Goal: Task Accomplishment & Management: Use online tool/utility

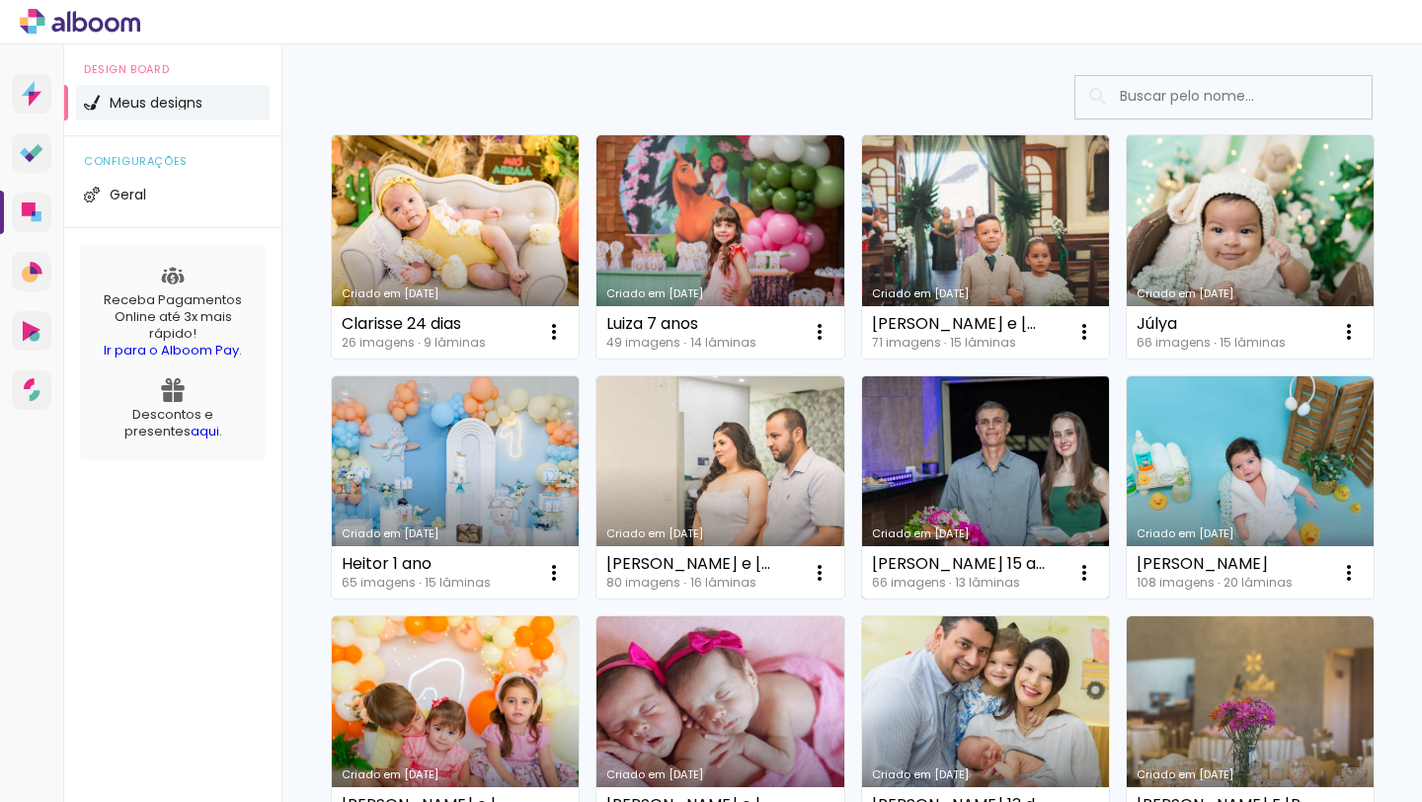
scroll to position [580, 0]
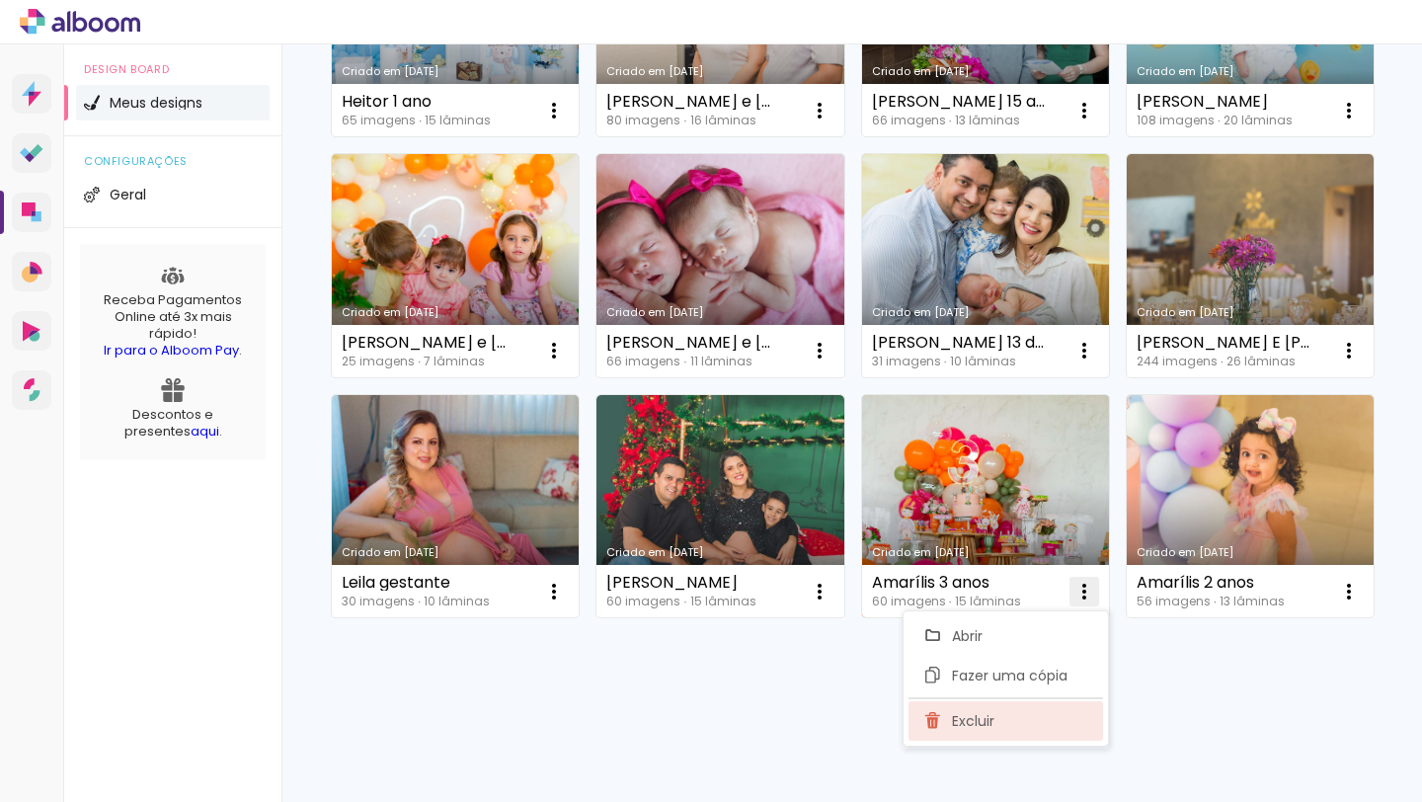
click at [1024, 719] on paper-item "Excluir" at bounding box center [1006, 721] width 195 height 40
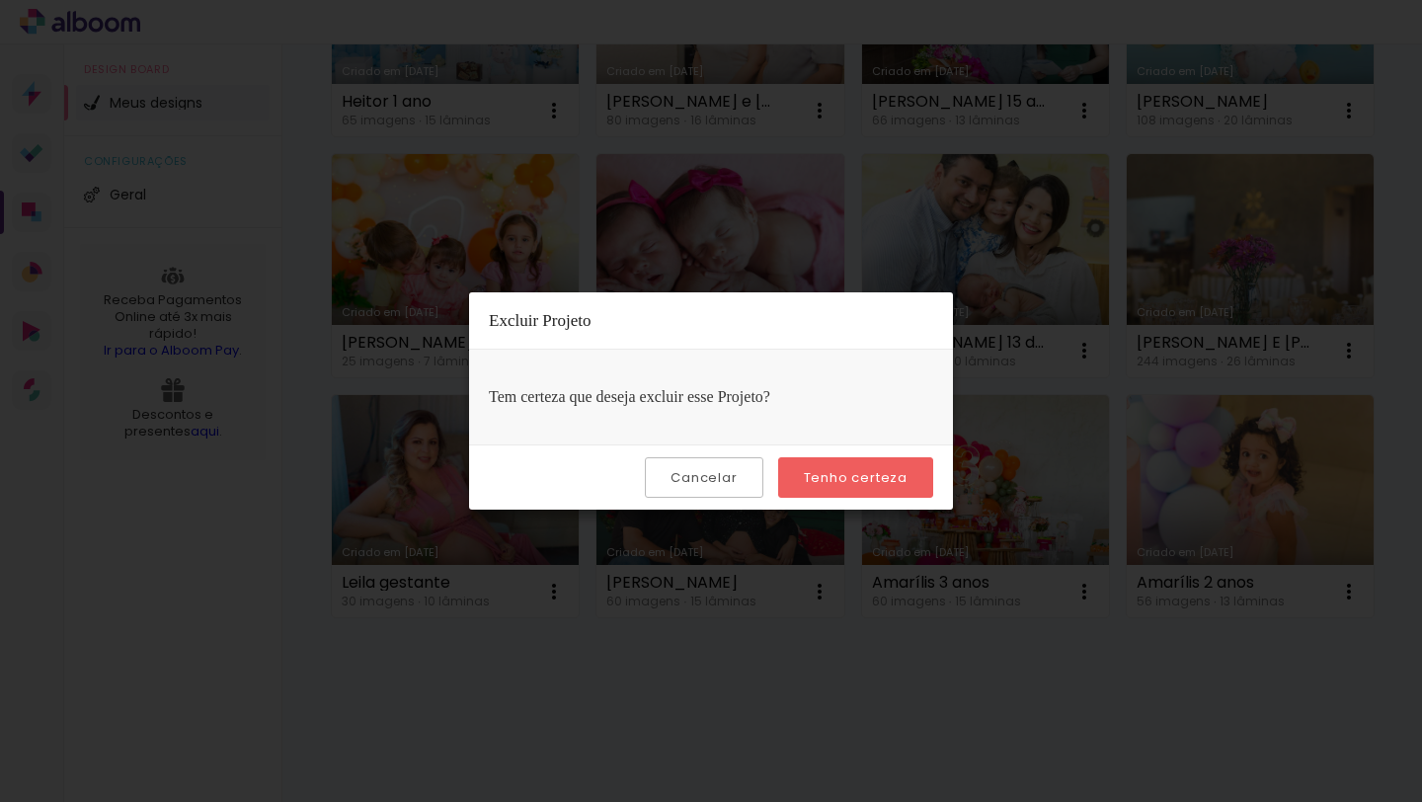
click at [0, 0] on slot "Tenho certeza" at bounding box center [0, 0] width 0 height 0
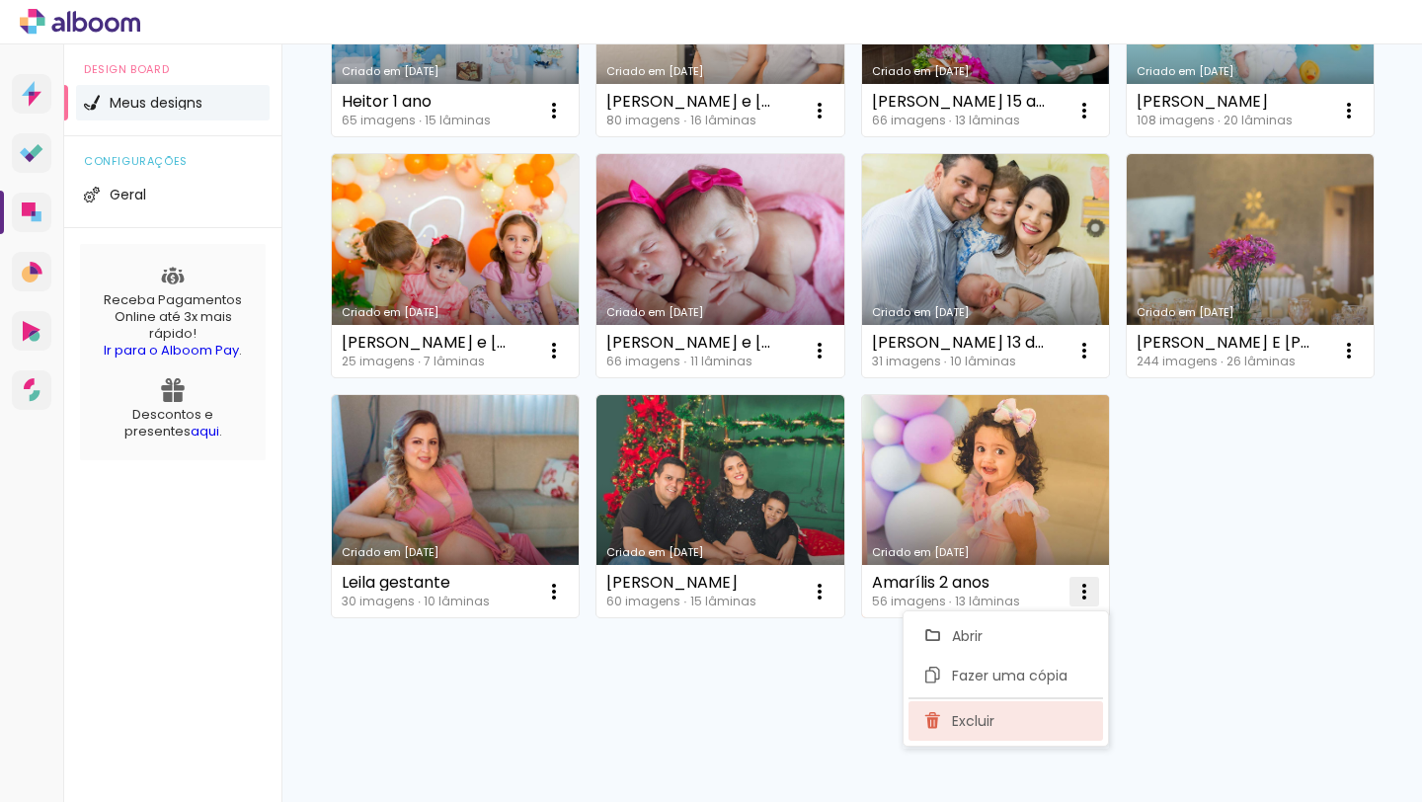
click at [970, 717] on span "Excluir" at bounding box center [973, 721] width 42 height 14
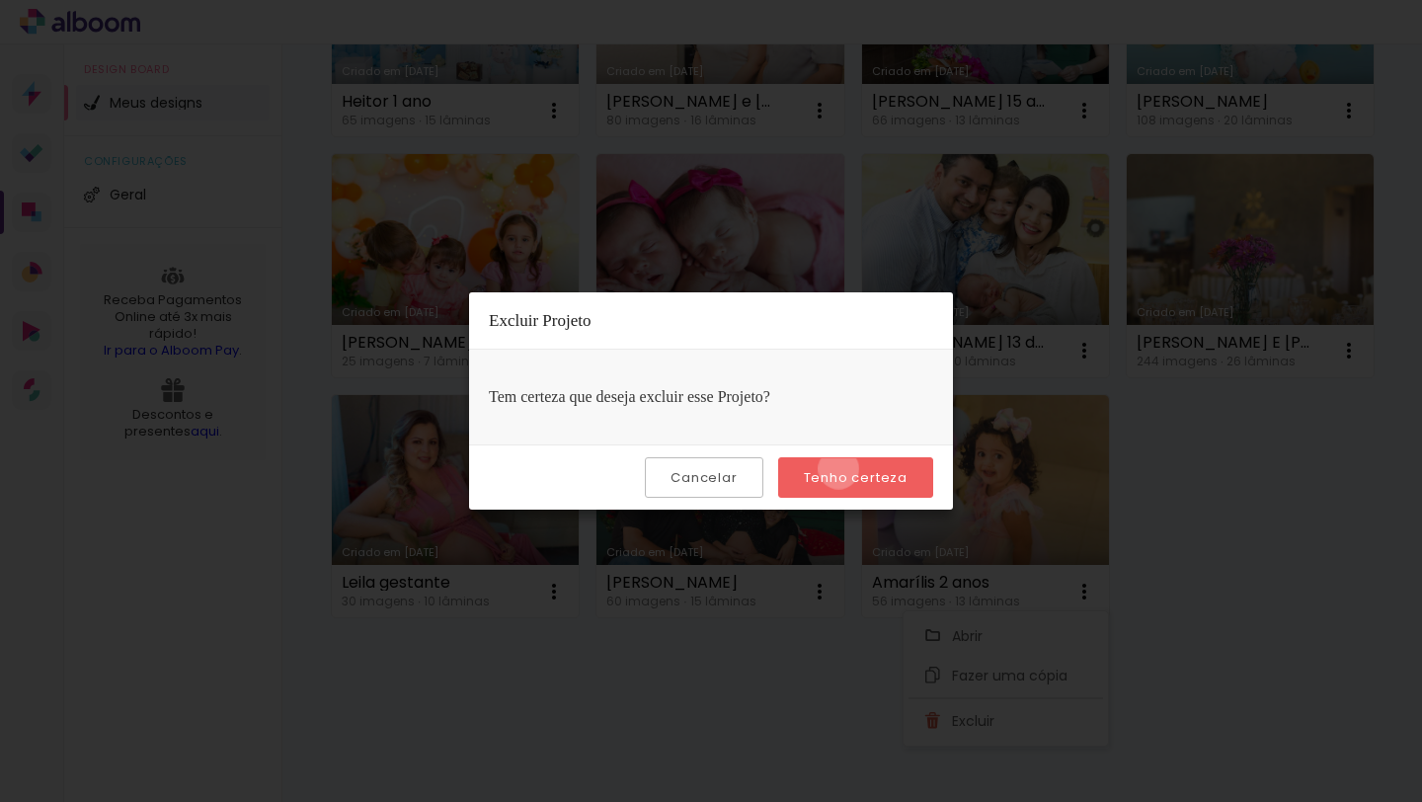
click at [0, 0] on slot "Tenho certeza" at bounding box center [0, 0] width 0 height 0
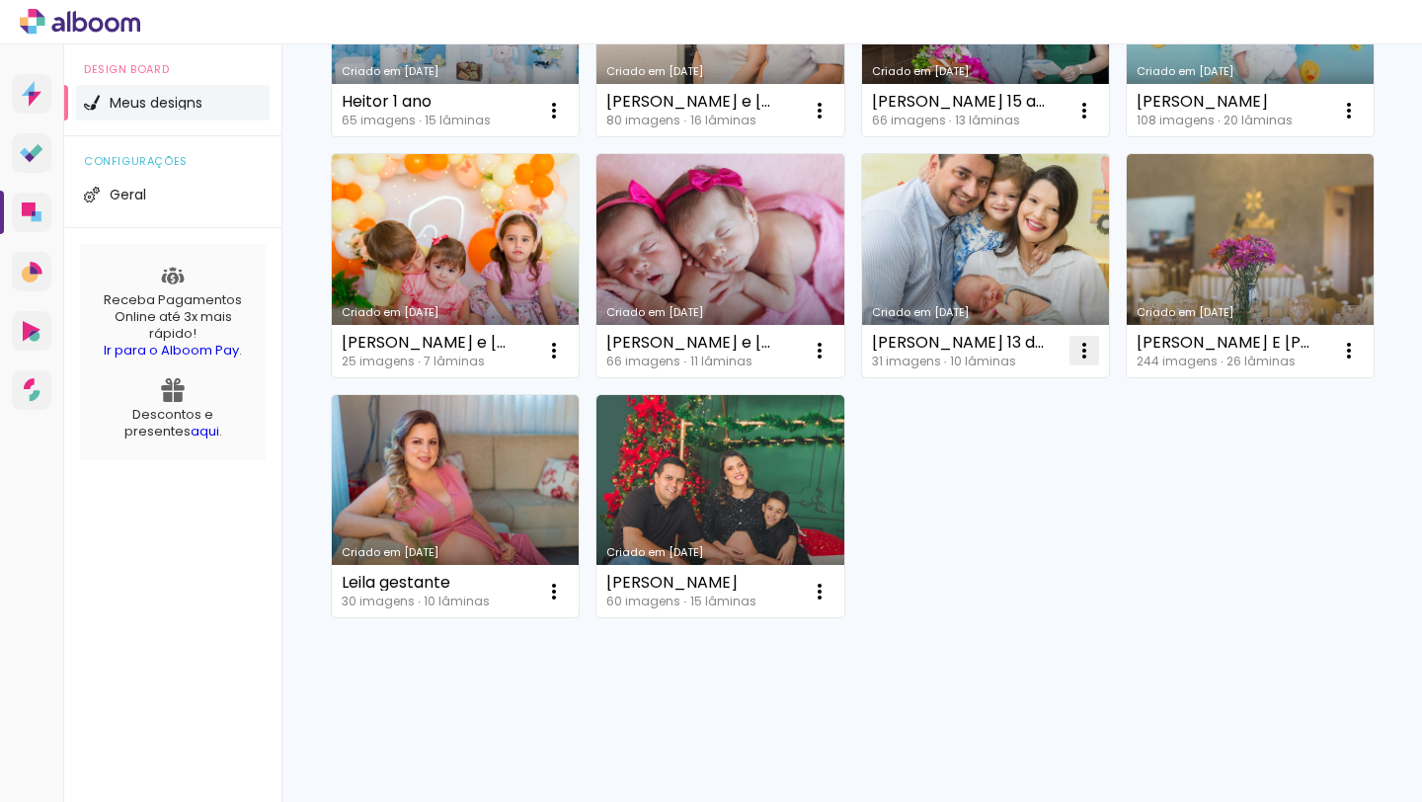
click at [993, 468] on paper-item "Excluir" at bounding box center [1006, 481] width 195 height 40
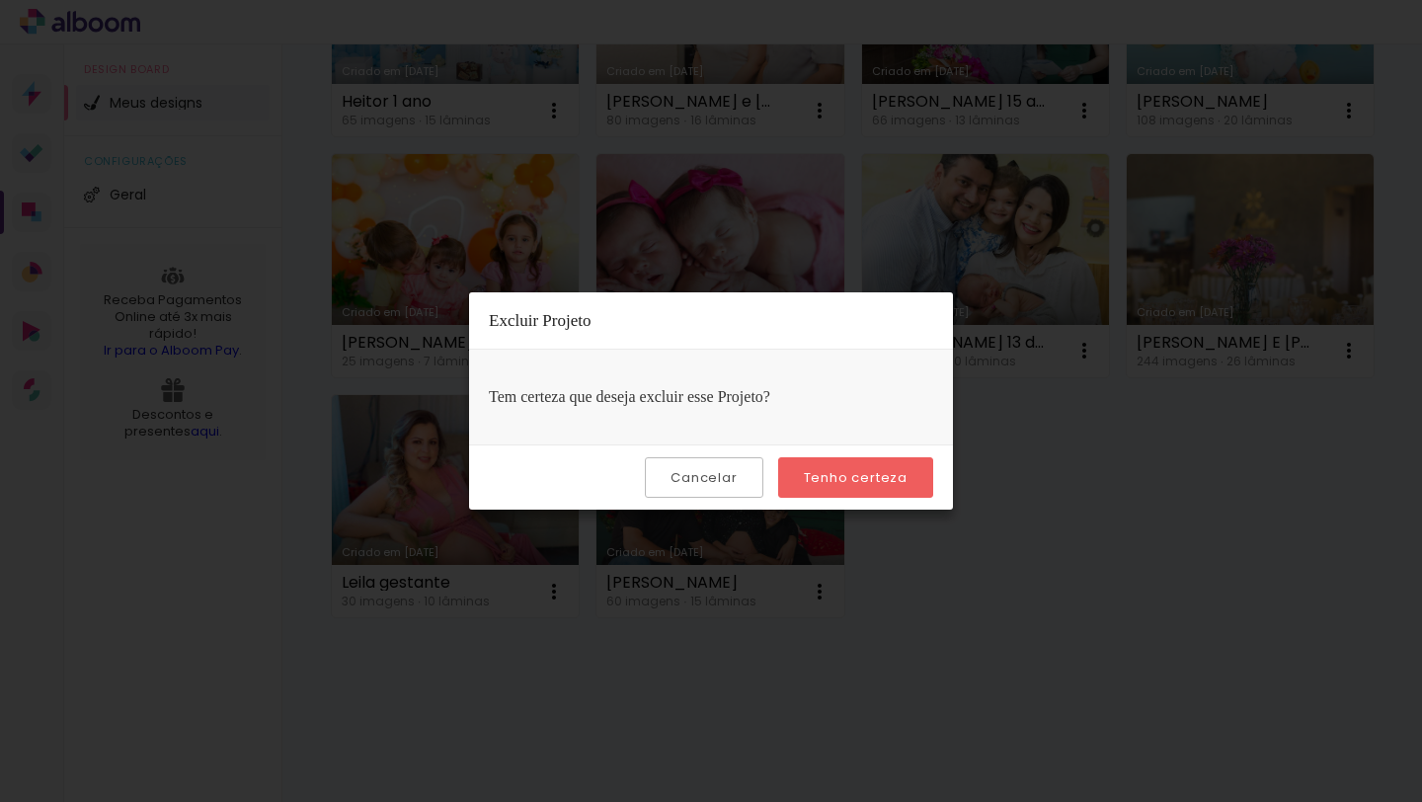
click at [0, 0] on slot "Tenho certeza" at bounding box center [0, 0] width 0 height 0
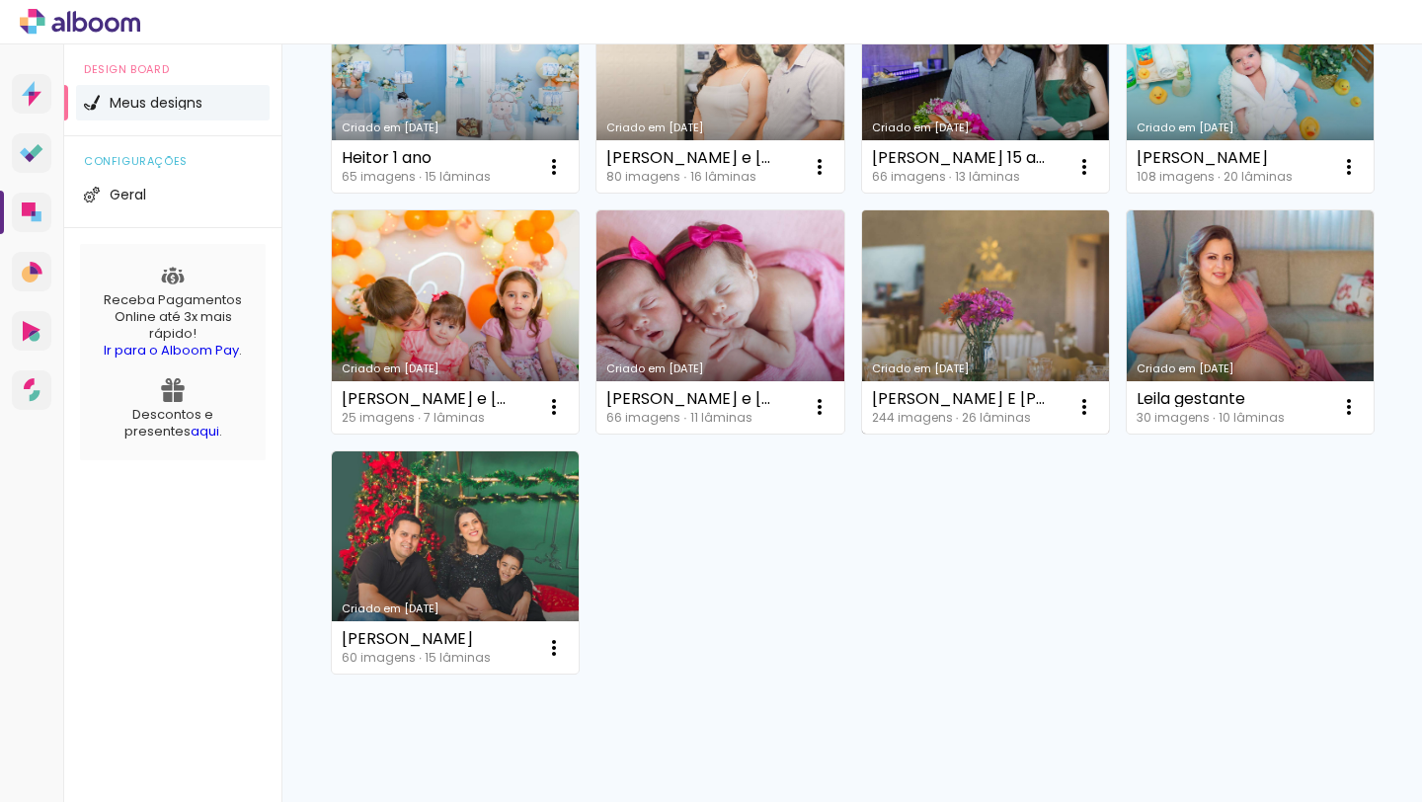
scroll to position [428, 0]
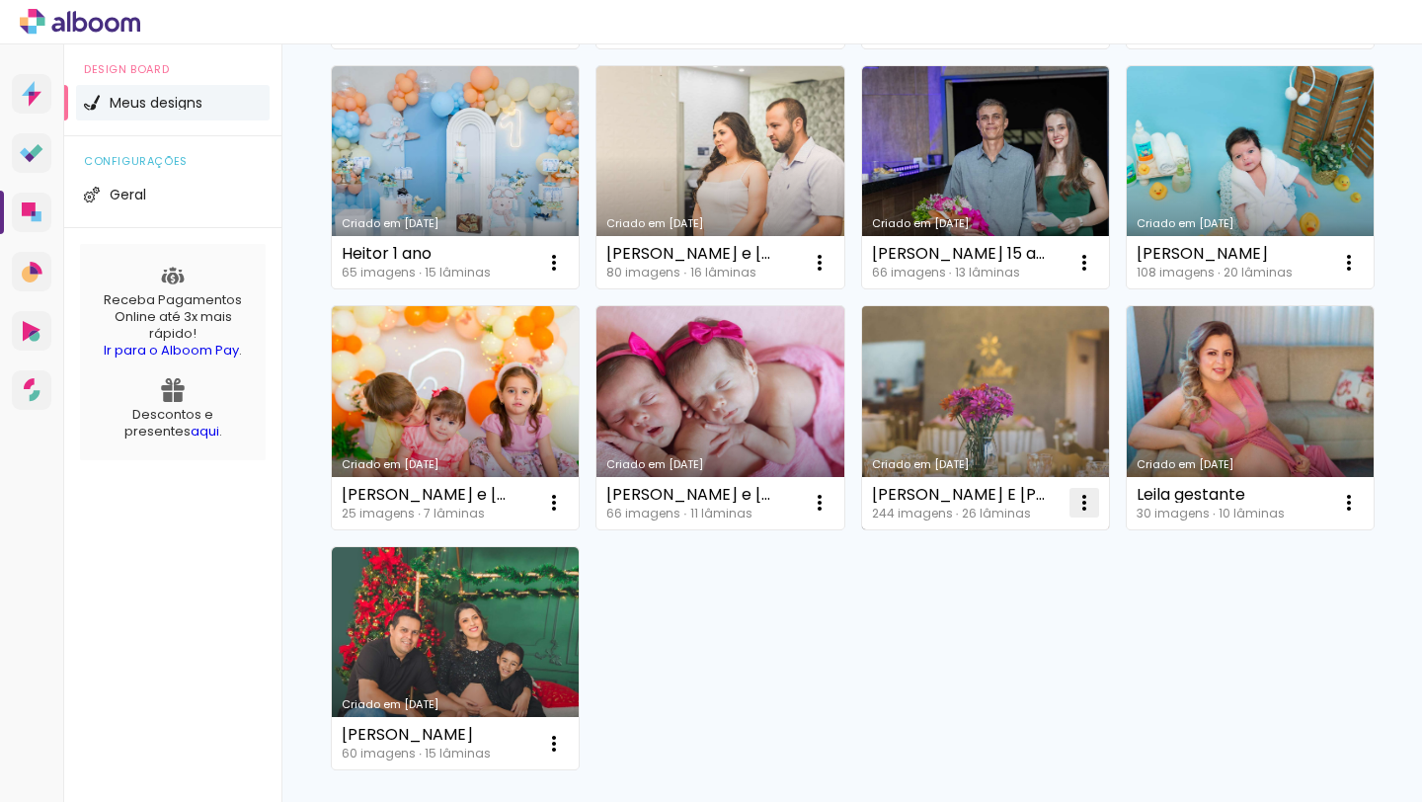
click at [566, 34] on iron-icon at bounding box center [554, 22] width 24 height 24
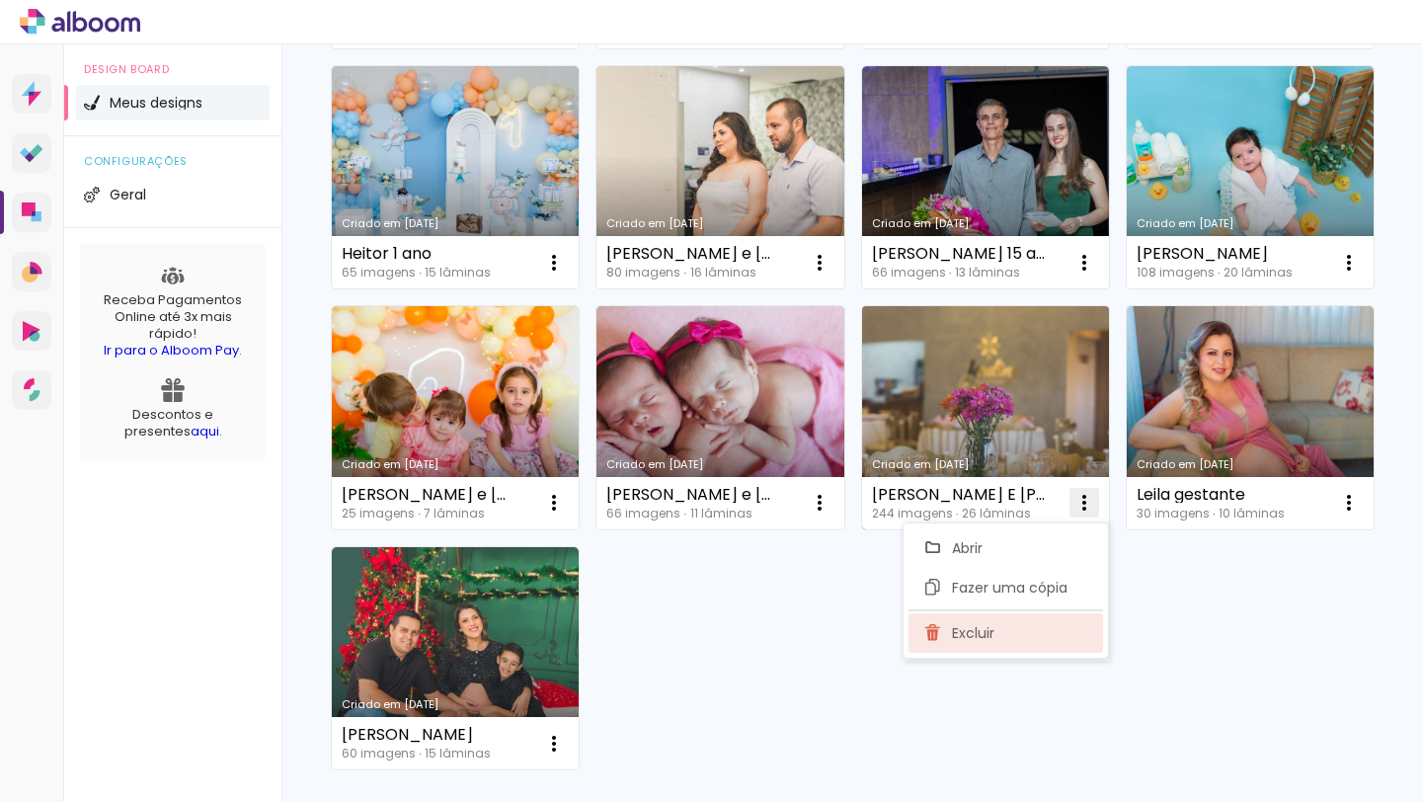
click at [954, 635] on span "Excluir" at bounding box center [973, 633] width 42 height 14
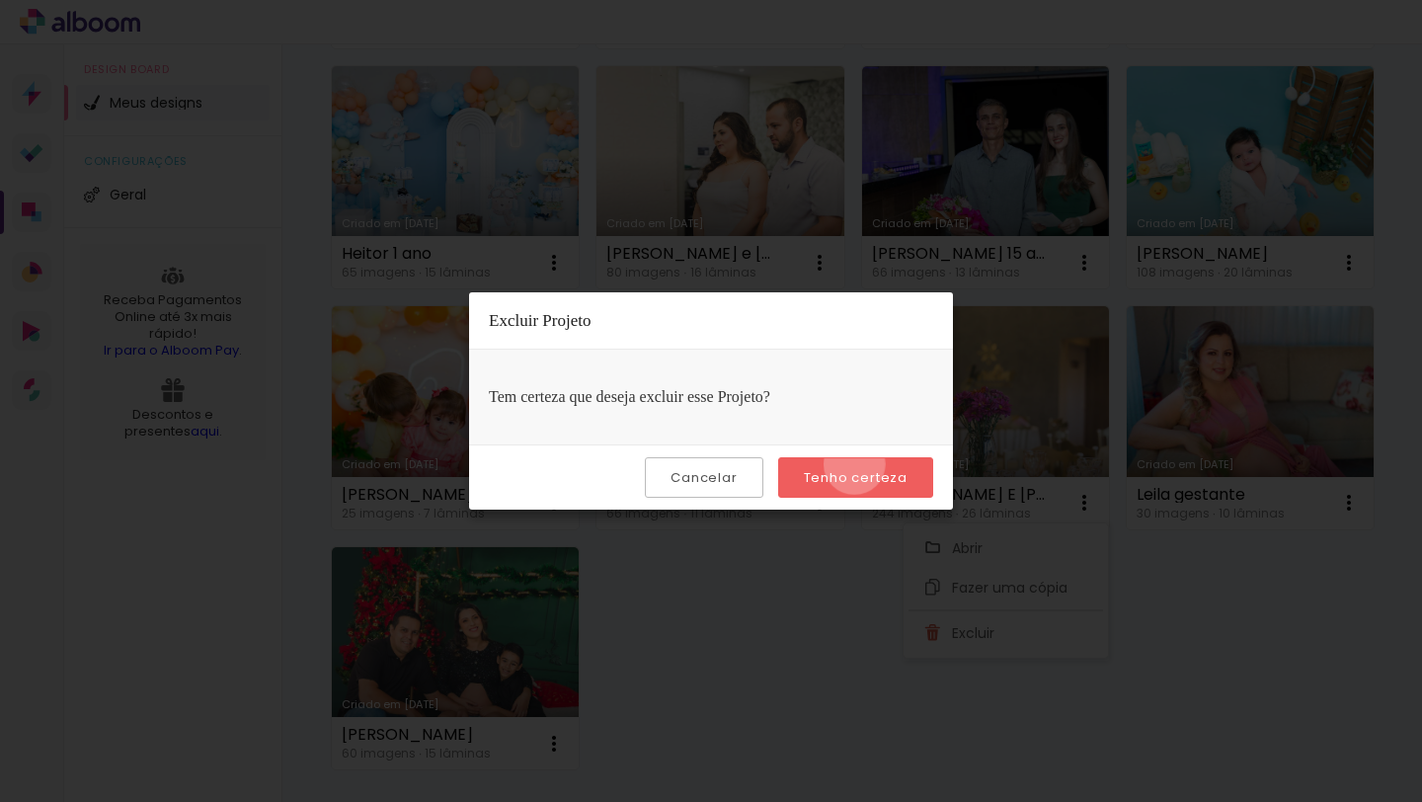
click at [857, 464] on paper-button "Tenho certeza" at bounding box center [855, 477] width 155 height 40
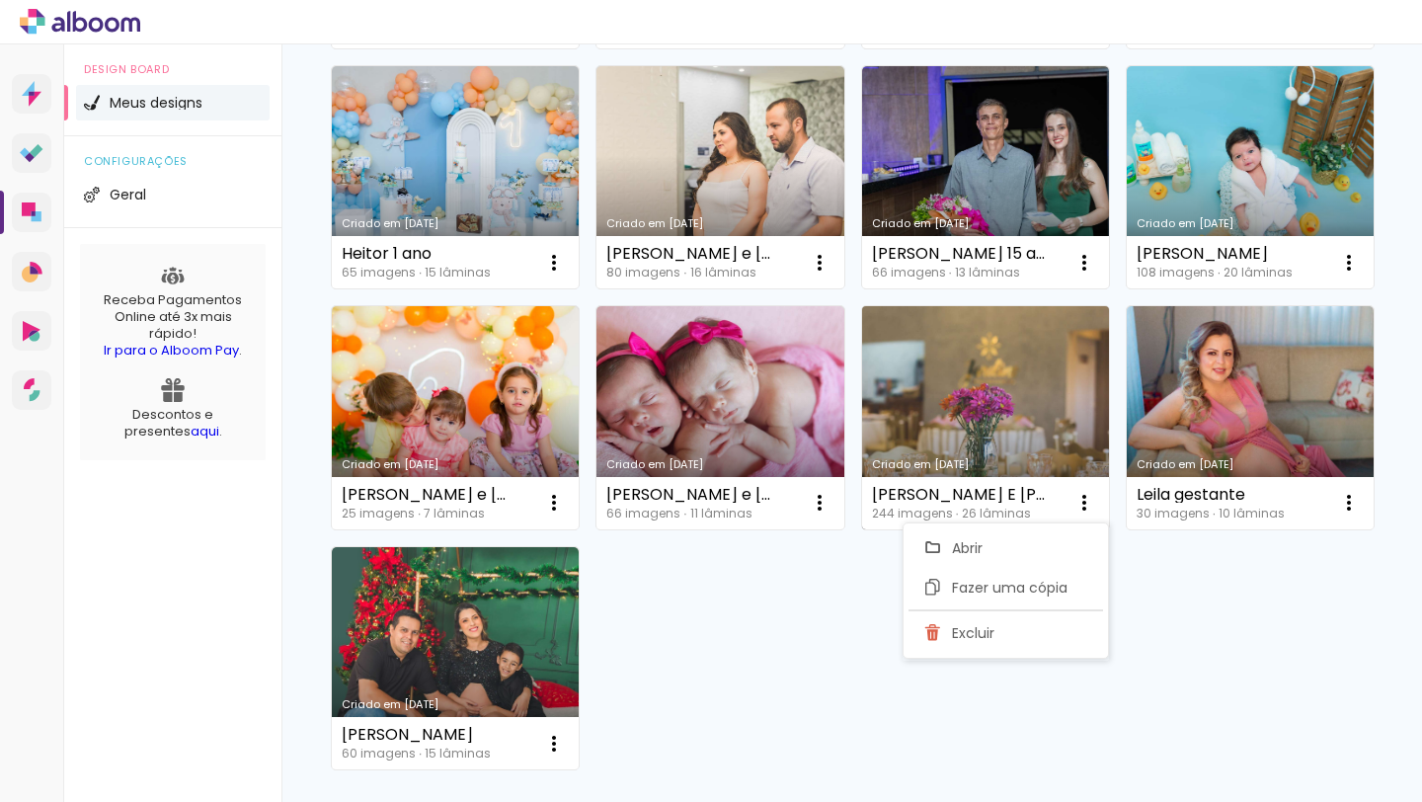
scroll to position [340, 0]
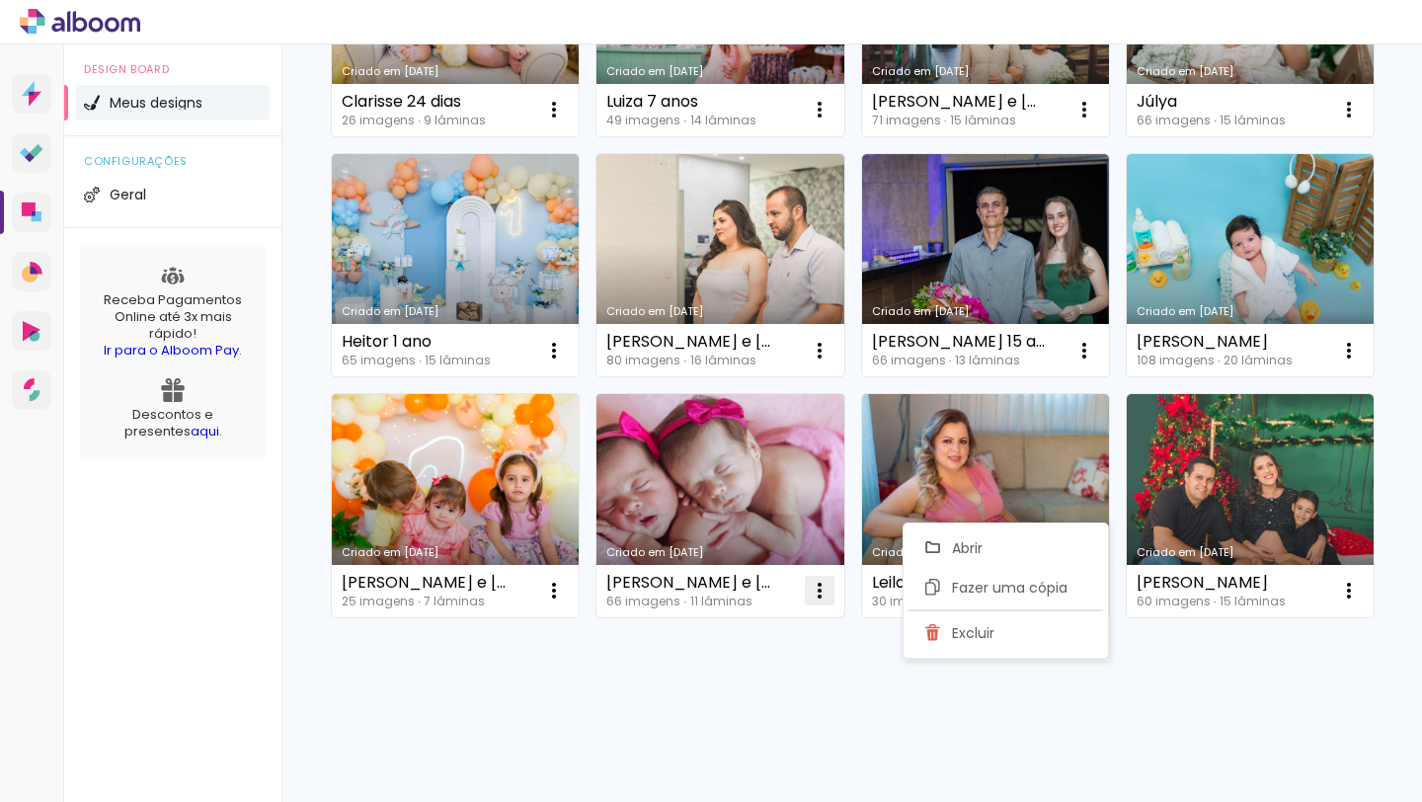
click at [566, 121] on iron-icon at bounding box center [554, 110] width 24 height 24
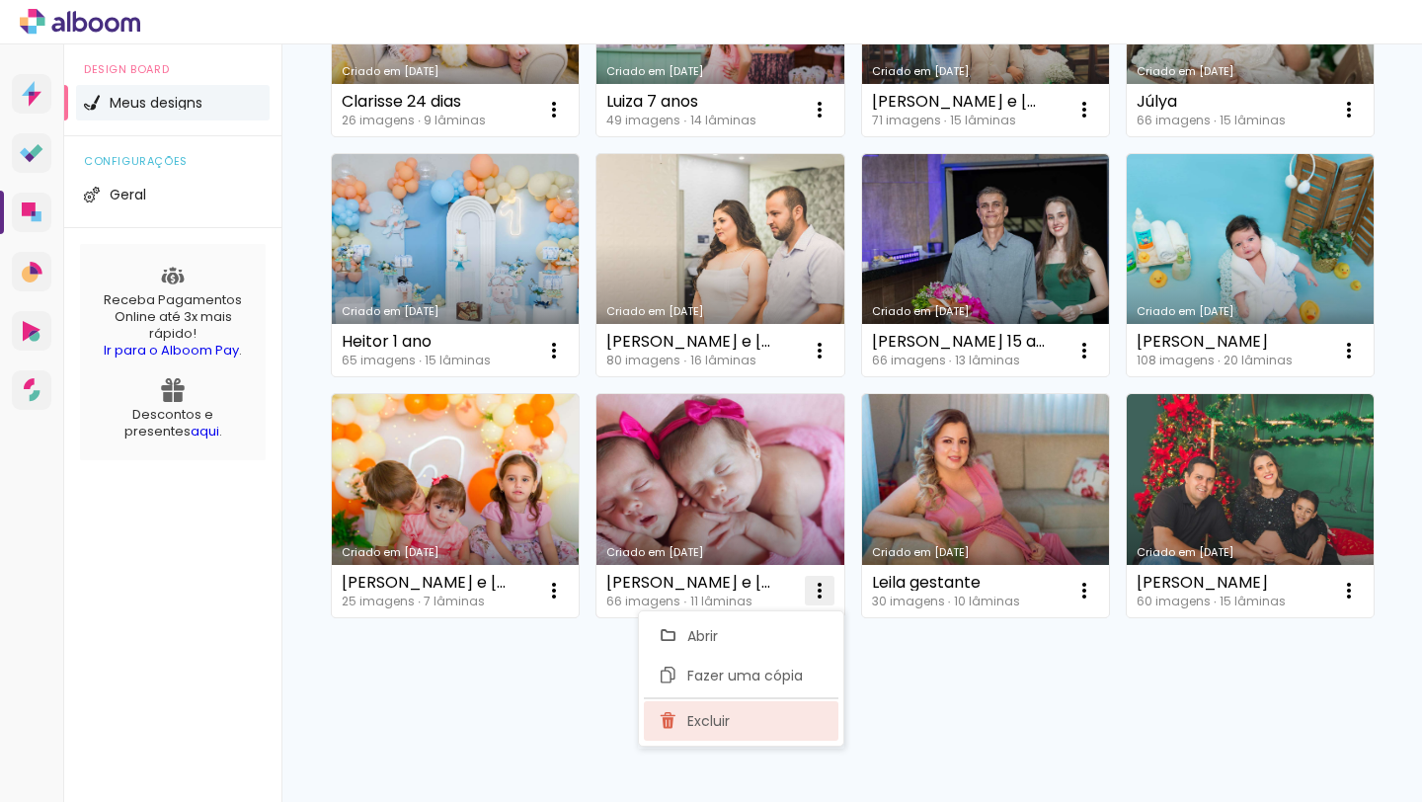
click at [715, 720] on span "Excluir" at bounding box center [709, 721] width 42 height 14
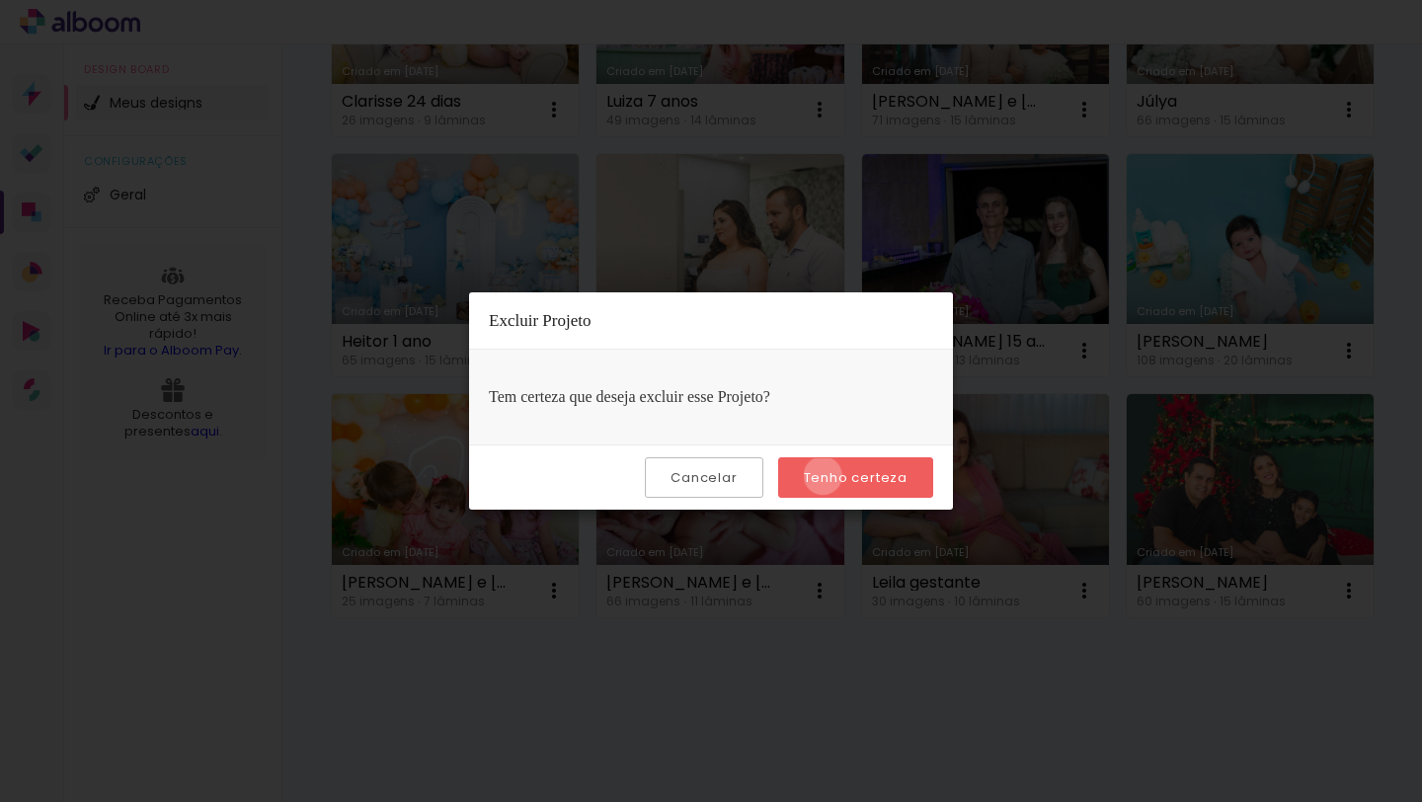
click at [0, 0] on slot "Tenho certeza" at bounding box center [0, 0] width 0 height 0
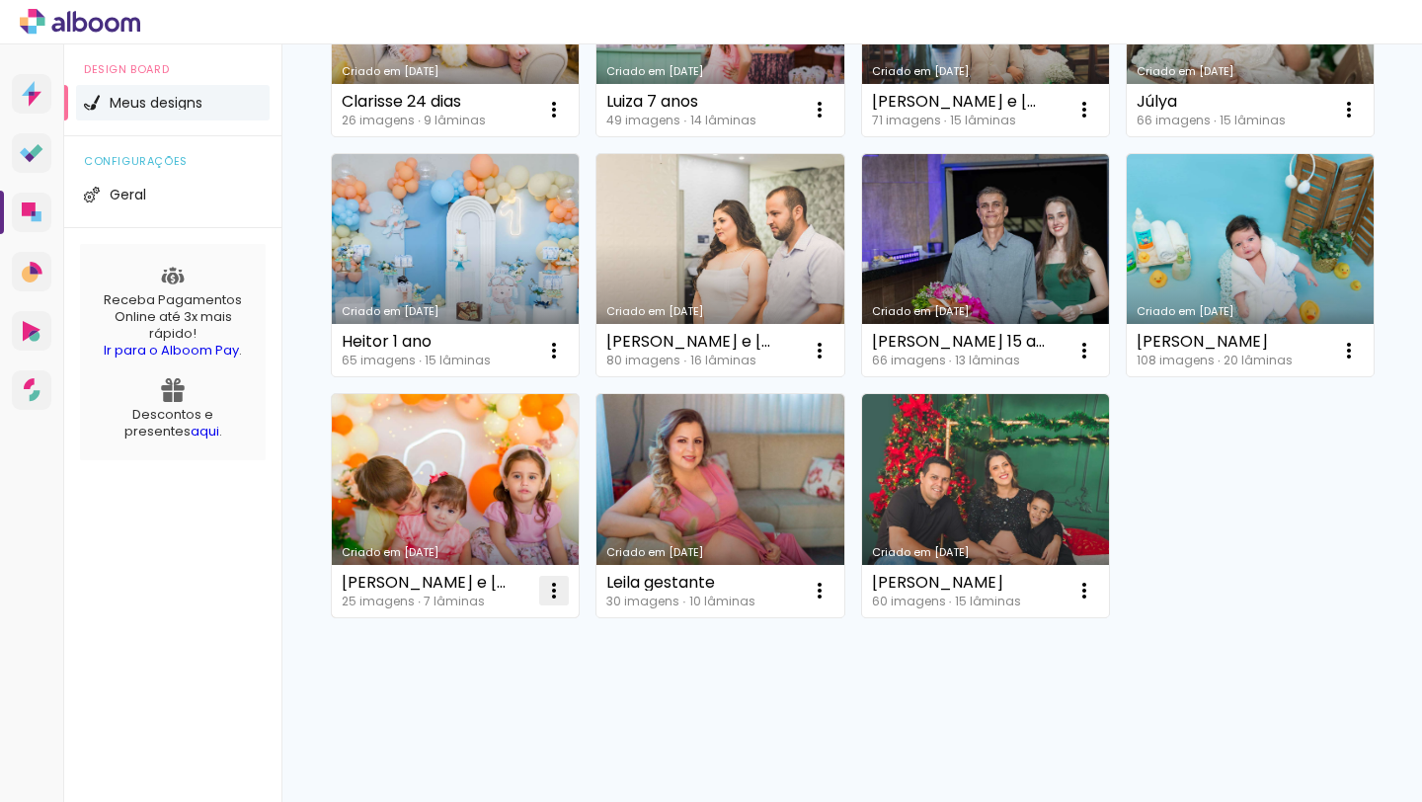
click at [558, 121] on iron-icon at bounding box center [554, 110] width 24 height 24
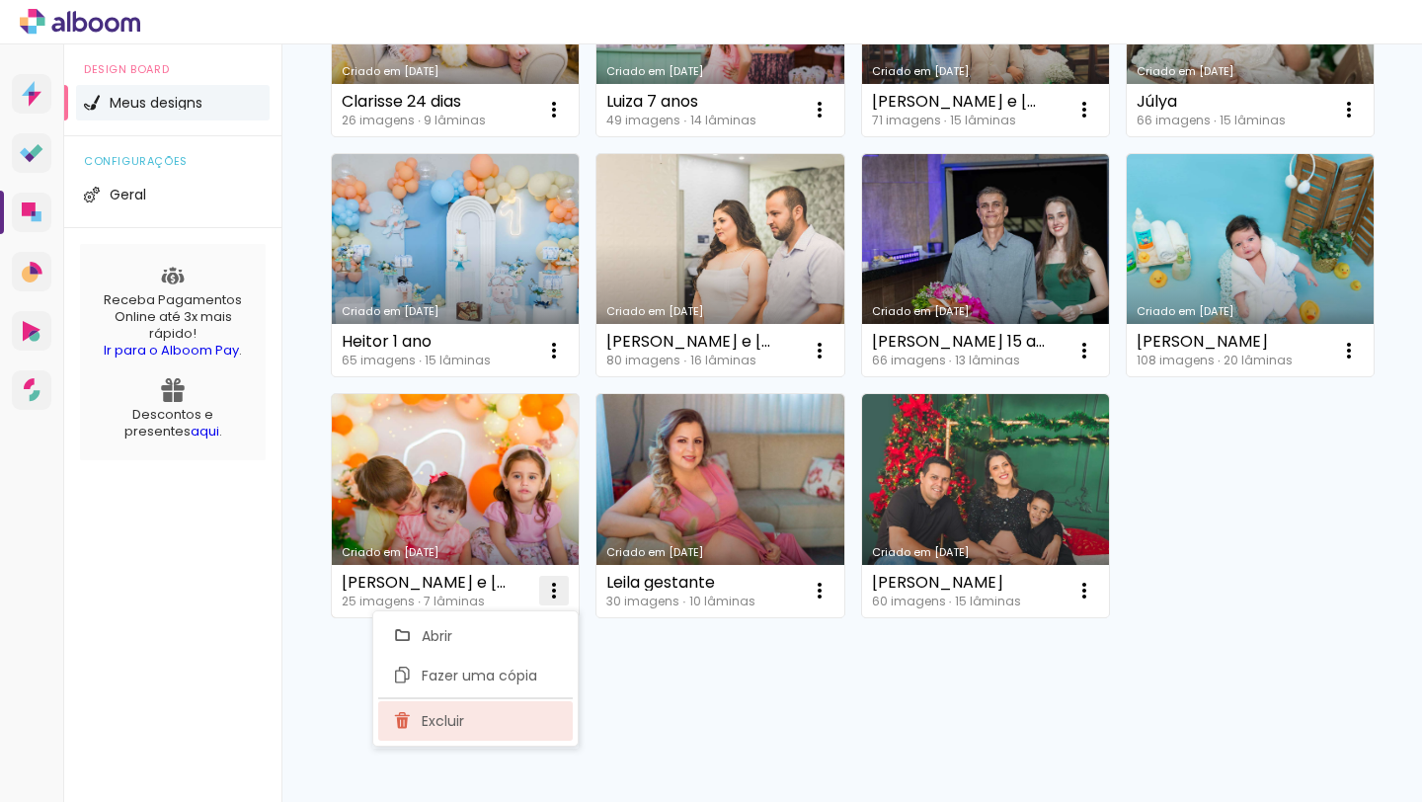
click at [464, 727] on span "Excluir" at bounding box center [443, 721] width 42 height 14
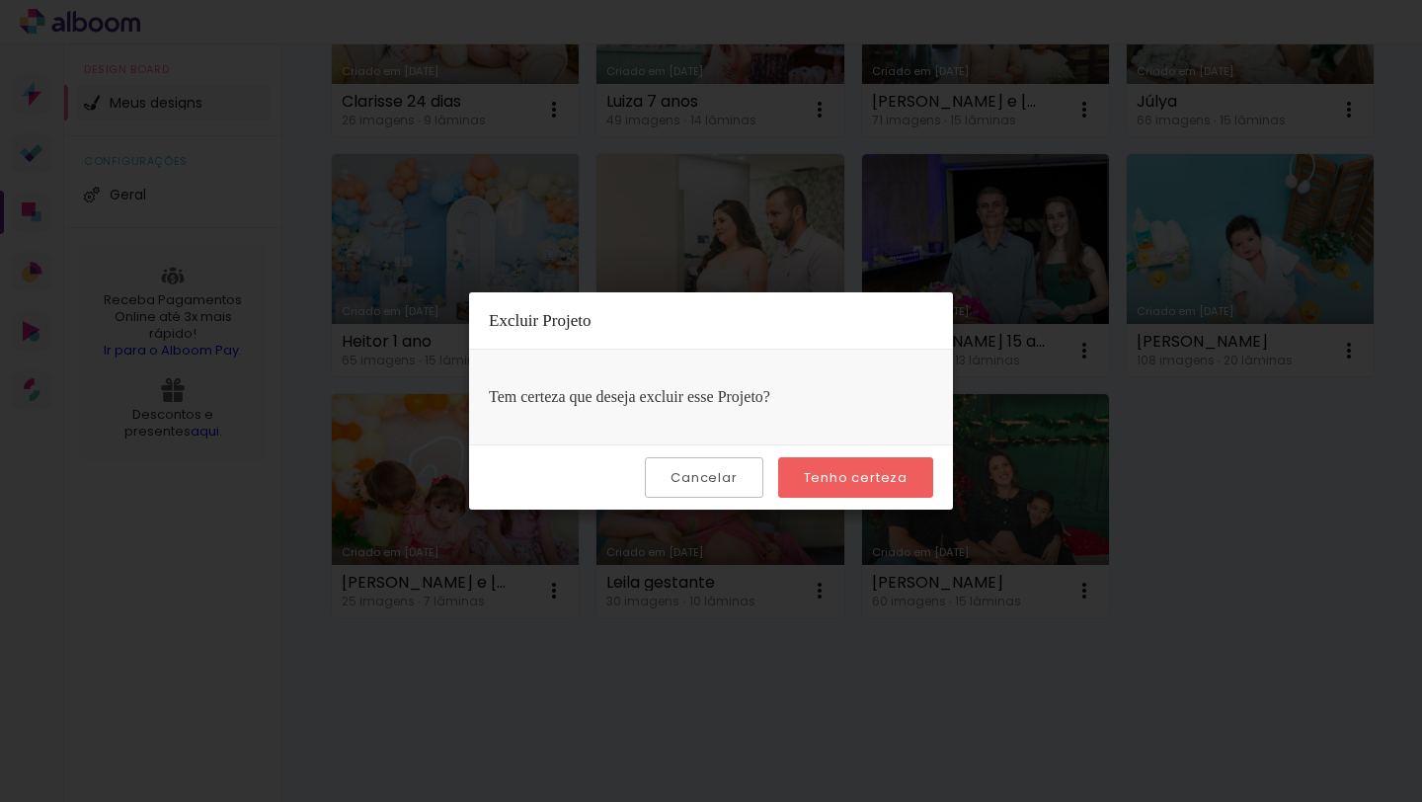
click at [0, 0] on slot "Tenho certeza" at bounding box center [0, 0] width 0 height 0
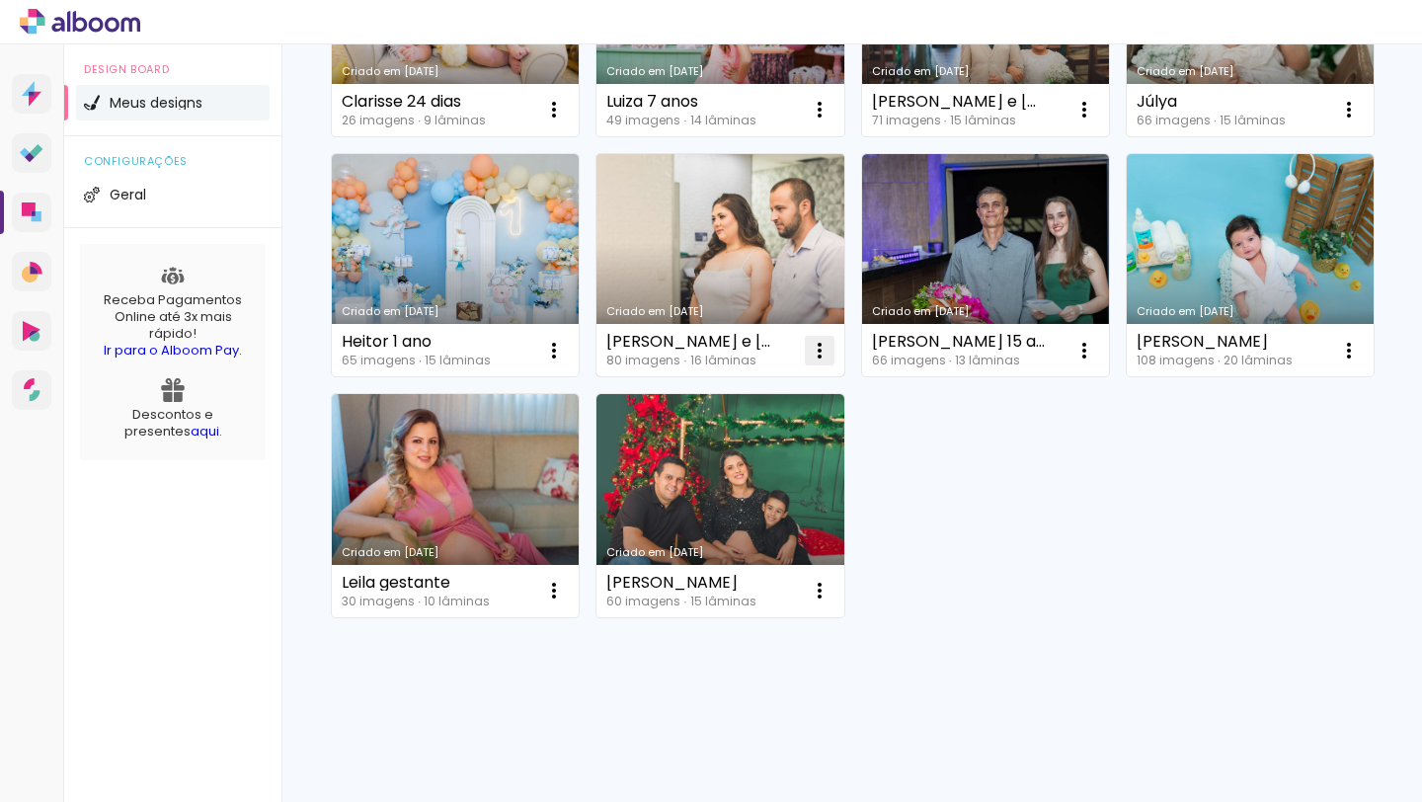
click at [566, 121] on iron-icon at bounding box center [554, 110] width 24 height 24
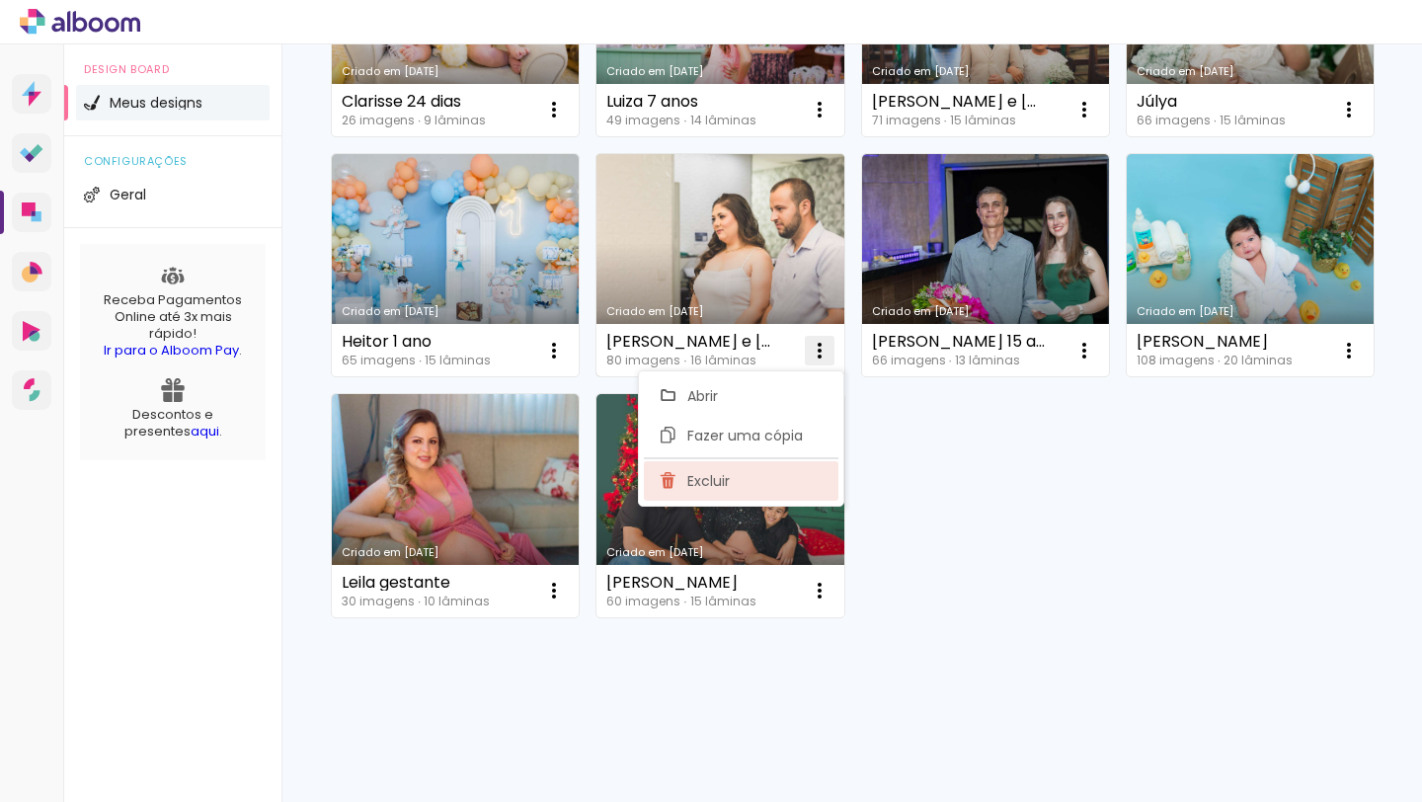
click at [795, 480] on paper-item "Excluir" at bounding box center [741, 481] width 195 height 40
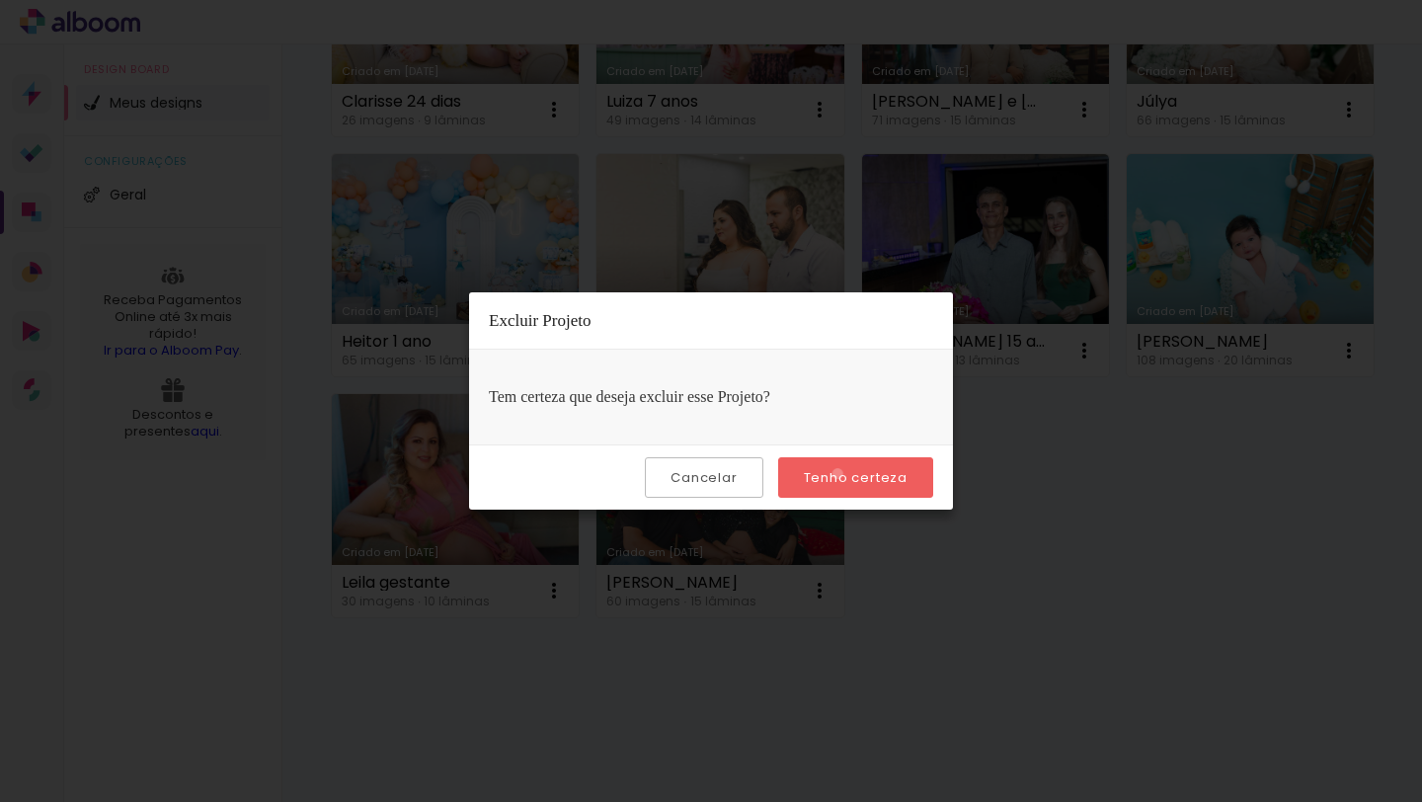
click at [0, 0] on slot "Tenho certeza" at bounding box center [0, 0] width 0 height 0
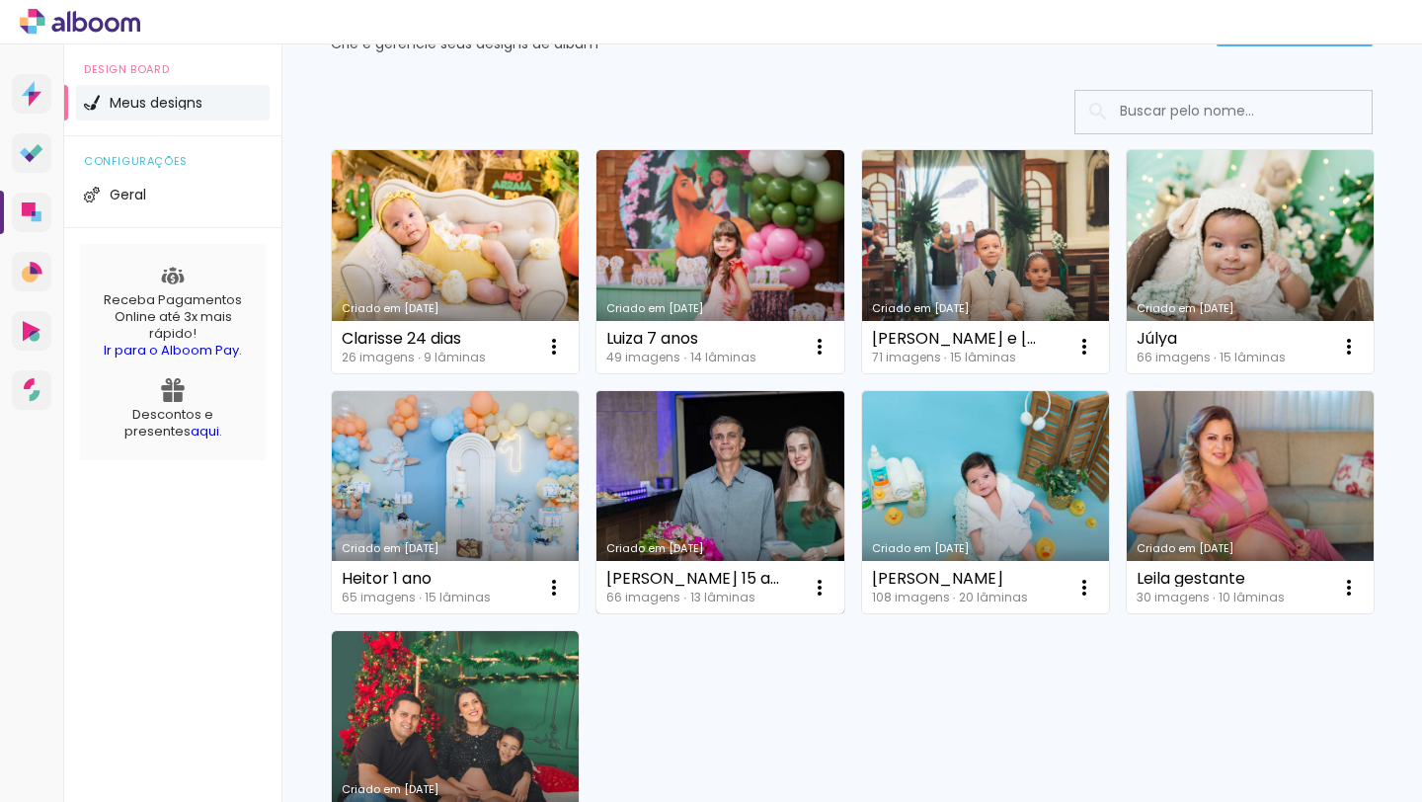
scroll to position [118, 0]
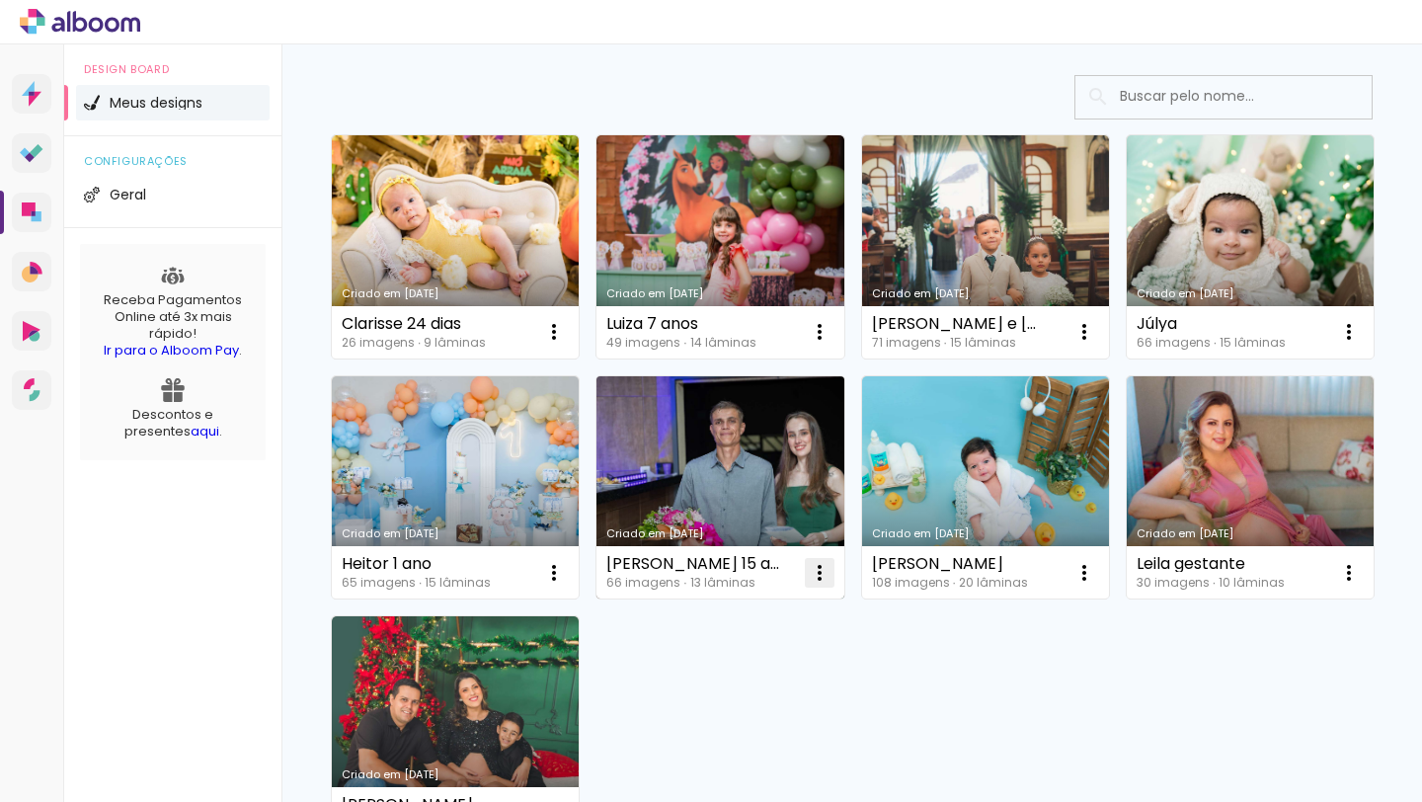
click at [566, 344] on iron-icon at bounding box center [554, 332] width 24 height 24
click at [741, 705] on paper-item "Excluir" at bounding box center [741, 704] width 195 height 40
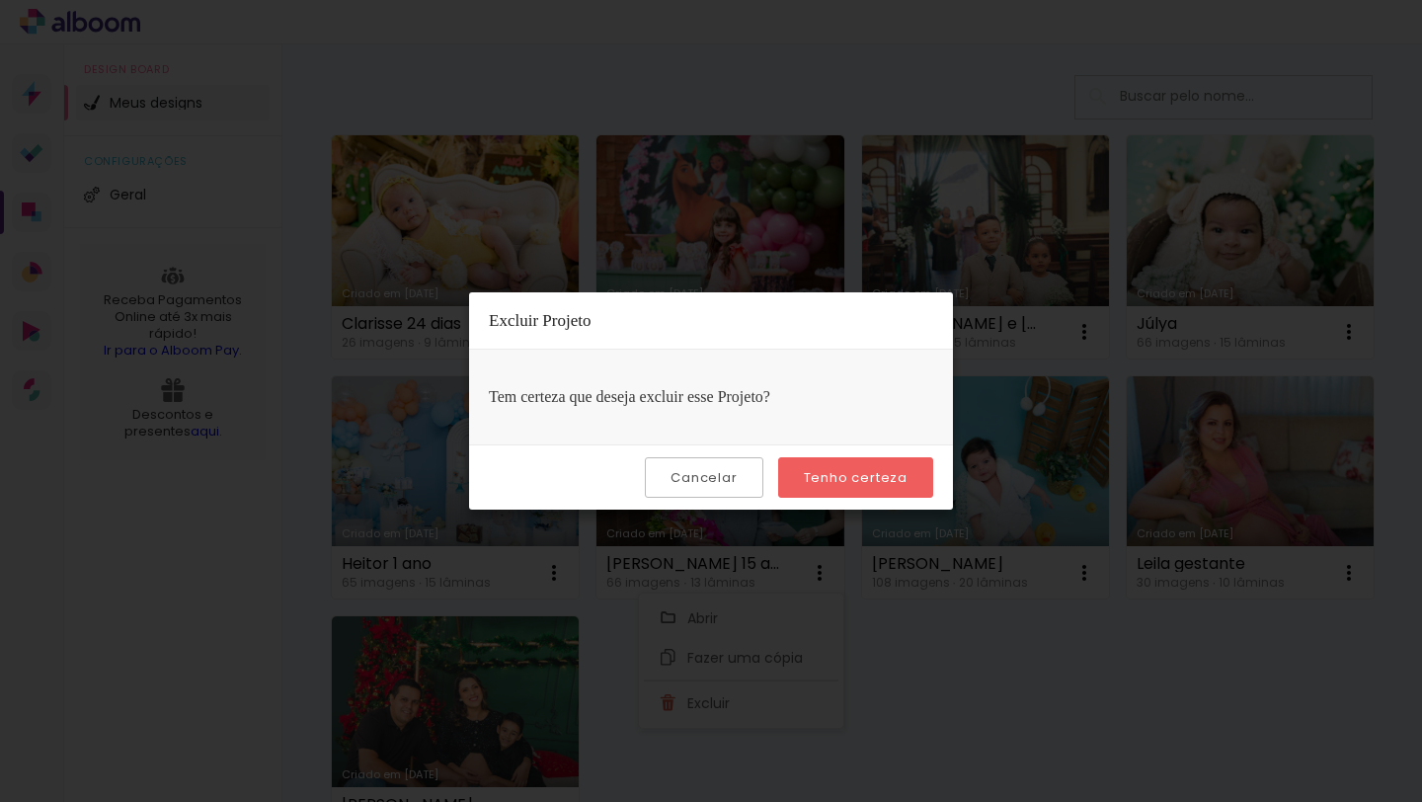
click at [863, 486] on paper-button "Tenho certeza" at bounding box center [855, 477] width 155 height 40
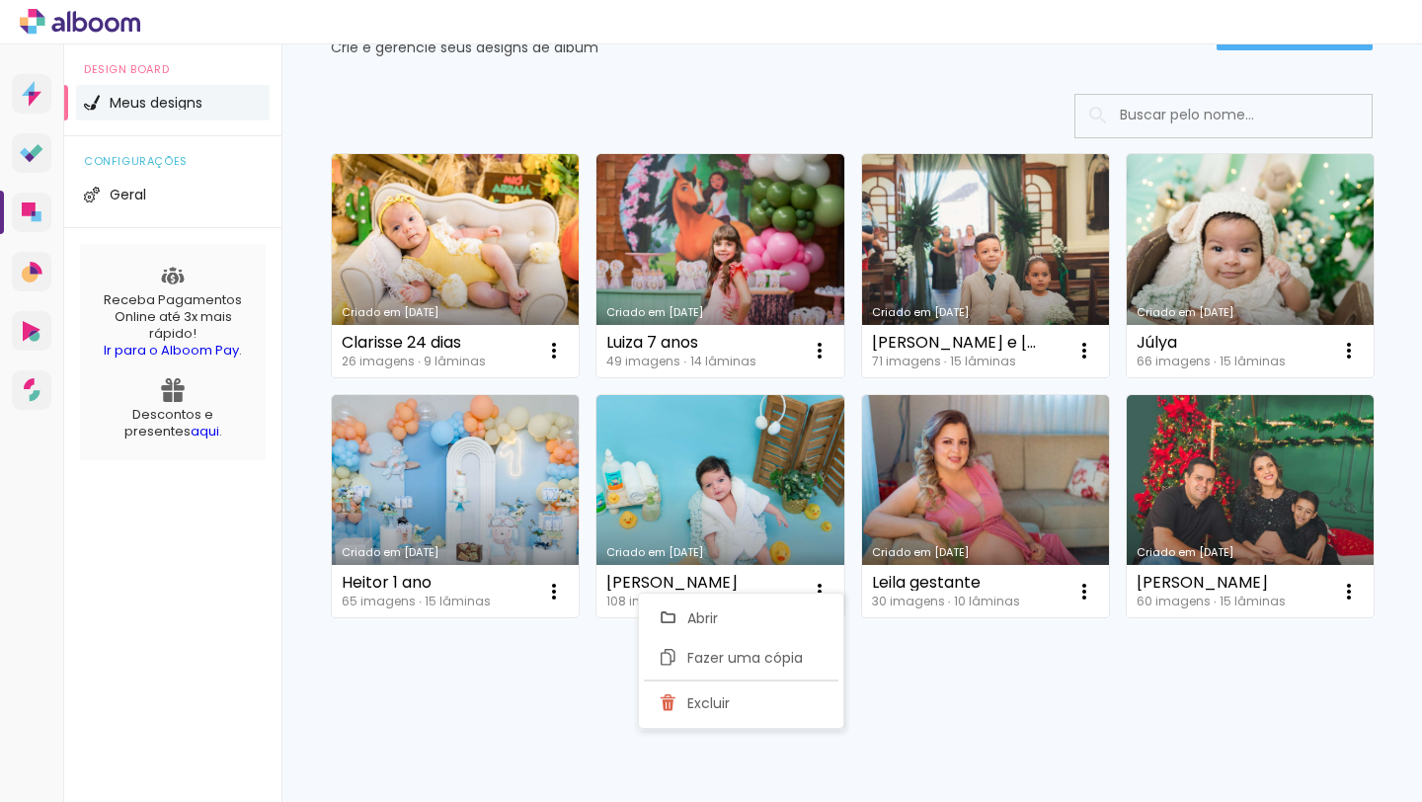
scroll to position [99, 0]
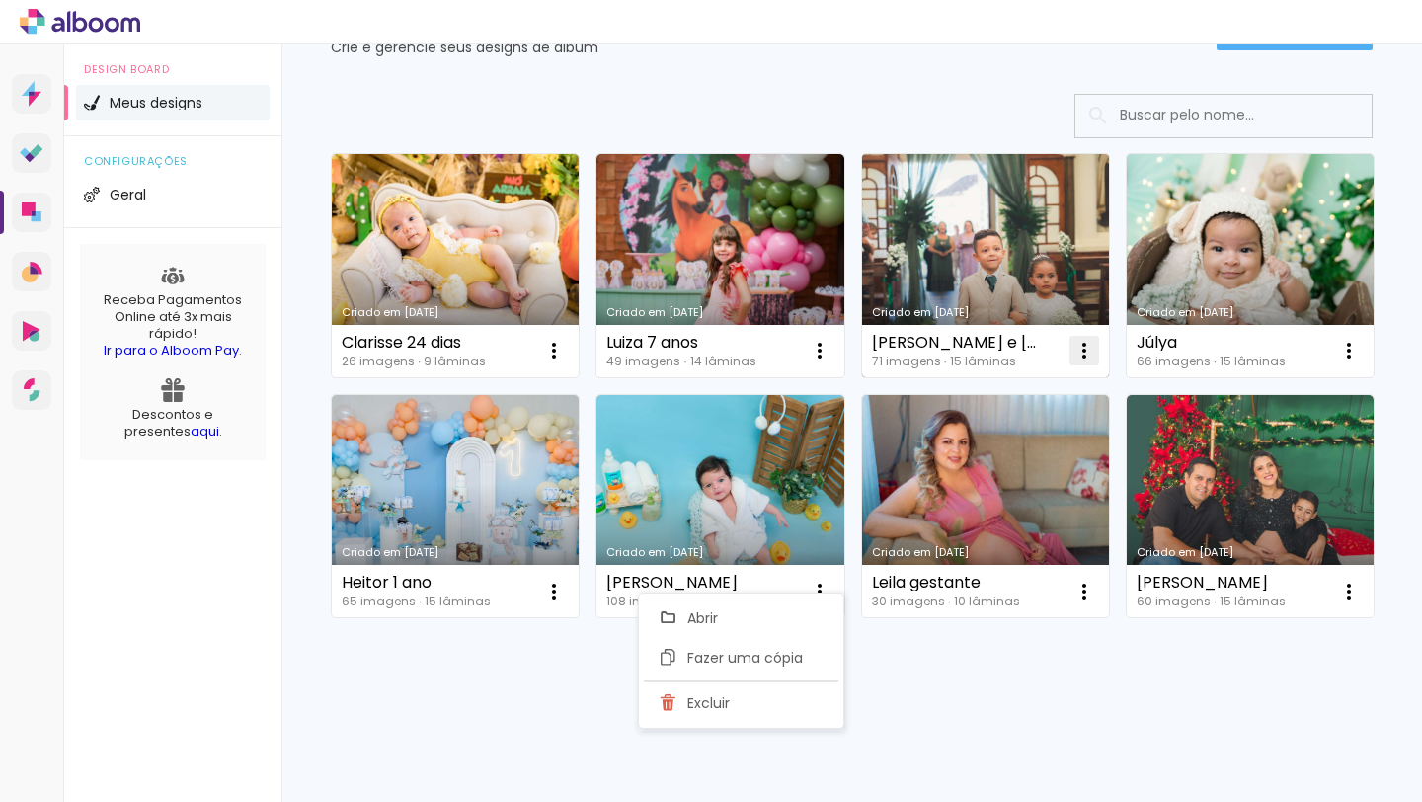
click at [566, 341] on iron-icon at bounding box center [554, 351] width 24 height 24
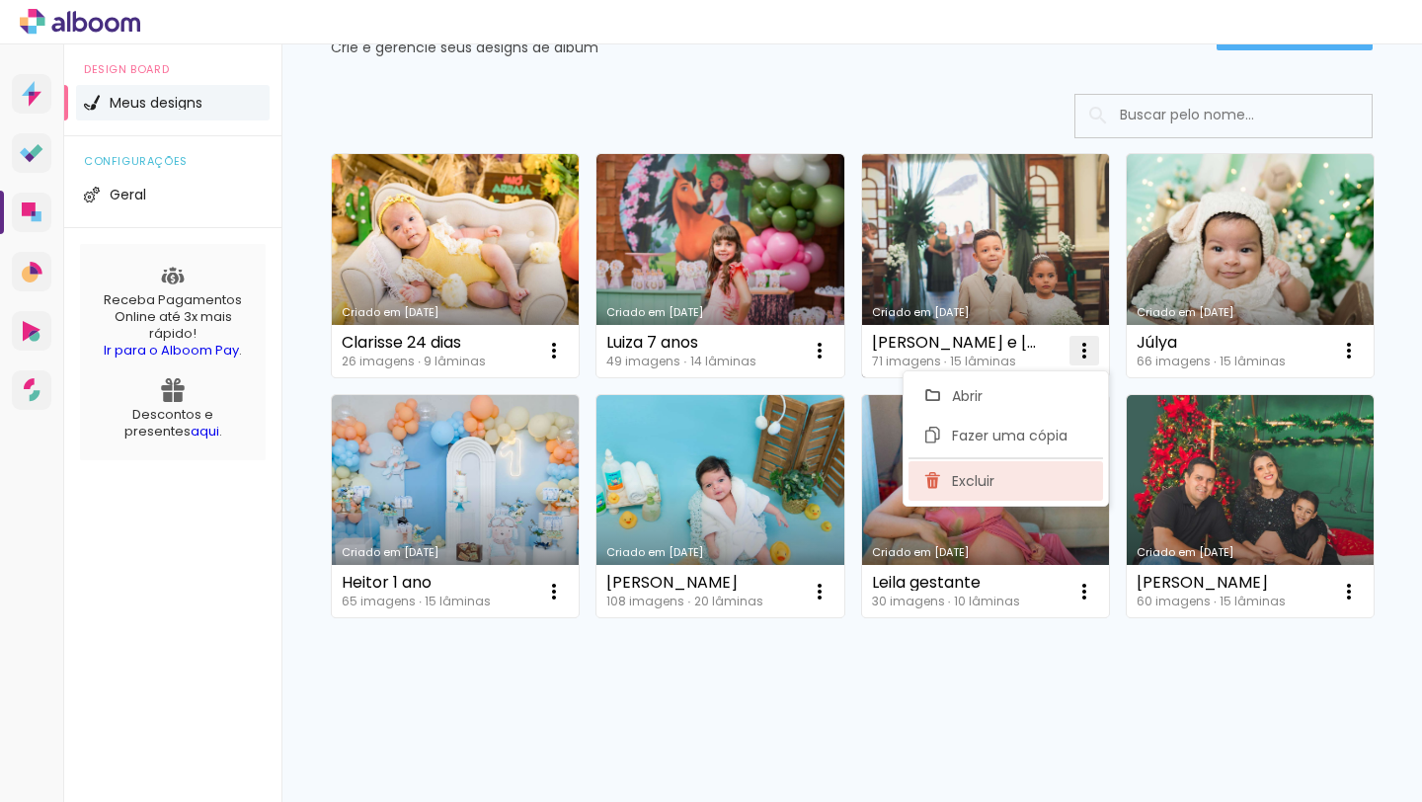
click at [960, 479] on span "Excluir" at bounding box center [973, 481] width 42 height 14
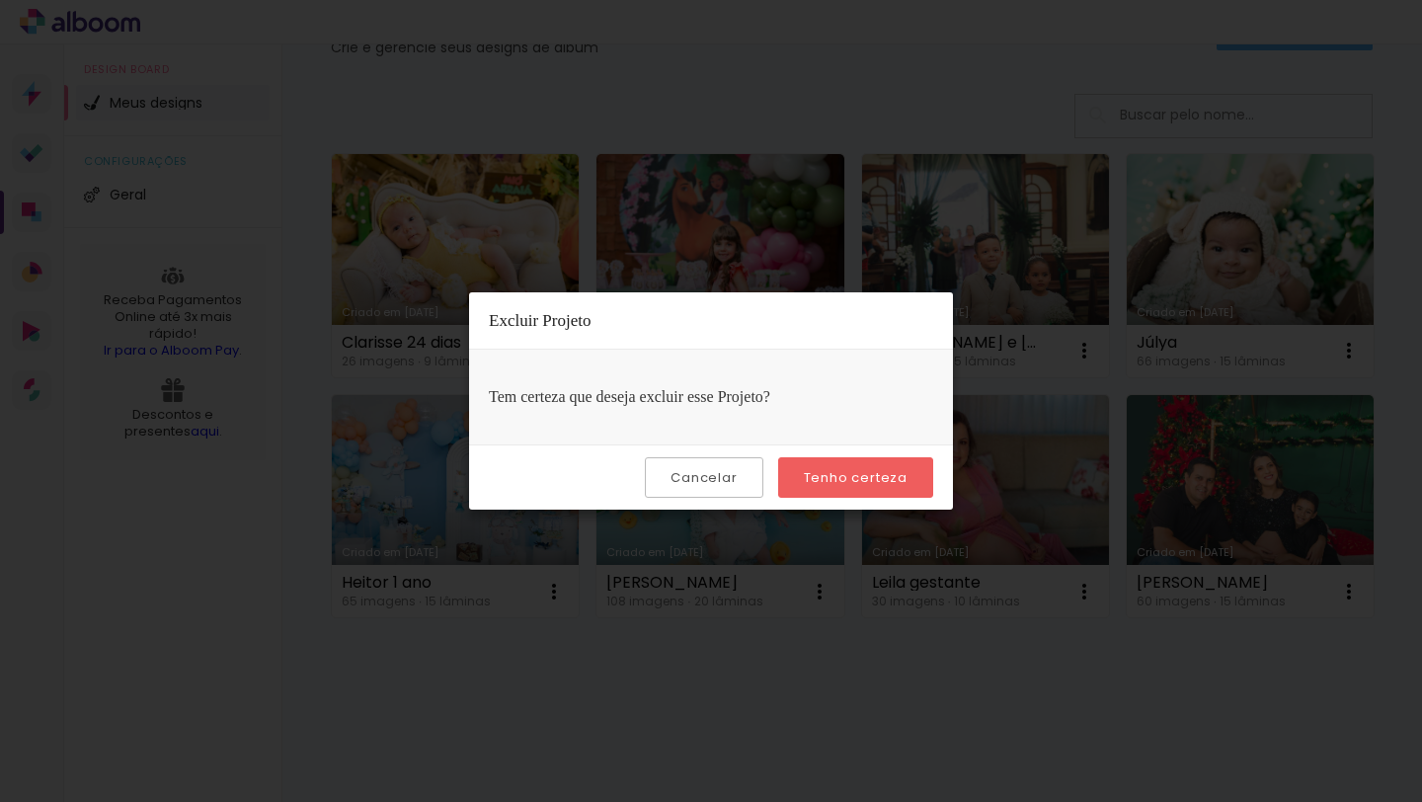
click at [0, 0] on slot "Tenho certeza" at bounding box center [0, 0] width 0 height 0
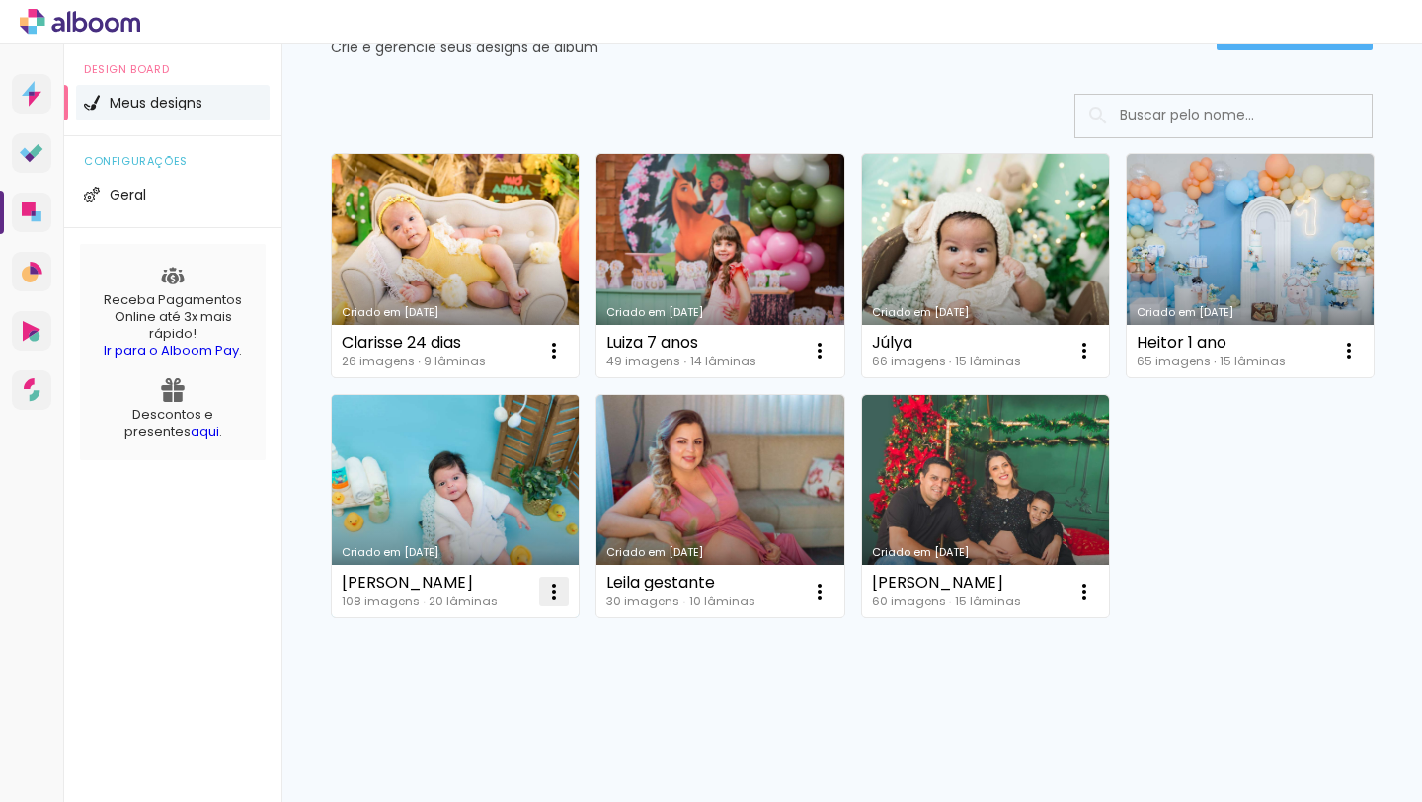
click at [555, 363] on iron-icon at bounding box center [554, 351] width 24 height 24
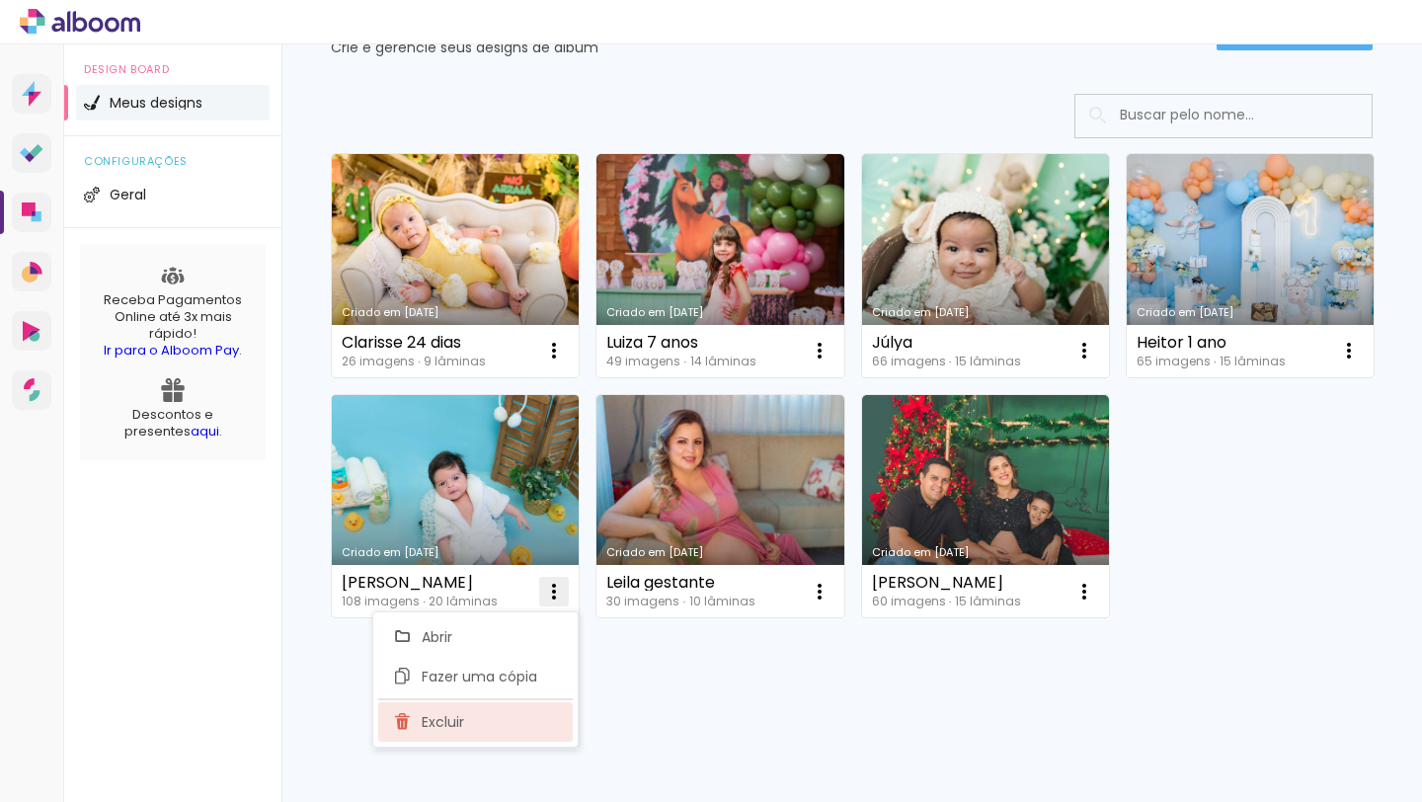
click at [439, 725] on span "Excluir" at bounding box center [443, 722] width 42 height 14
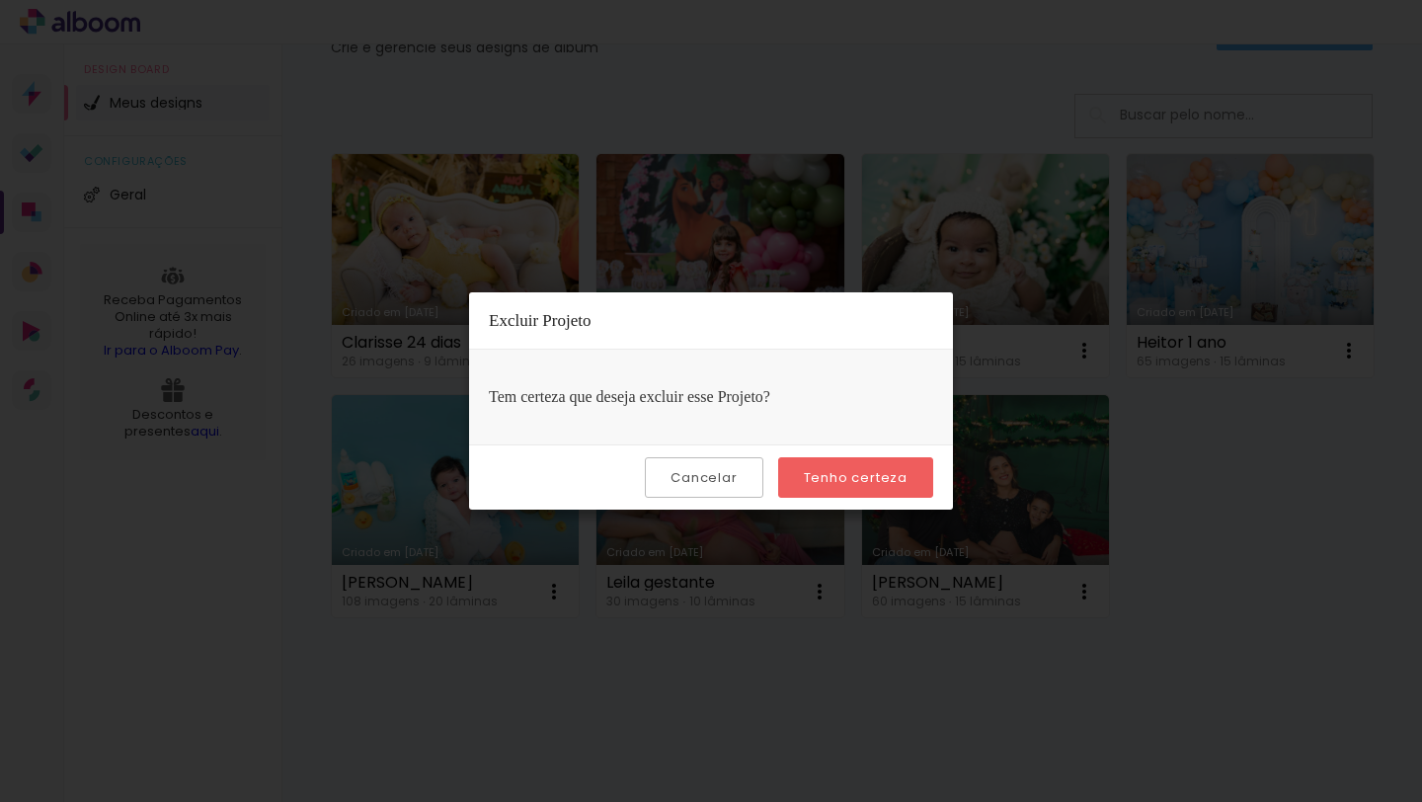
click at [844, 466] on paper-button "Tenho certeza" at bounding box center [855, 477] width 155 height 40
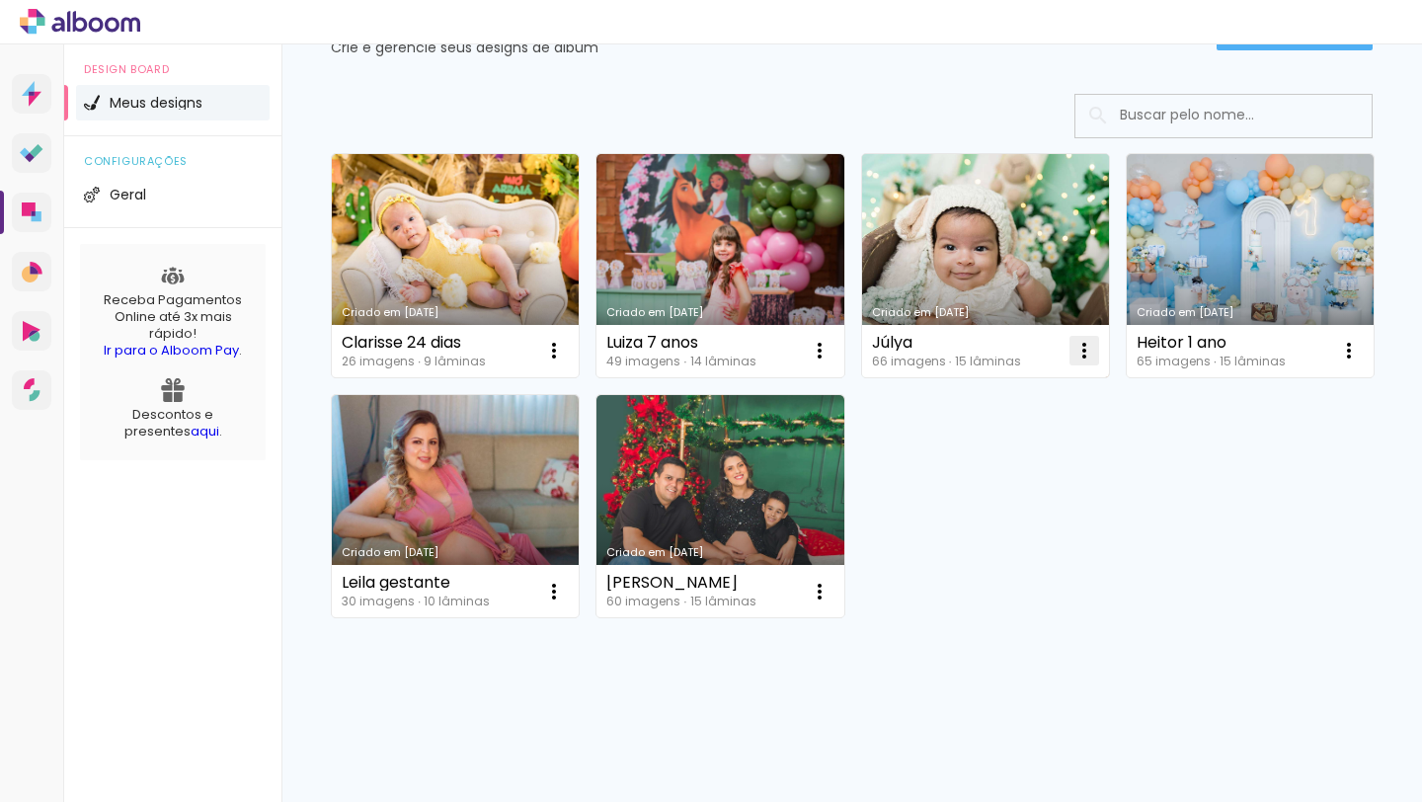
click at [566, 348] on iron-icon at bounding box center [554, 351] width 24 height 24
click at [995, 465] on paper-item "Excluir" at bounding box center [1006, 481] width 195 height 40
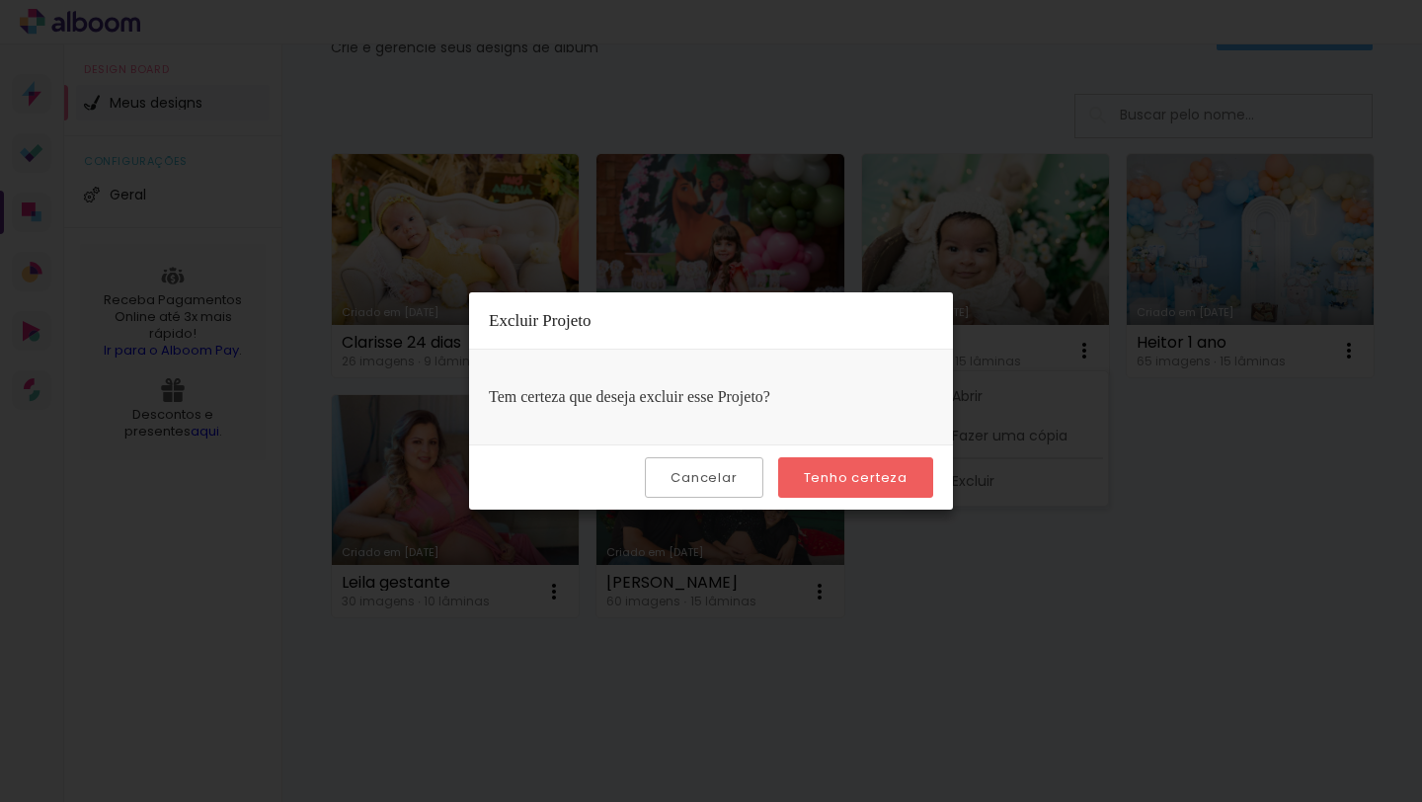
click at [856, 488] on paper-button "Tenho certeza" at bounding box center [855, 477] width 155 height 40
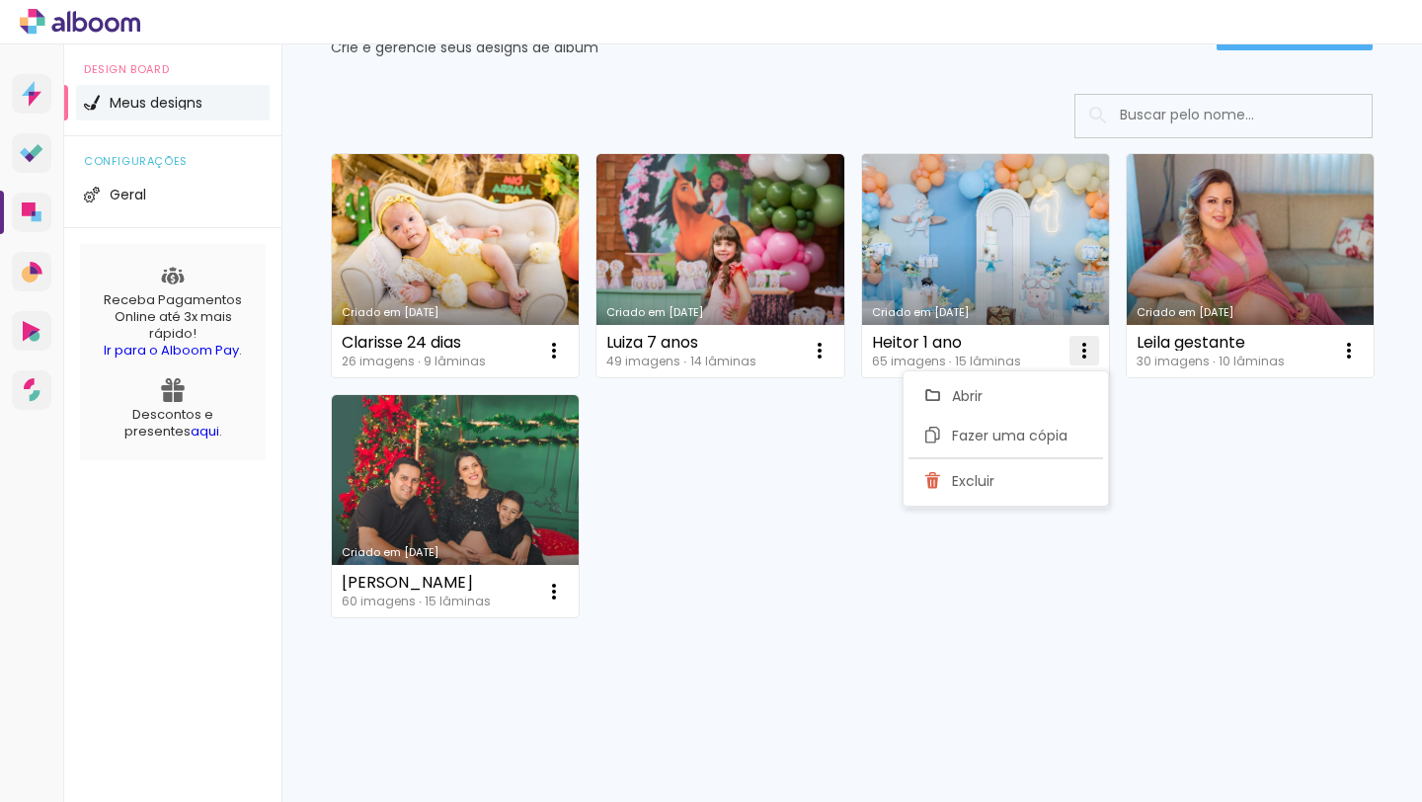
click at [566, 347] on iron-icon at bounding box center [554, 351] width 24 height 24
click at [967, 470] on paper-item "Excluir" at bounding box center [1006, 481] width 195 height 40
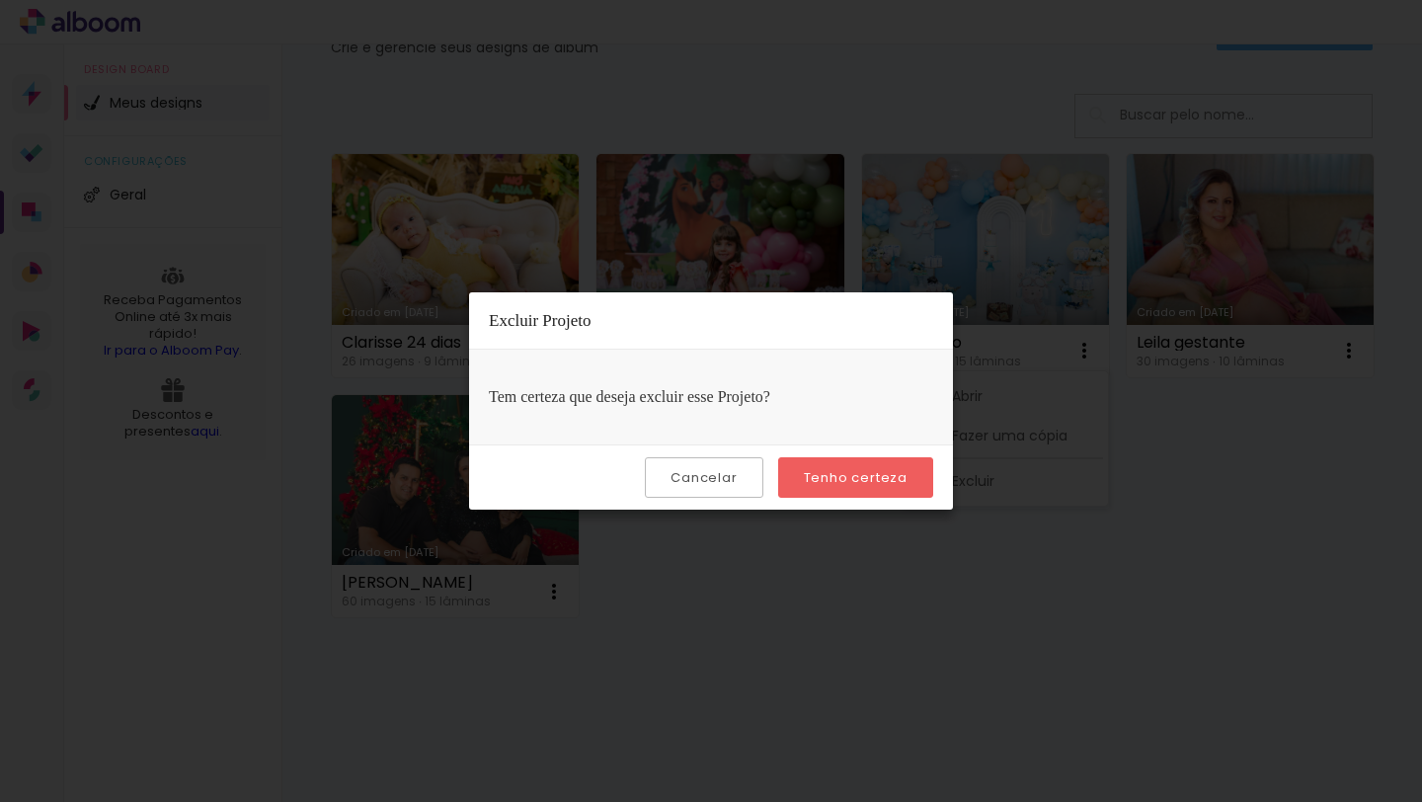
click at [0, 0] on slot "Tenho certeza" at bounding box center [0, 0] width 0 height 0
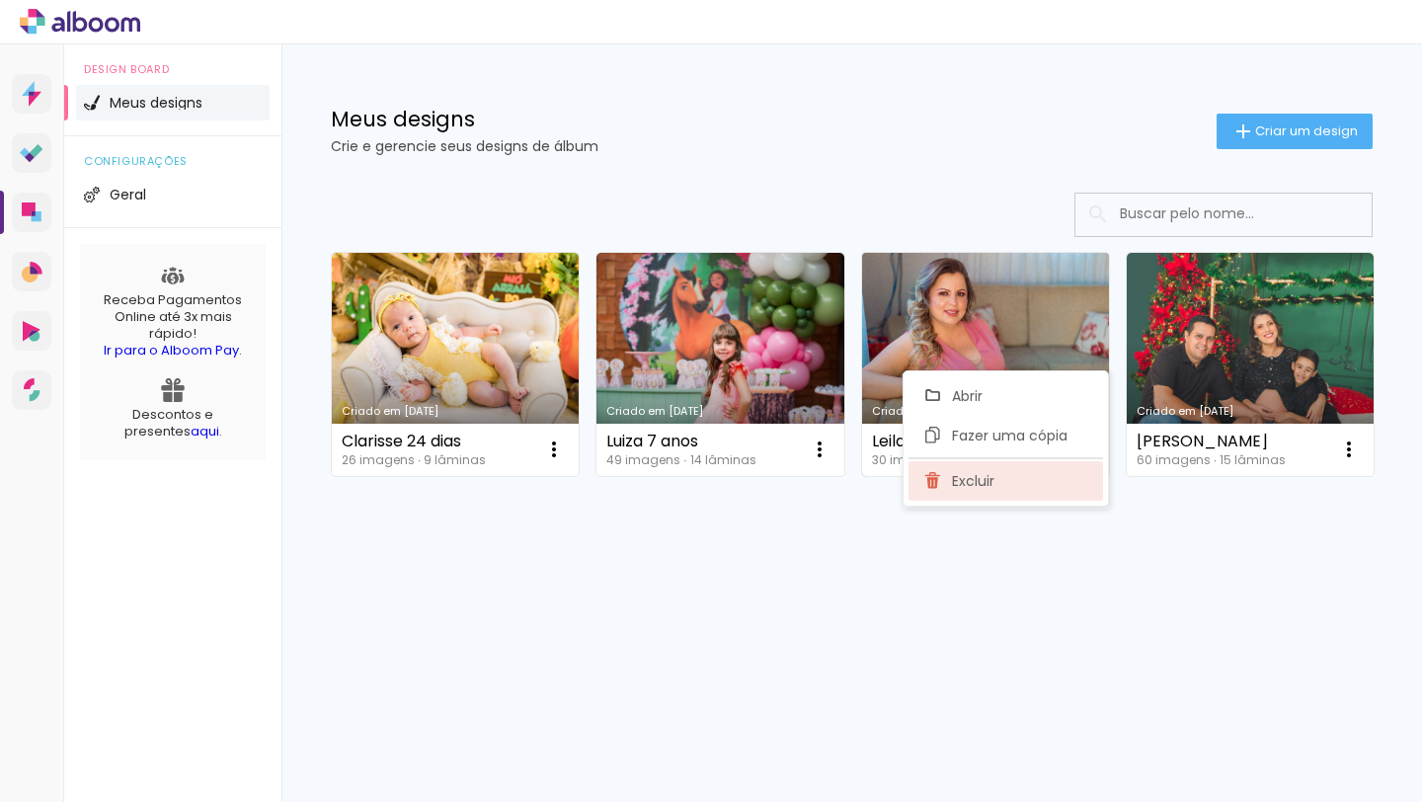
scroll to position [0, 0]
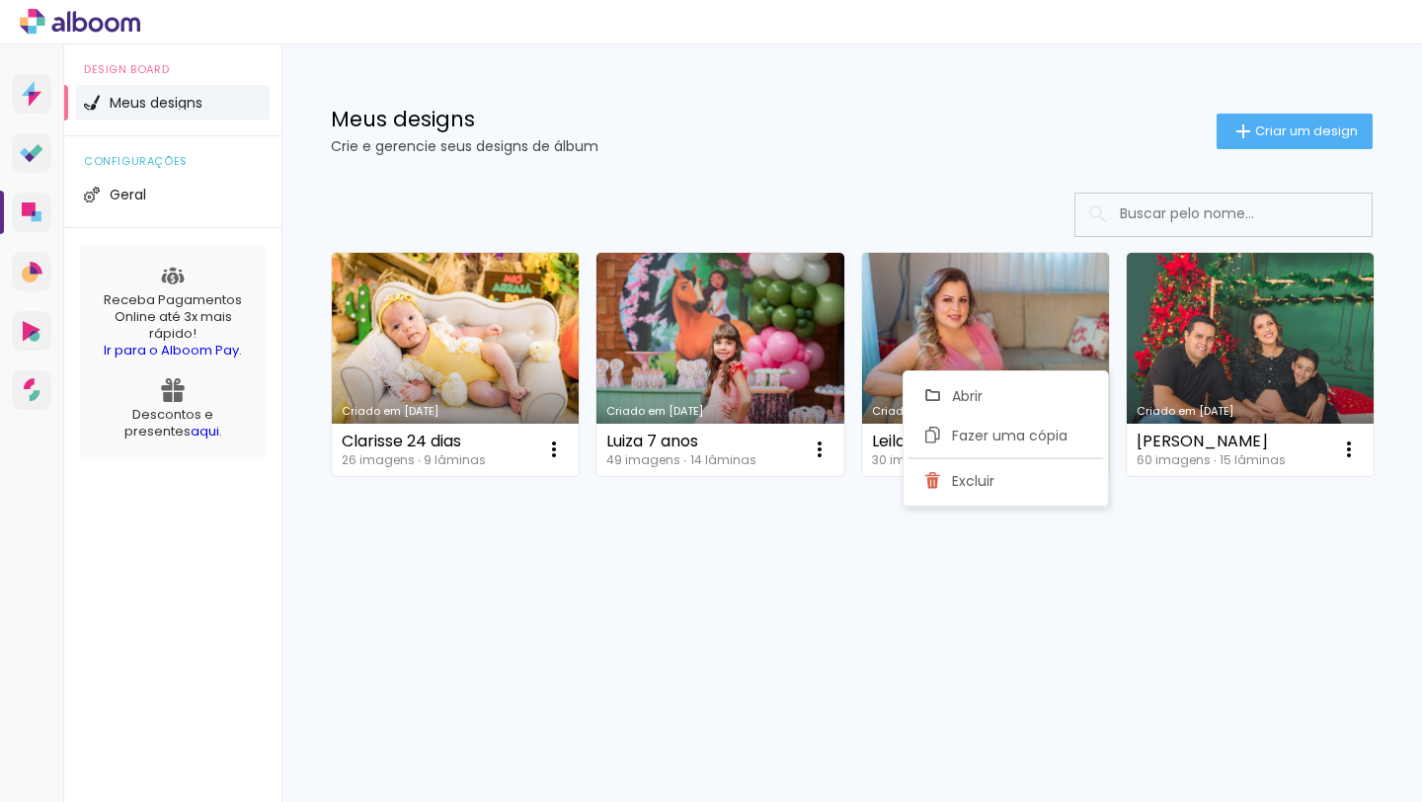
click at [699, 548] on div "Criado em 10/06/25 Clarisse 24 dias 26 imagens ∙ 9 lâminas Abrir Fazer uma cópi…" at bounding box center [852, 417] width 1141 height 488
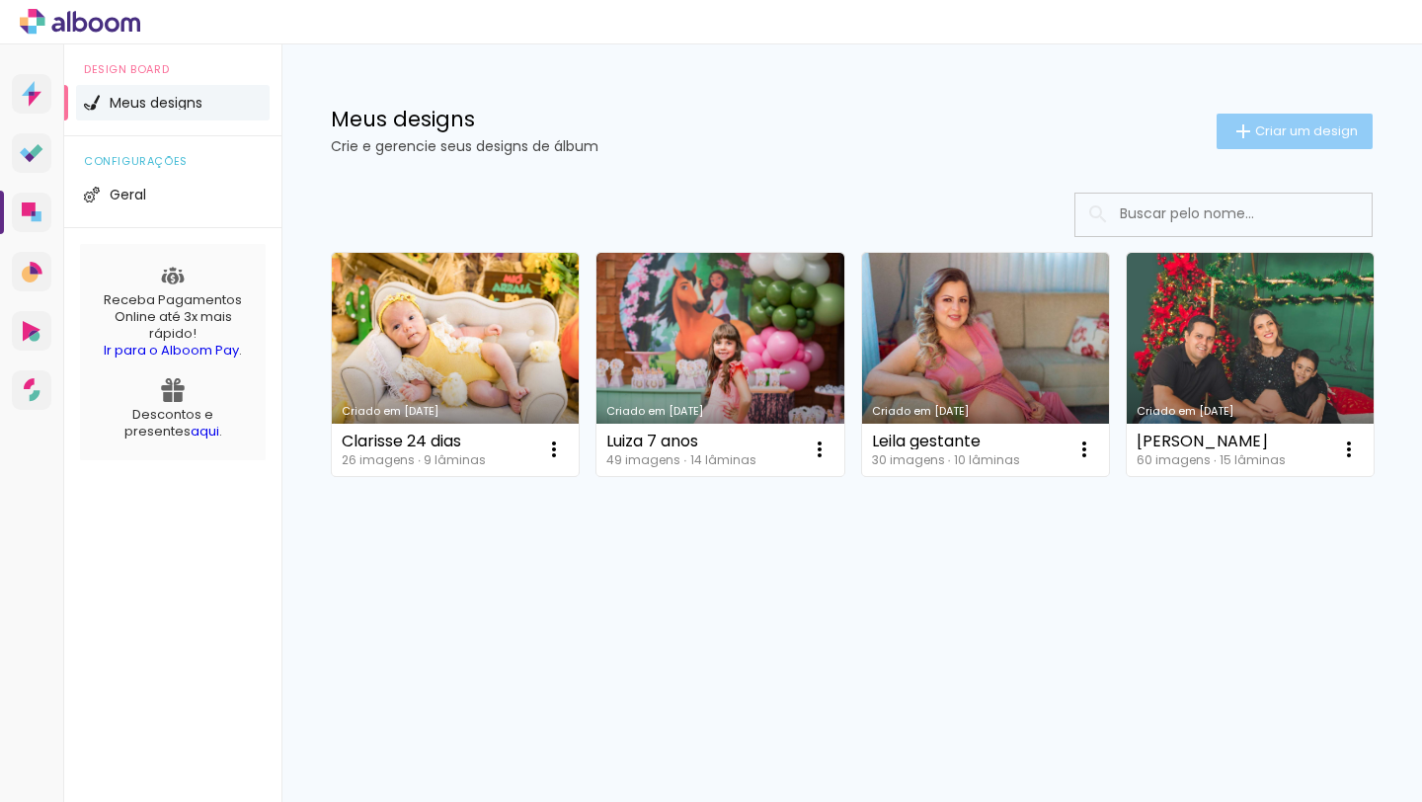
click at [1249, 117] on paper-button "Criar um design" at bounding box center [1295, 132] width 156 height 36
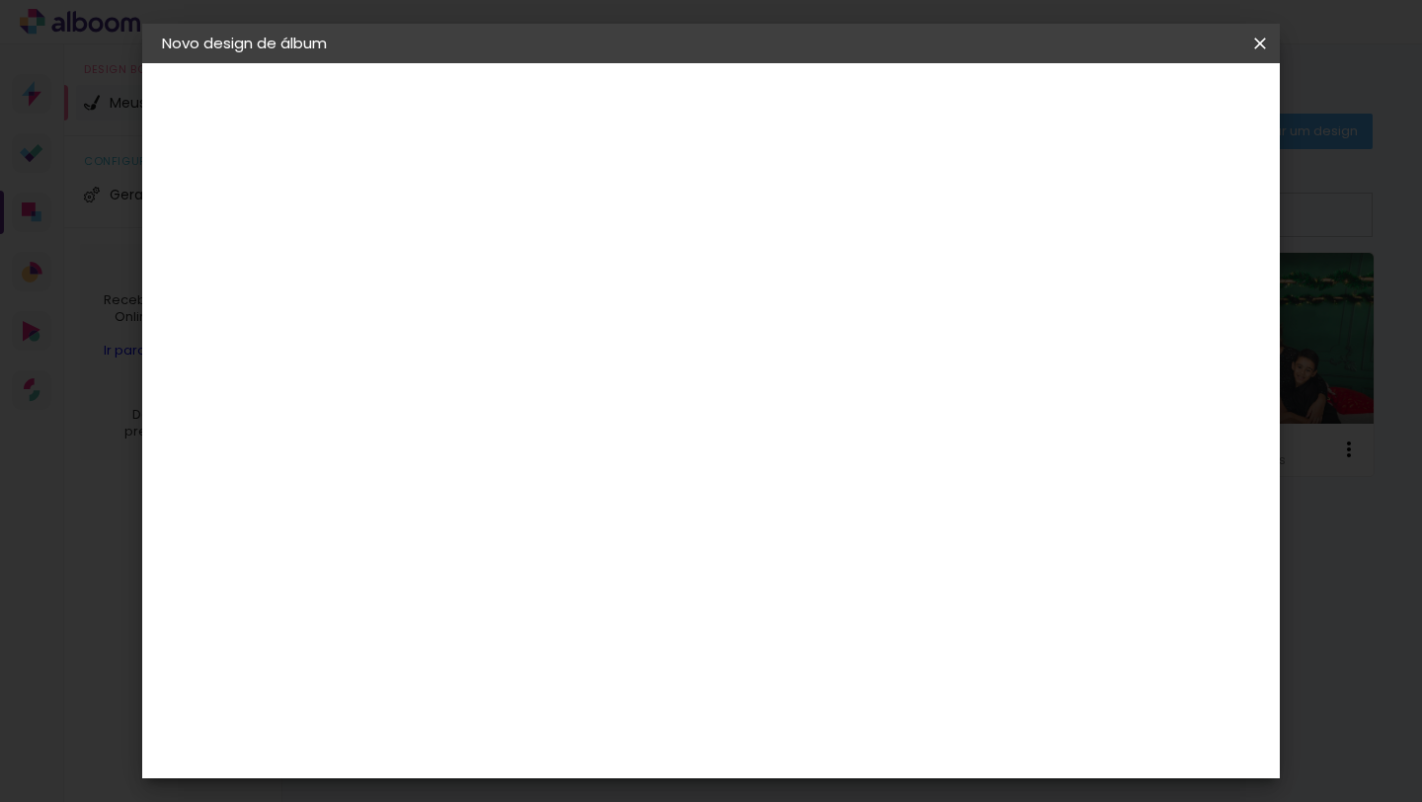
click at [485, 254] on input at bounding box center [485, 265] width 0 height 31
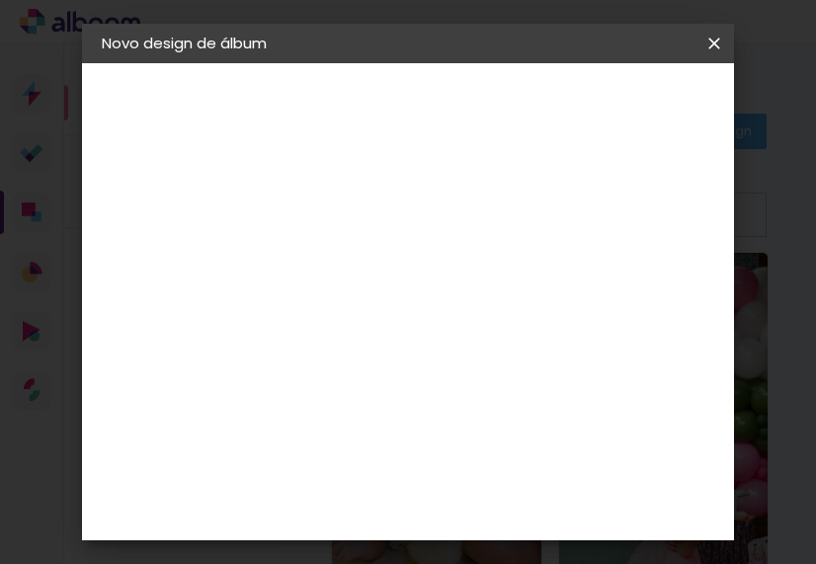
type input "Isabe"
type paper-input "Isabe"
drag, startPoint x: 494, startPoint y: 261, endPoint x: 367, endPoint y: 279, distance: 127.7
click at [0, 0] on div at bounding box center [0, 0] width 0 height 0
type input "XV da [DEMOGRAPHIC_DATA]"
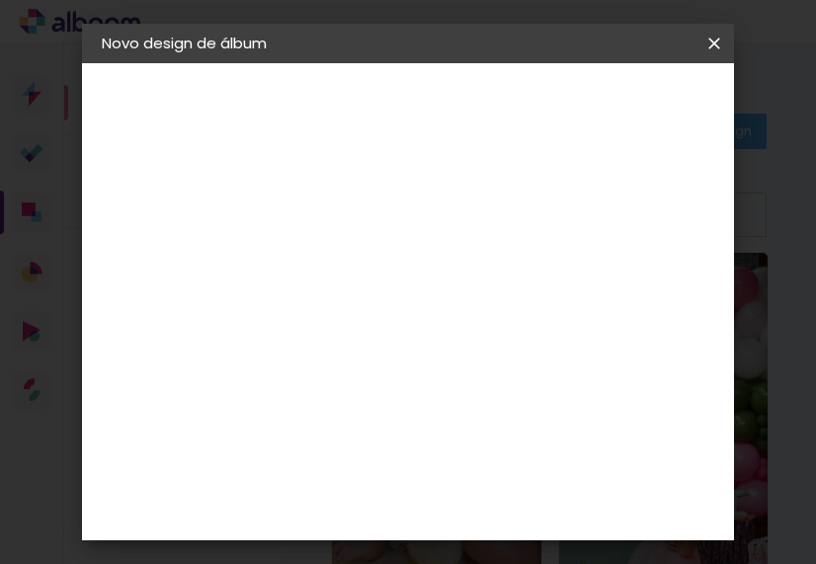
type paper-input "XV da [DEMOGRAPHIC_DATA]"
click at [627, 92] on paper-button "Avançar" at bounding box center [578, 105] width 97 height 34
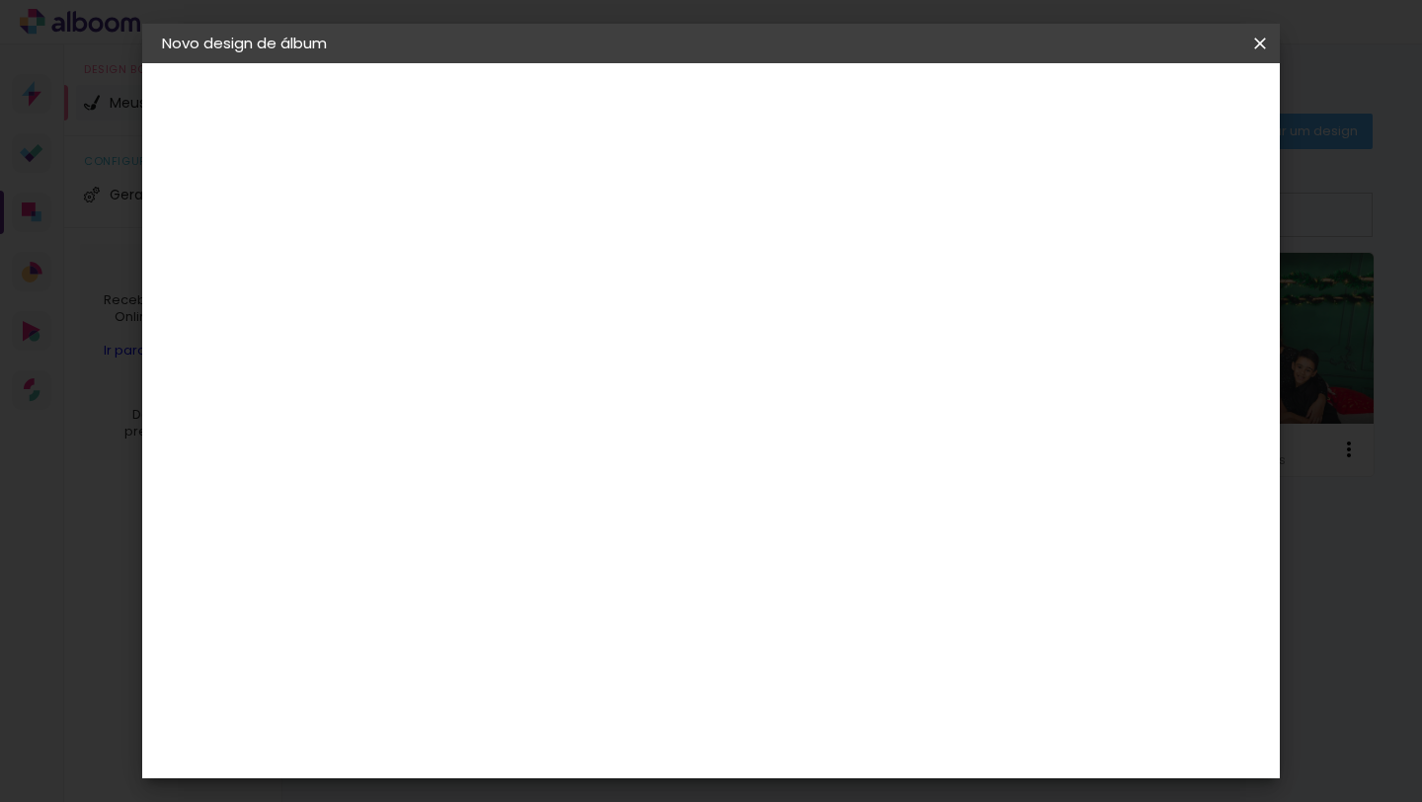
scroll to position [2991, 0]
click at [854, 102] on paper-button "Avançar" at bounding box center [806, 105] width 97 height 34
click at [586, 332] on iron-icon at bounding box center [574, 344] width 24 height 24
click at [804, 365] on paper-item "Vincada" at bounding box center [839, 368] width 395 height 40
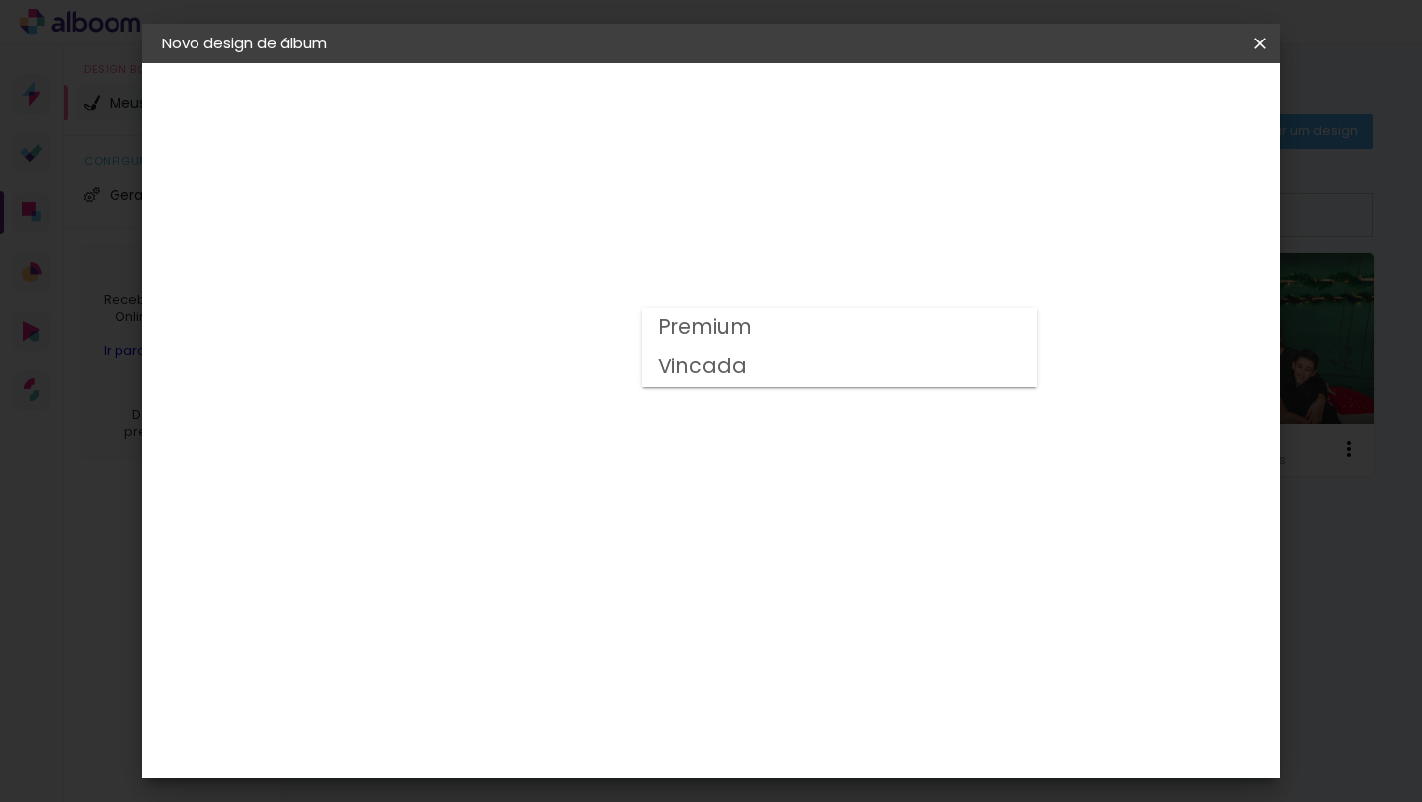
type input "Vincada"
click at [618, 614] on span "25 × 60" at bounding box center [572, 640] width 92 height 52
click at [0, 0] on slot "Avançar" at bounding box center [0, 0] width 0 height 0
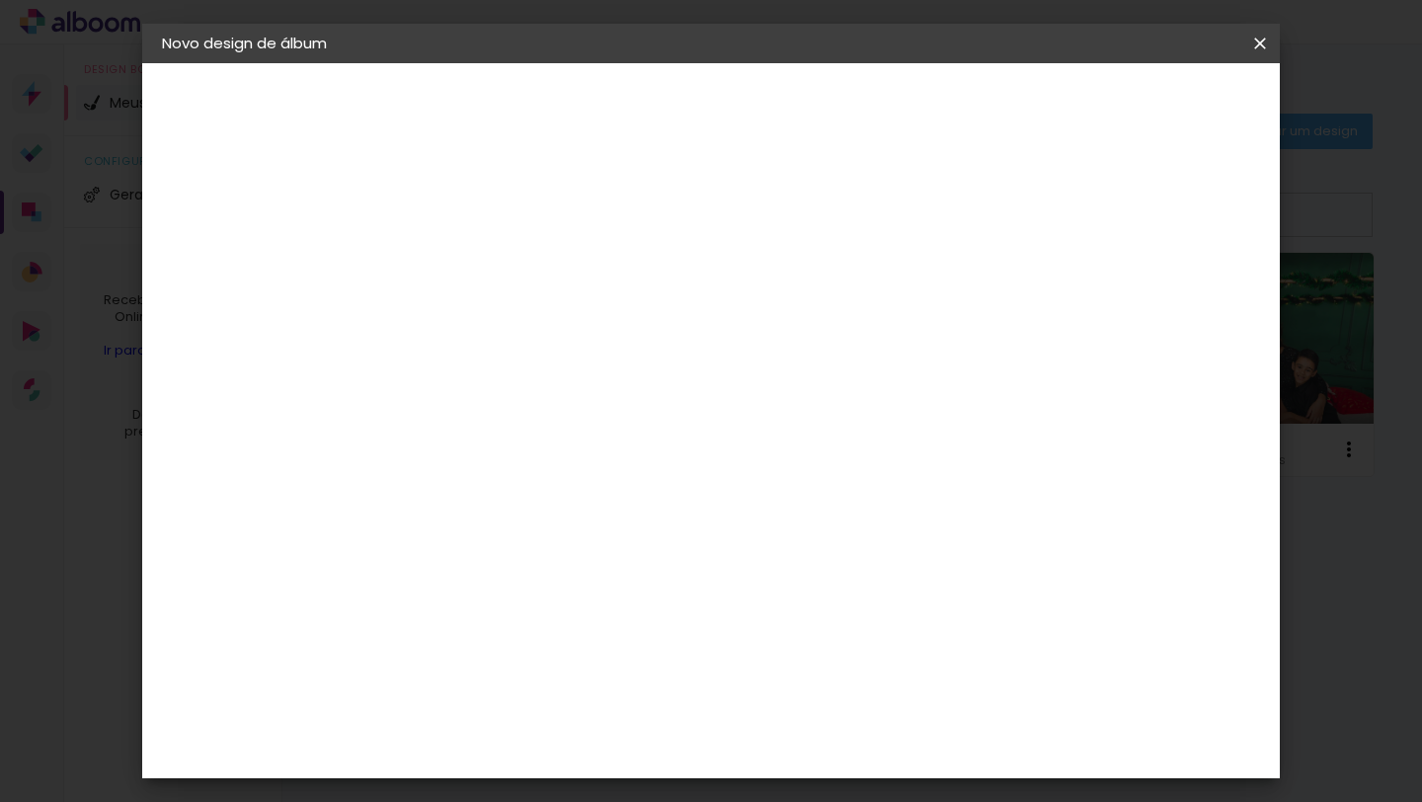
click at [1152, 107] on span "Iniciar design" at bounding box center [1107, 105] width 90 height 14
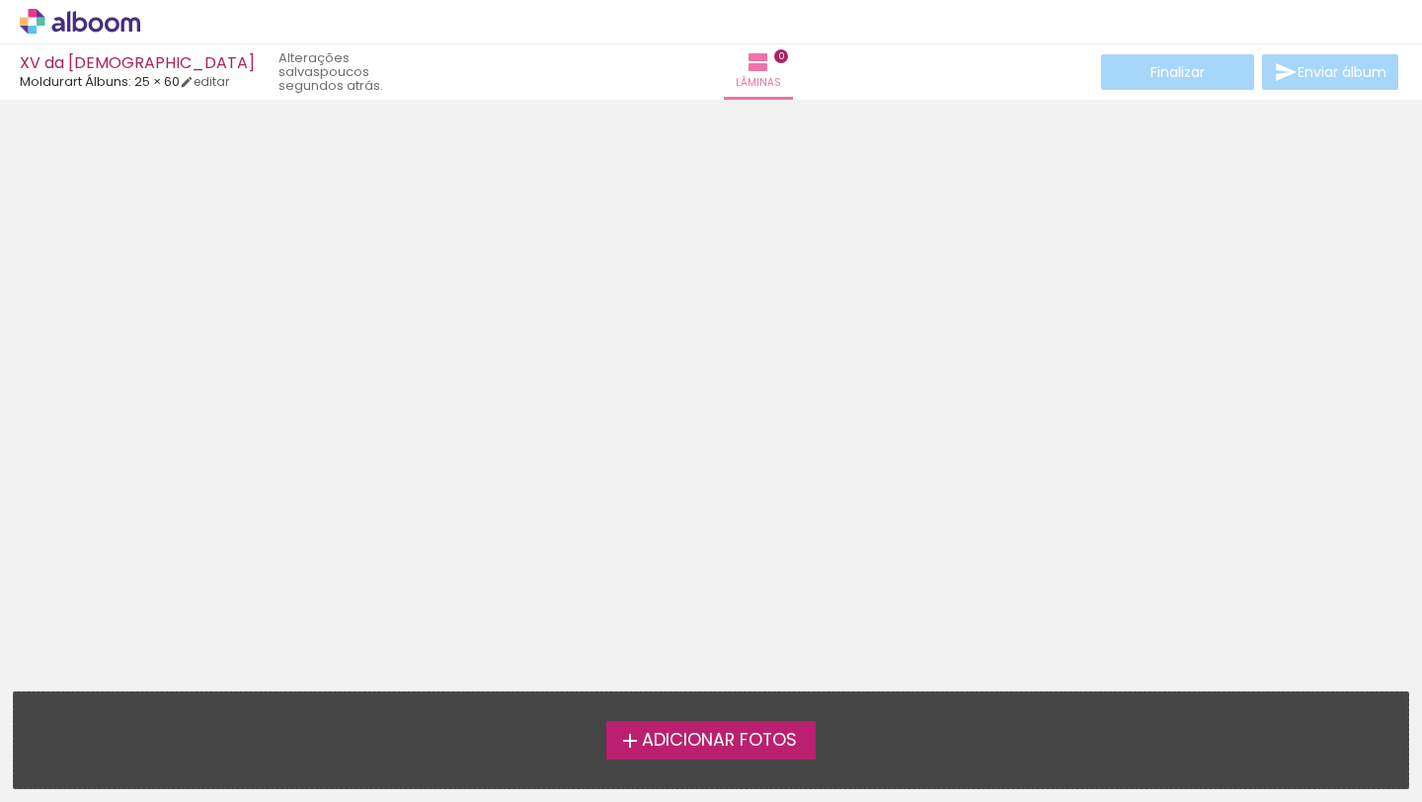
click at [621, 749] on iron-icon at bounding box center [630, 741] width 24 height 24
click at [0, 0] on input "file" at bounding box center [0, 0] width 0 height 0
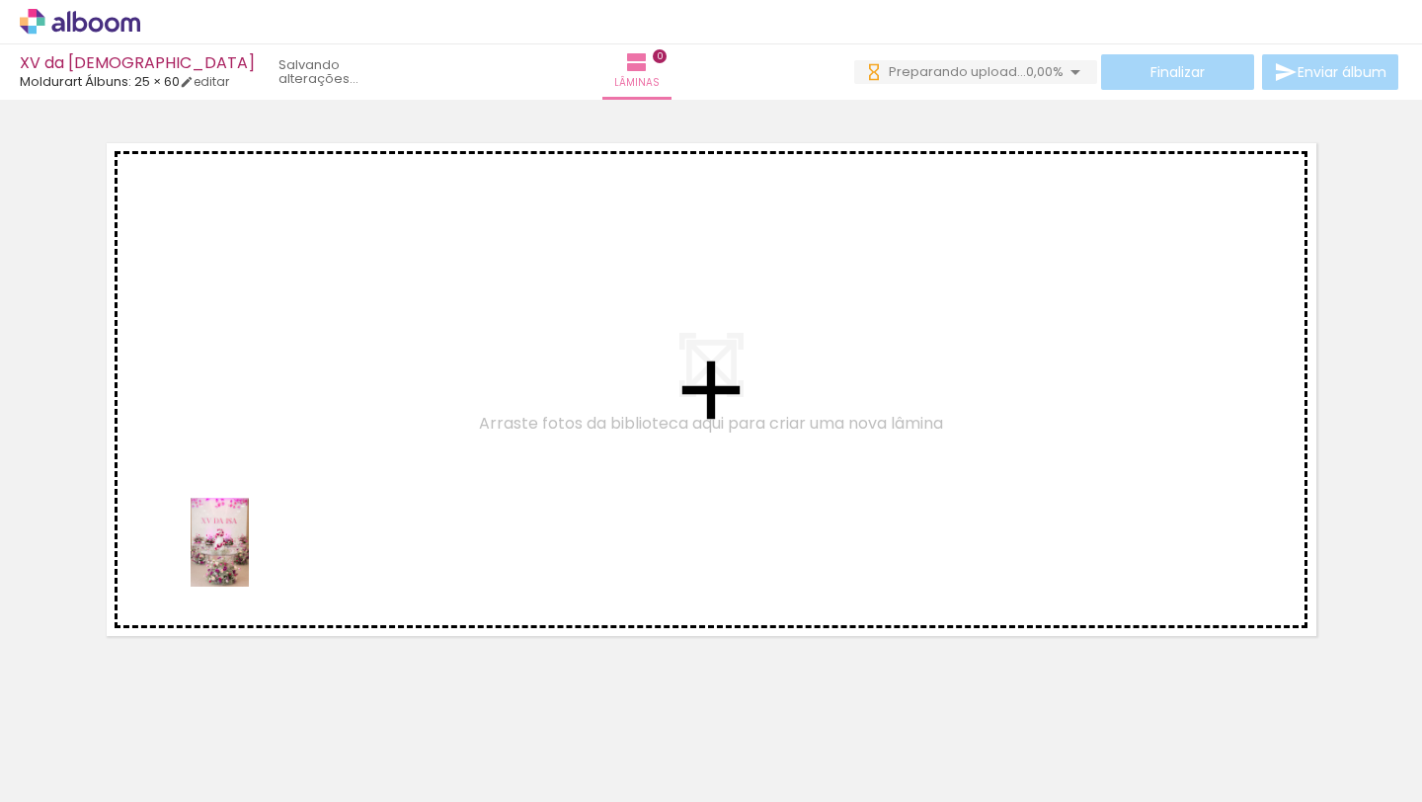
drag, startPoint x: 201, startPoint y: 756, endPoint x: 261, endPoint y: 530, distance: 233.1
click at [261, 530] on quentale-workspace at bounding box center [711, 401] width 1422 height 802
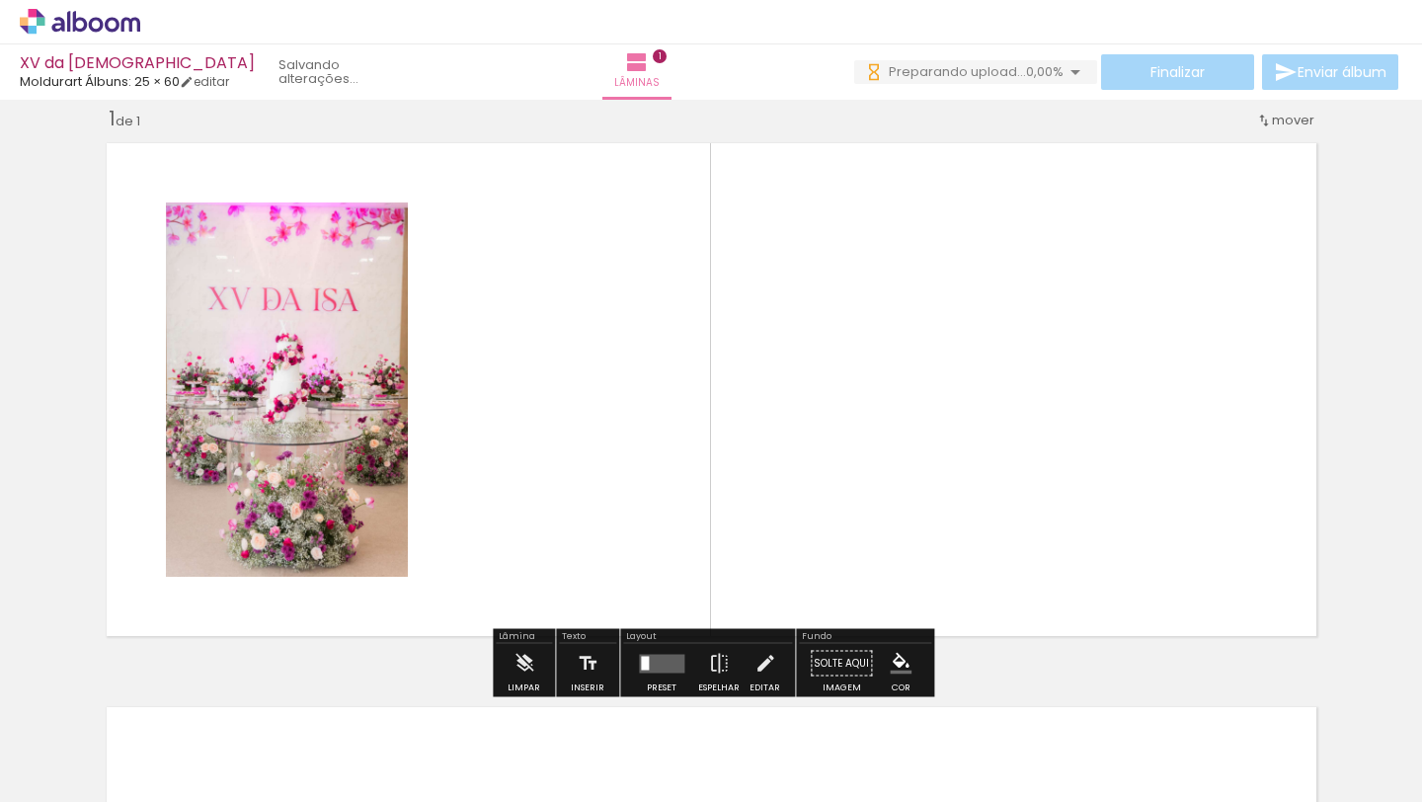
scroll to position [25, 0]
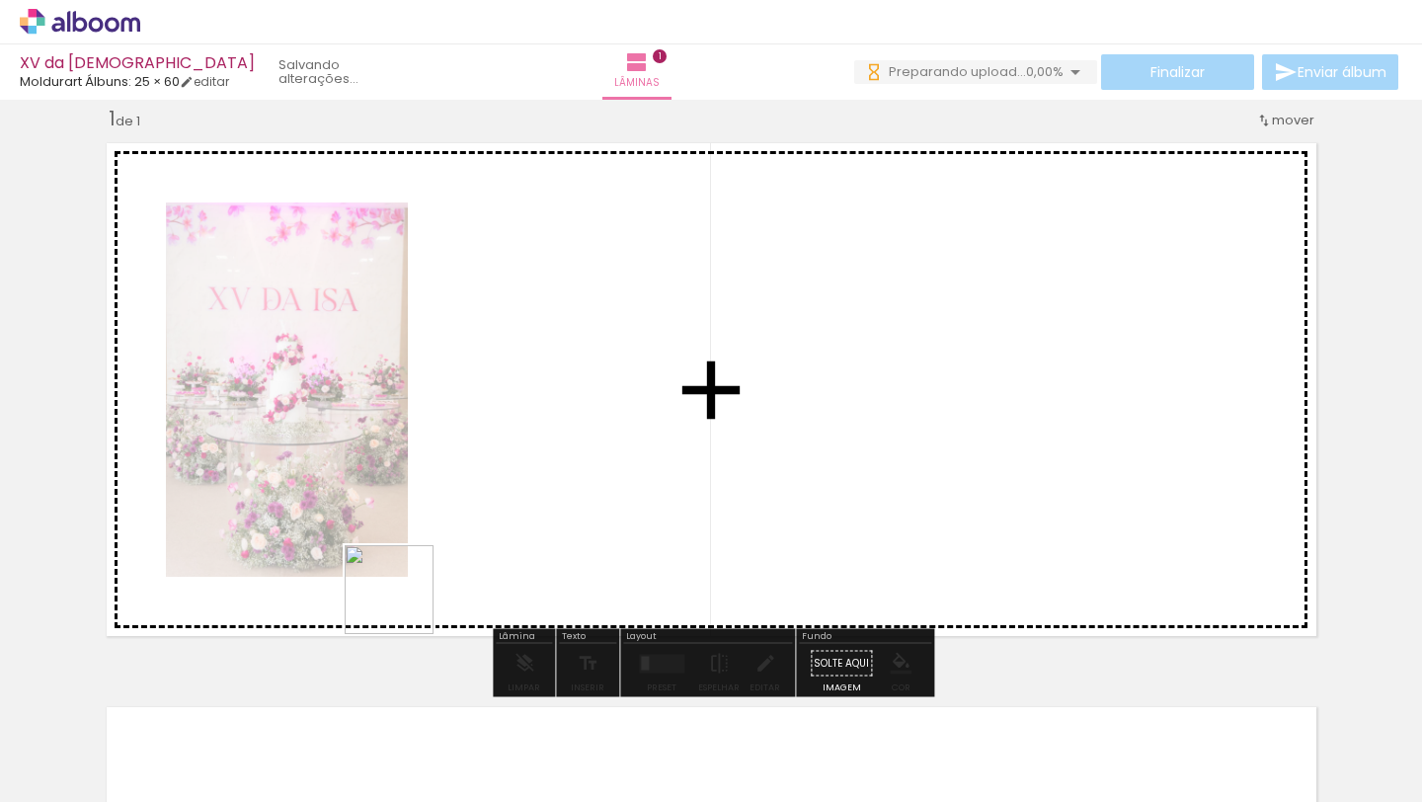
drag, startPoint x: 352, startPoint y: 684, endPoint x: 450, endPoint y: 581, distance: 142.5
click at [448, 519] on quentale-workspace at bounding box center [711, 401] width 1422 height 802
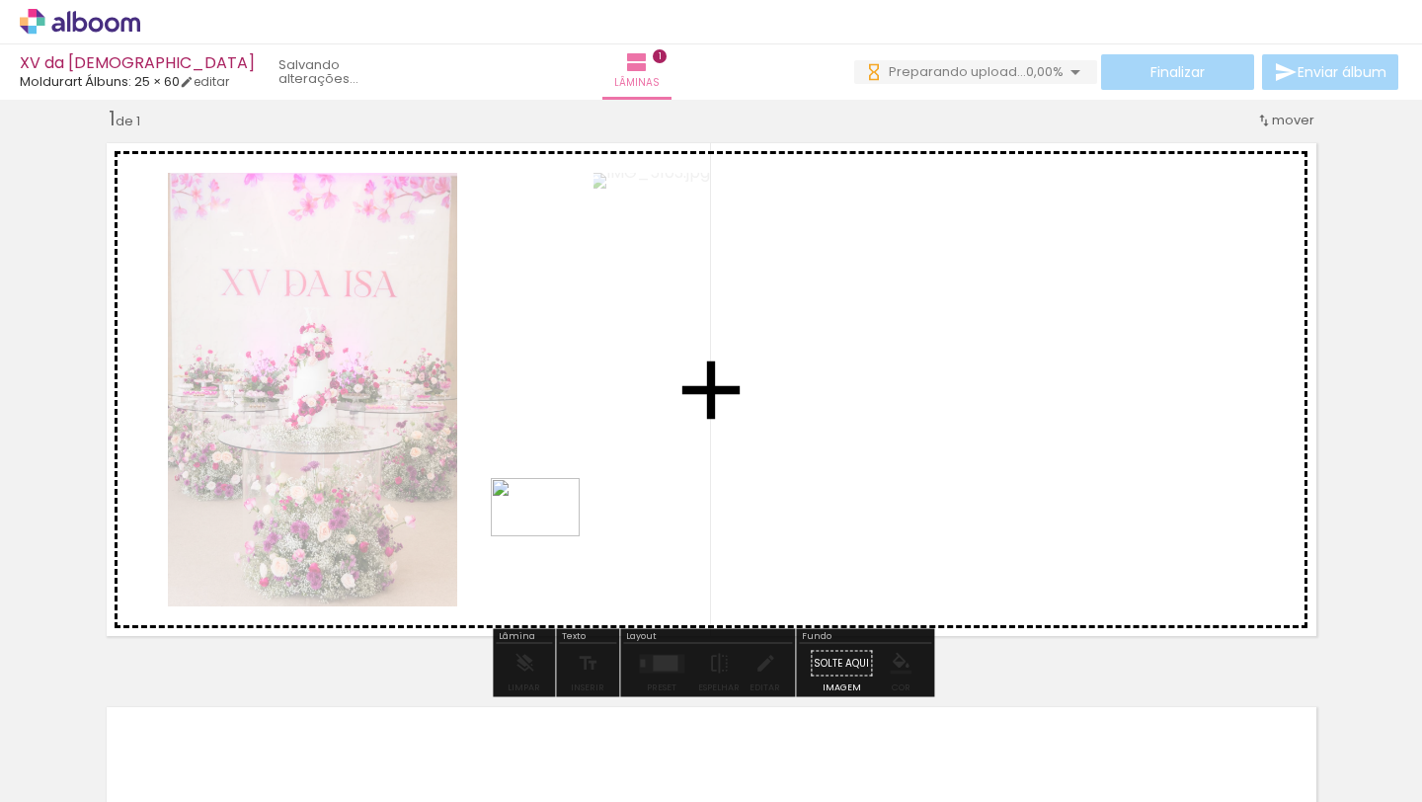
drag, startPoint x: 437, startPoint y: 744, endPoint x: 550, endPoint y: 536, distance: 236.5
click at [550, 536] on quentale-workspace at bounding box center [711, 401] width 1422 height 802
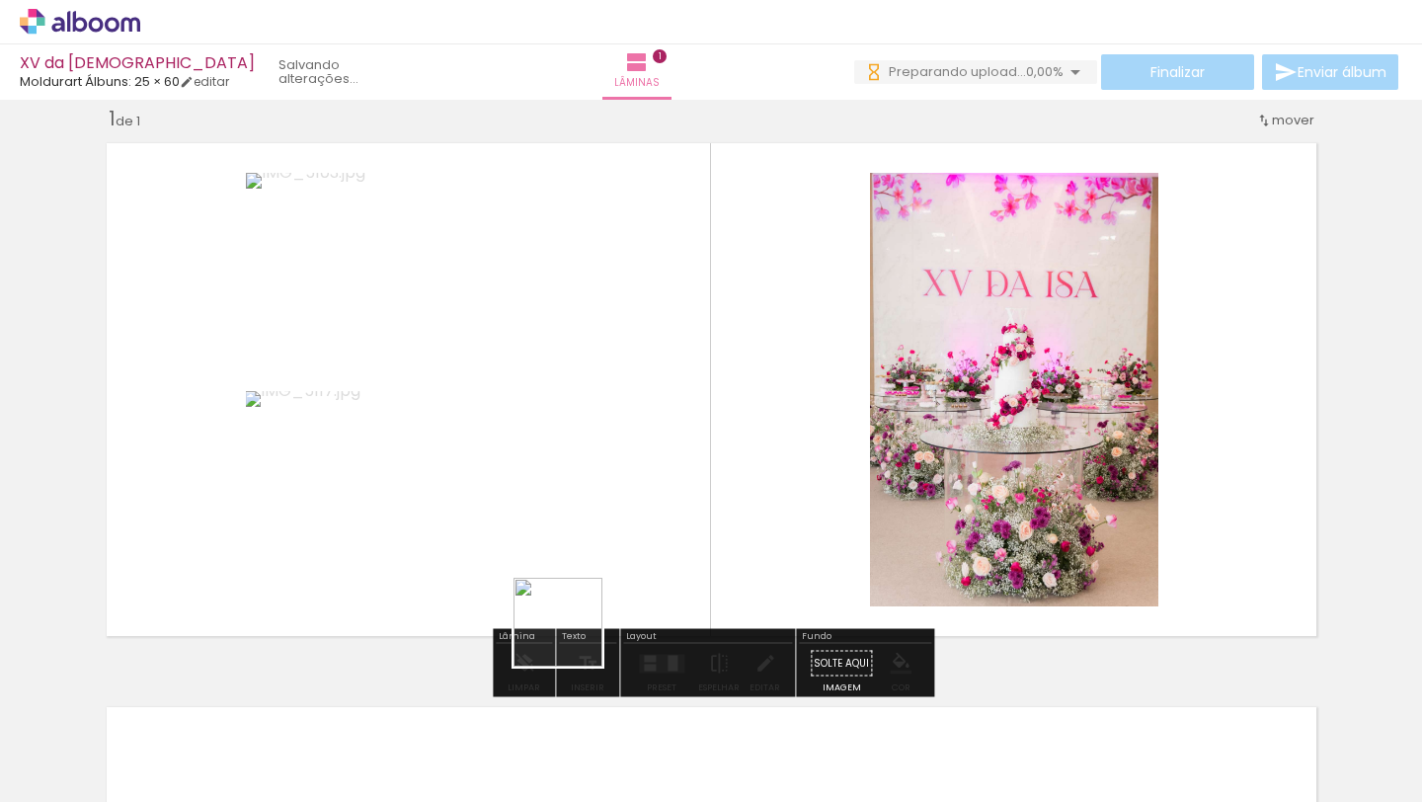
drag, startPoint x: 541, startPoint y: 742, endPoint x: 616, endPoint y: 528, distance: 226.2
click at [616, 528] on quentale-workspace at bounding box center [711, 401] width 1422 height 802
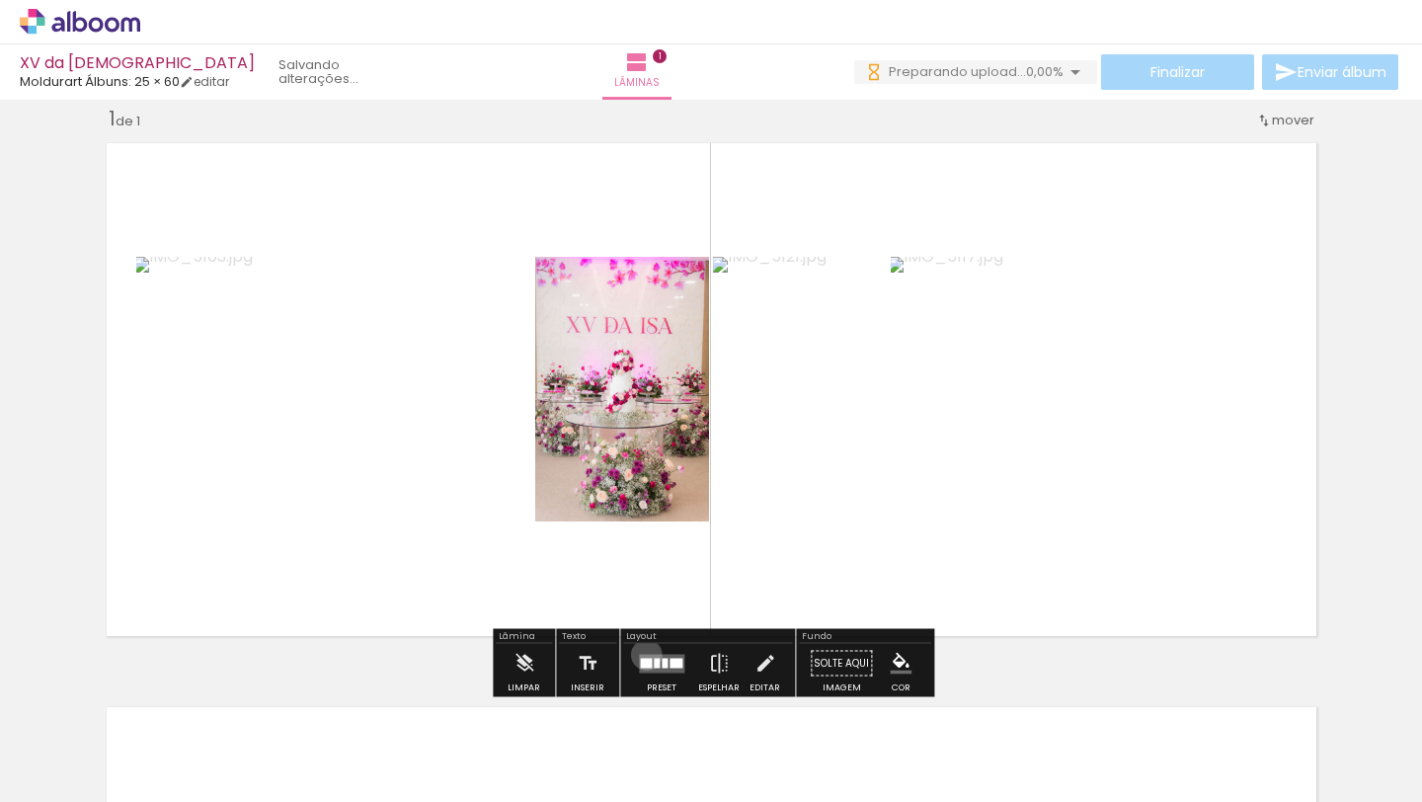
click at [642, 654] on quentale-layouter at bounding box center [661, 663] width 45 height 19
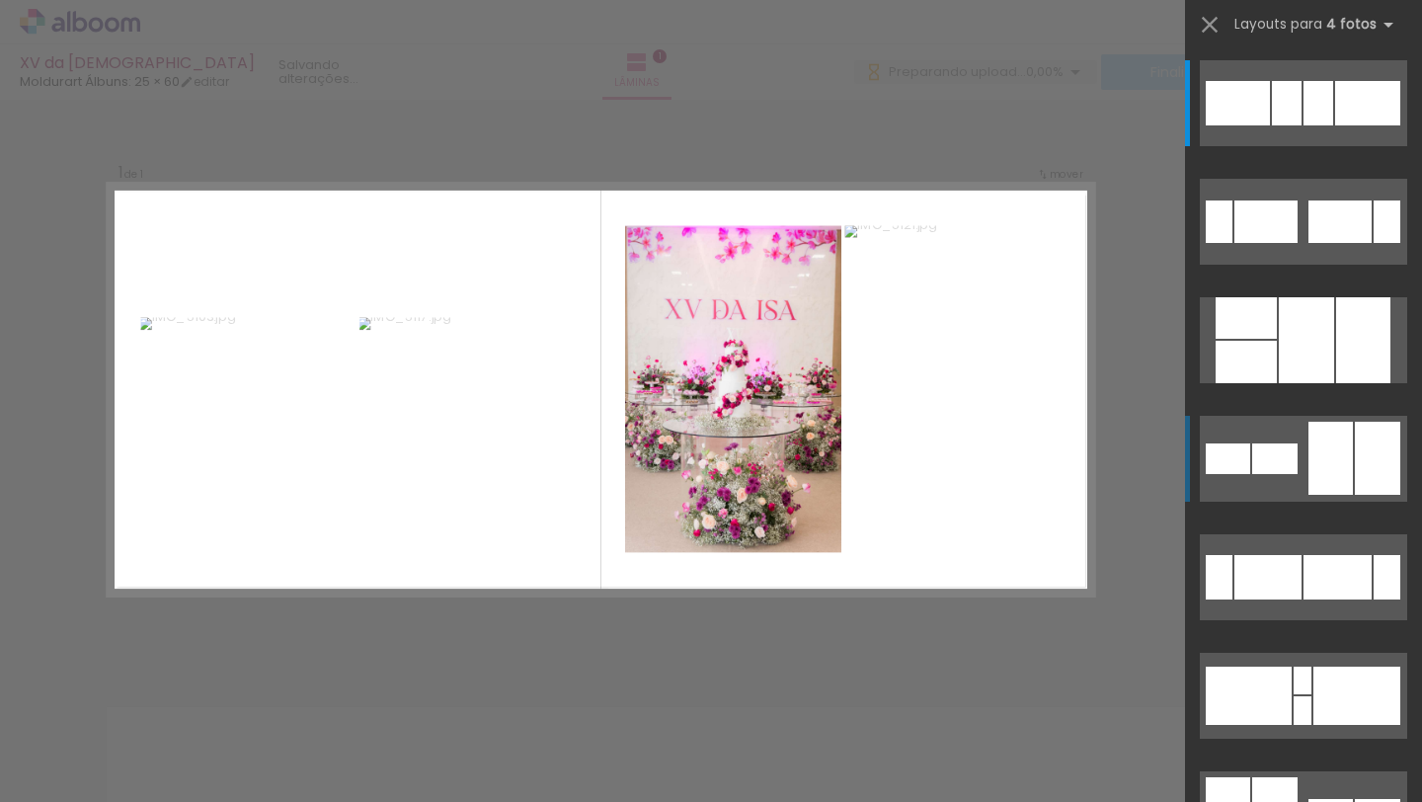
click at [1250, 125] on div at bounding box center [1238, 103] width 64 height 44
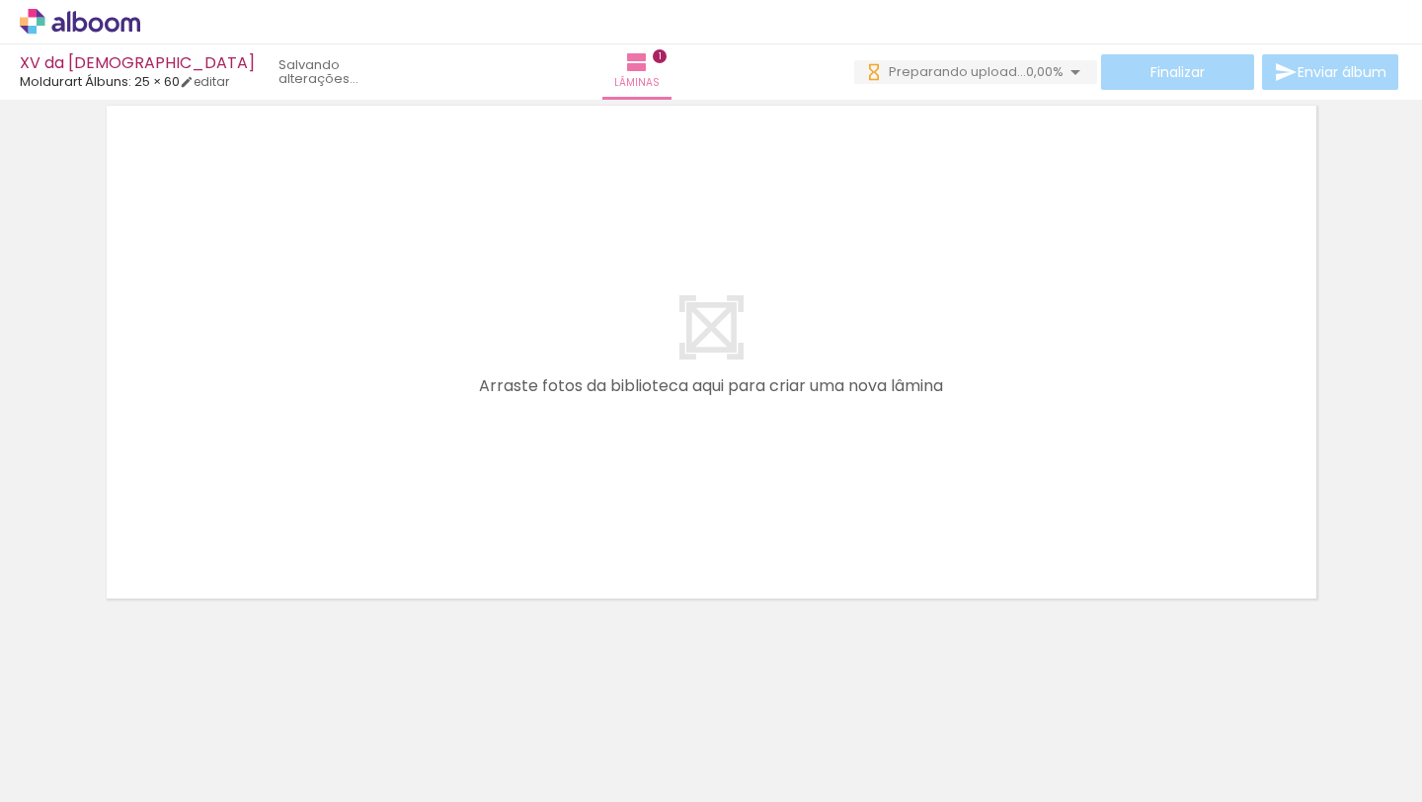
scroll to position [0, 309]
drag, startPoint x: 356, startPoint y: 736, endPoint x: 368, endPoint y: 618, distance: 118.2
click at [368, 618] on quentale-workspace at bounding box center [711, 401] width 1422 height 802
drag, startPoint x: 334, startPoint y: 730, endPoint x: 363, endPoint y: 551, distance: 181.1
click at [363, 551] on quentale-workspace at bounding box center [711, 401] width 1422 height 802
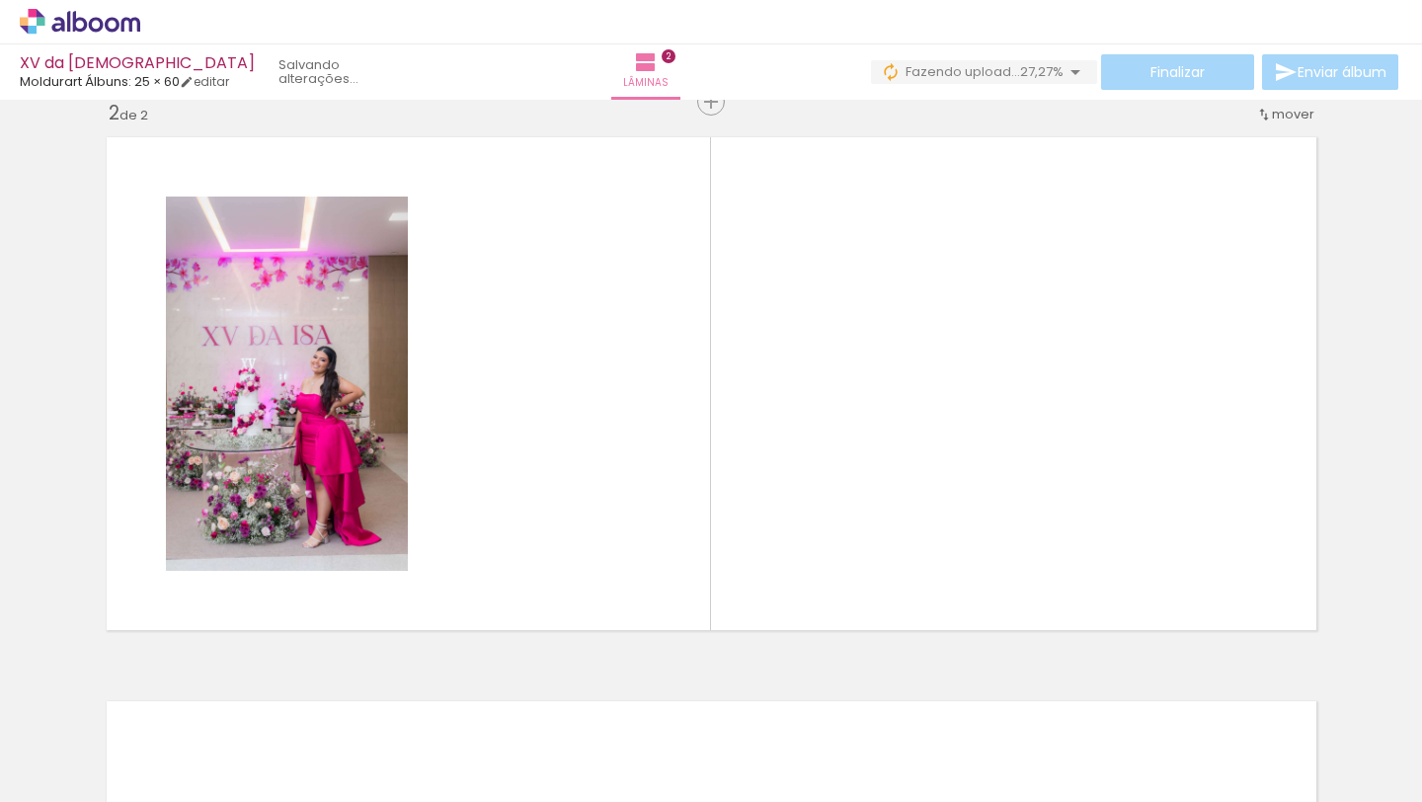
scroll to position [589, 0]
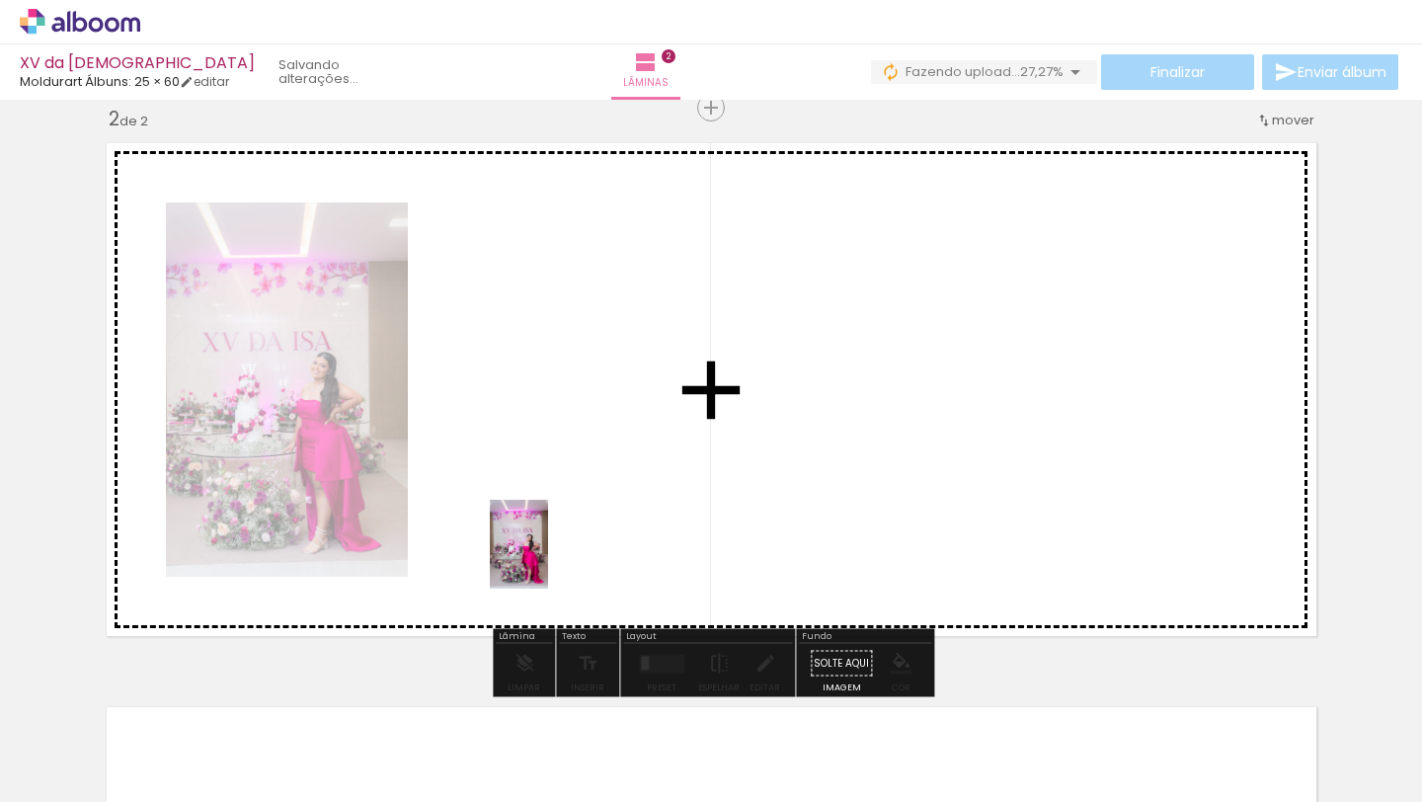
drag, startPoint x: 446, startPoint y: 757, endPoint x: 551, endPoint y: 554, distance: 228.0
click at [551, 554] on quentale-workspace at bounding box center [711, 401] width 1422 height 802
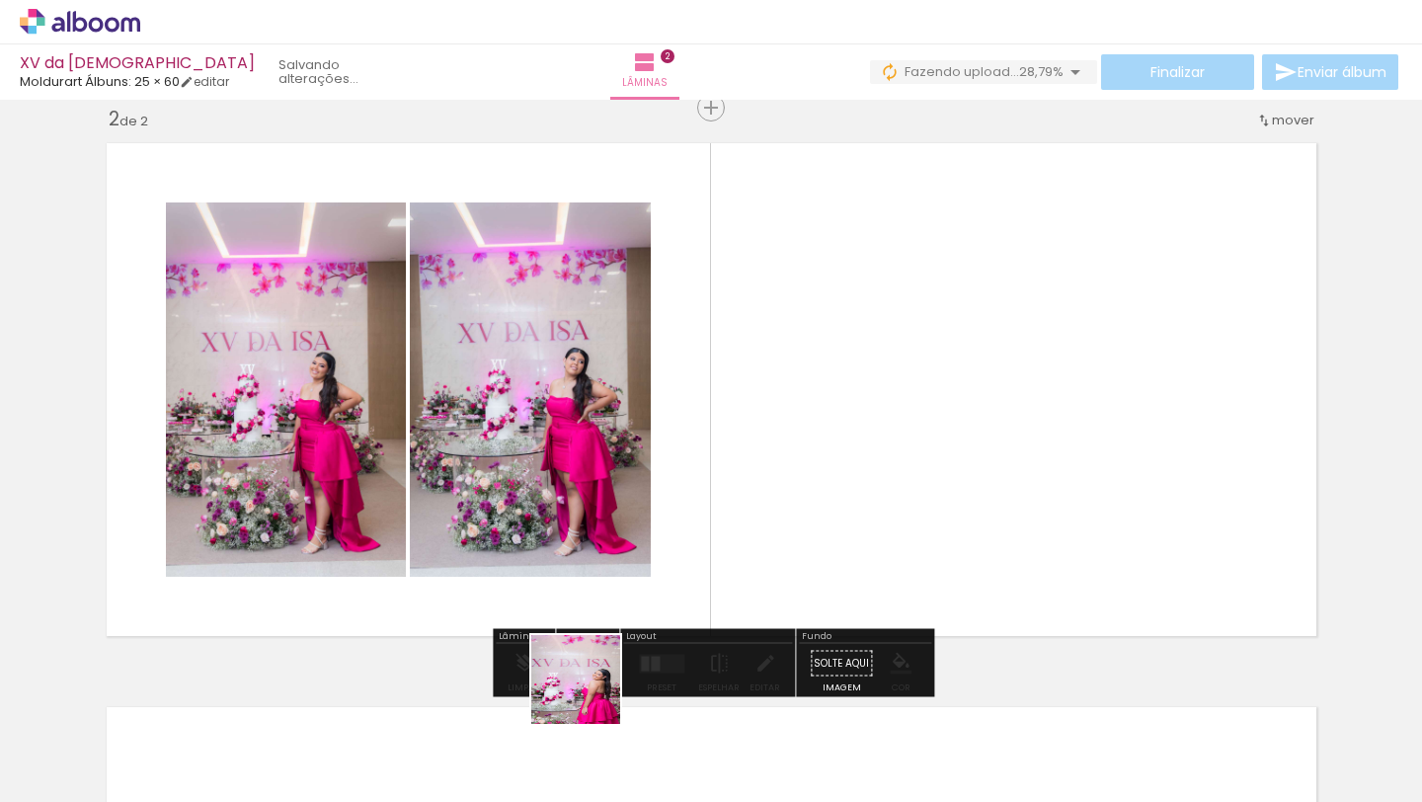
drag, startPoint x: 591, startPoint y: 694, endPoint x: 744, endPoint y: 494, distance: 252.3
click at [744, 494] on quentale-workspace at bounding box center [711, 401] width 1422 height 802
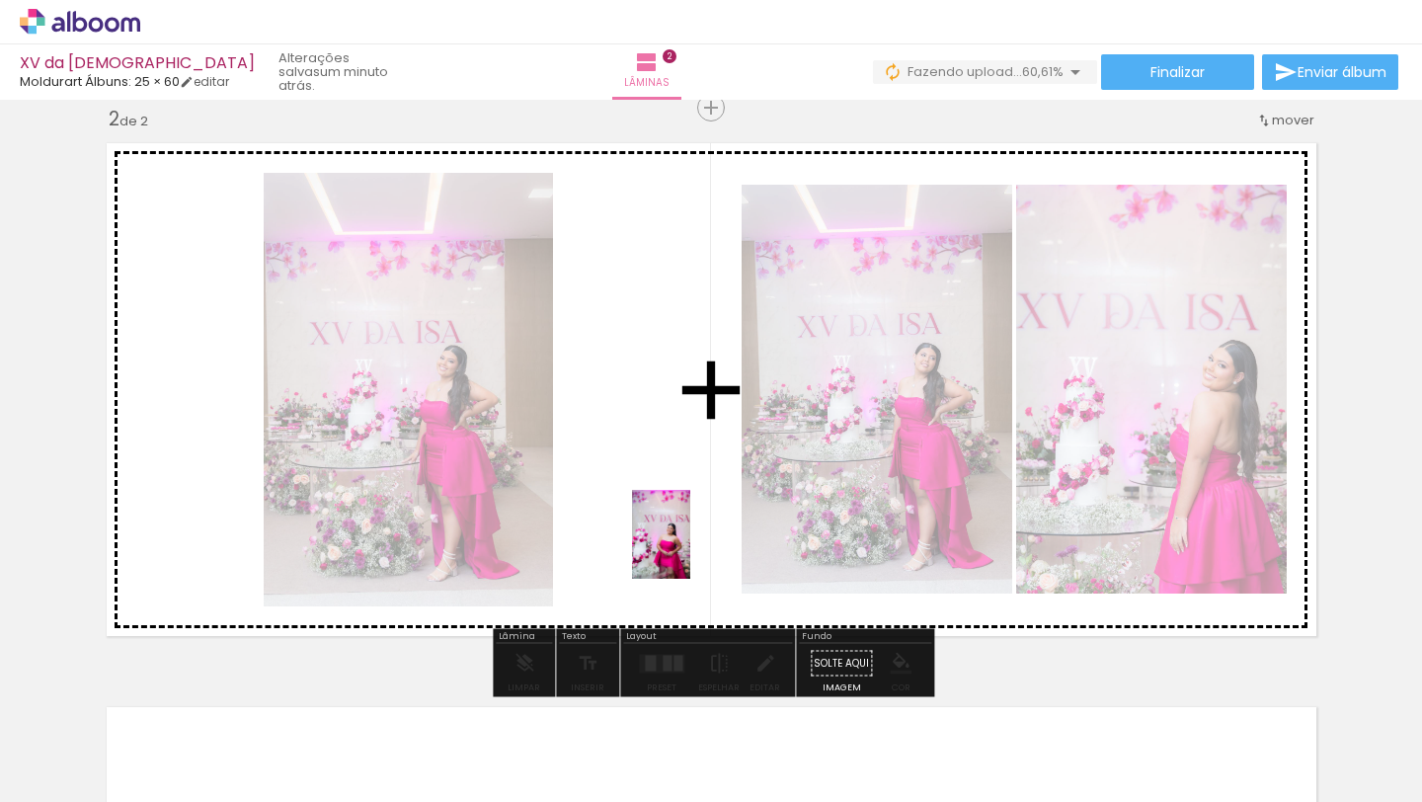
drag, startPoint x: 646, startPoint y: 759, endPoint x: 691, endPoint y: 545, distance: 218.1
click at [691, 545] on quentale-workspace at bounding box center [711, 401] width 1422 height 802
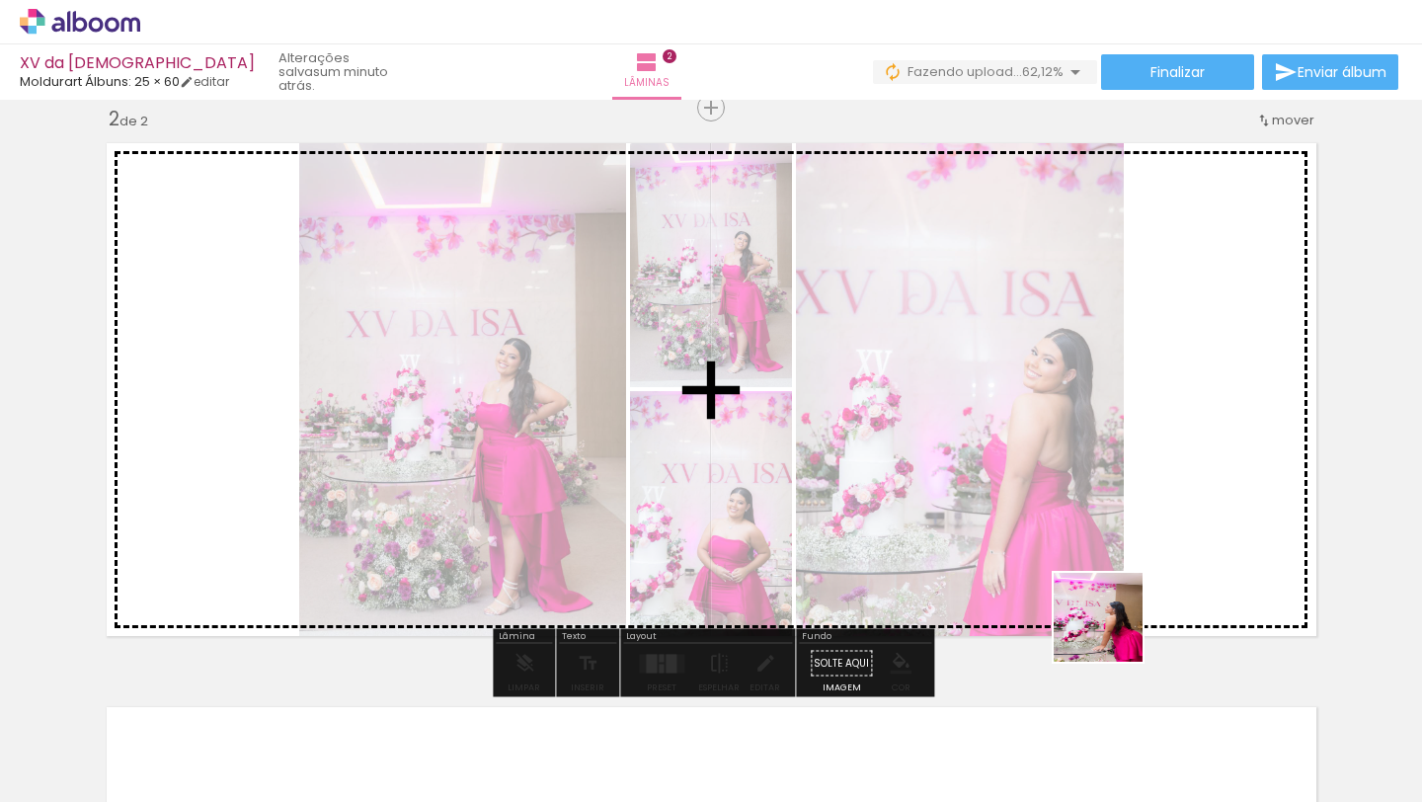
drag, startPoint x: 1119, startPoint y: 713, endPoint x: 1175, endPoint y: 672, distance: 69.9
click at [1113, 560] on quentale-workspace at bounding box center [711, 401] width 1422 height 802
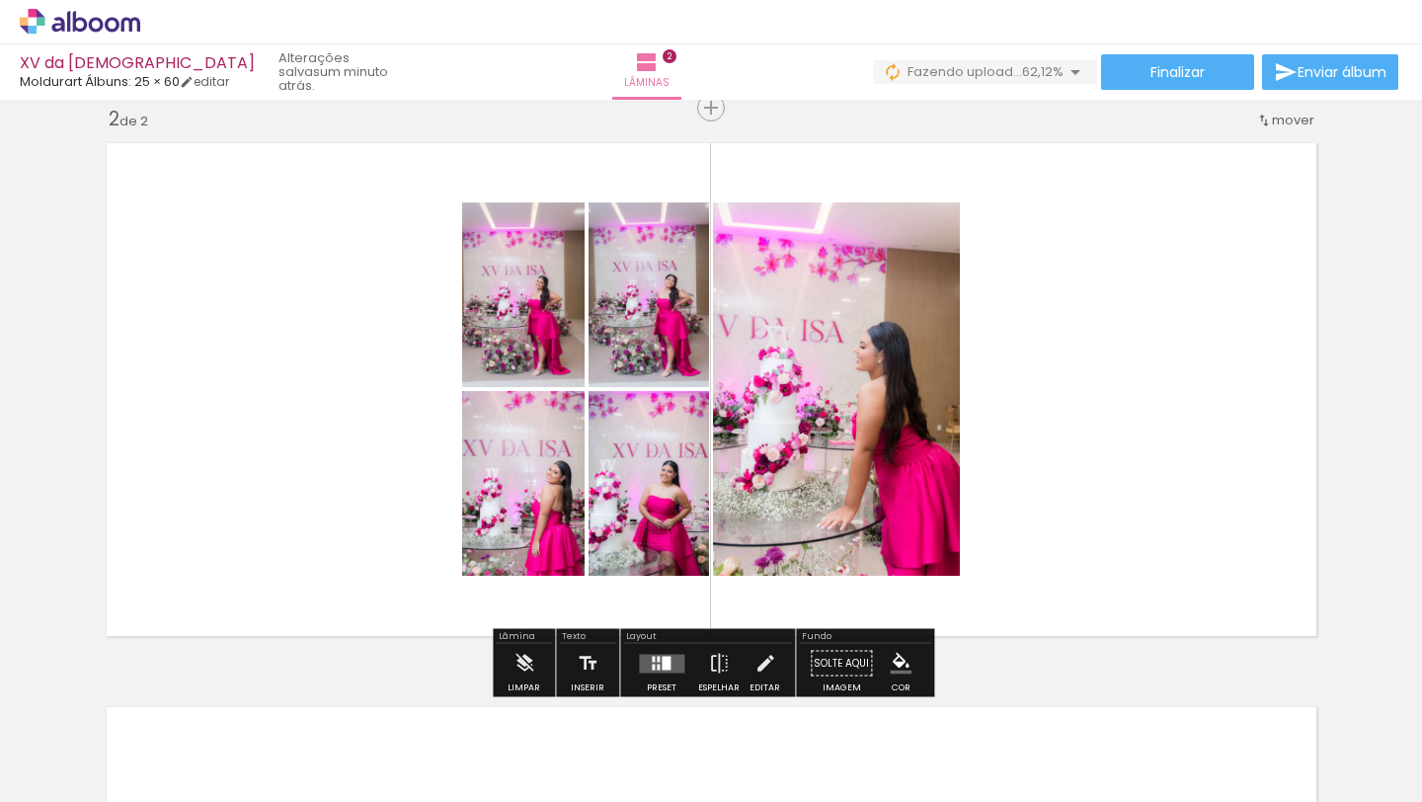
drag, startPoint x: 1203, startPoint y: 740, endPoint x: 1176, endPoint y: 530, distance: 211.1
click at [1179, 530] on quentale-workspace at bounding box center [711, 401] width 1422 height 802
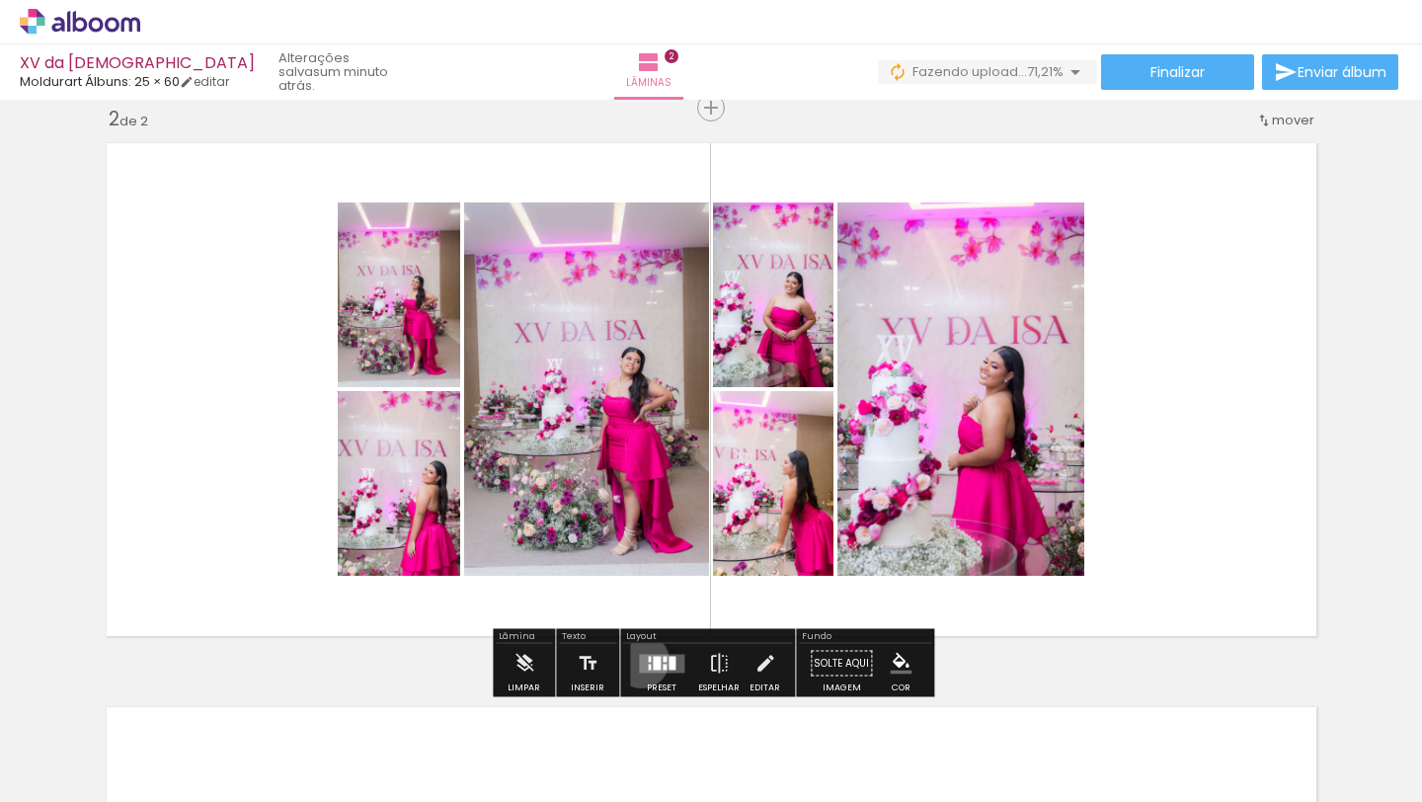
click at [639, 660] on quentale-layouter at bounding box center [661, 663] width 45 height 19
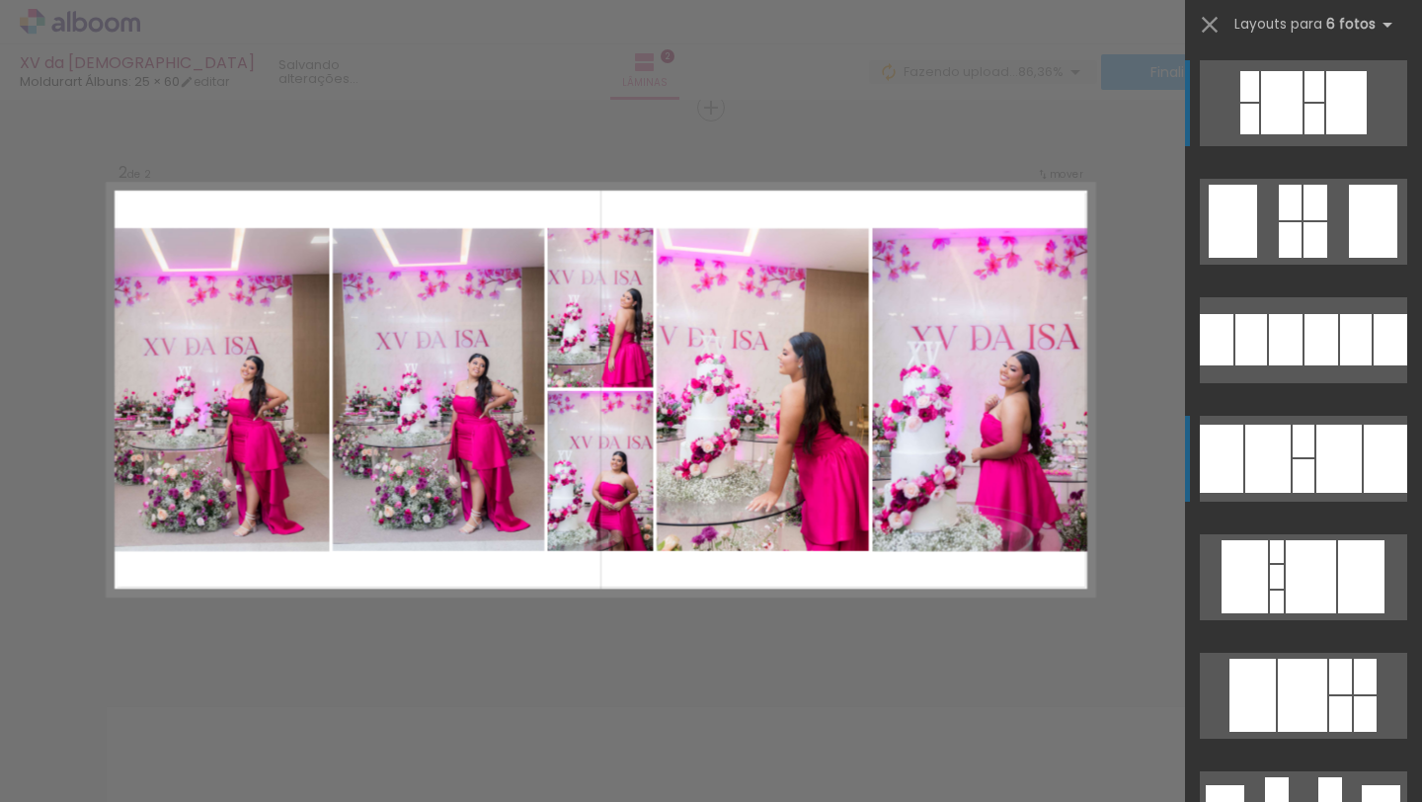
click at [1231, 365] on div at bounding box center [1217, 339] width 34 height 51
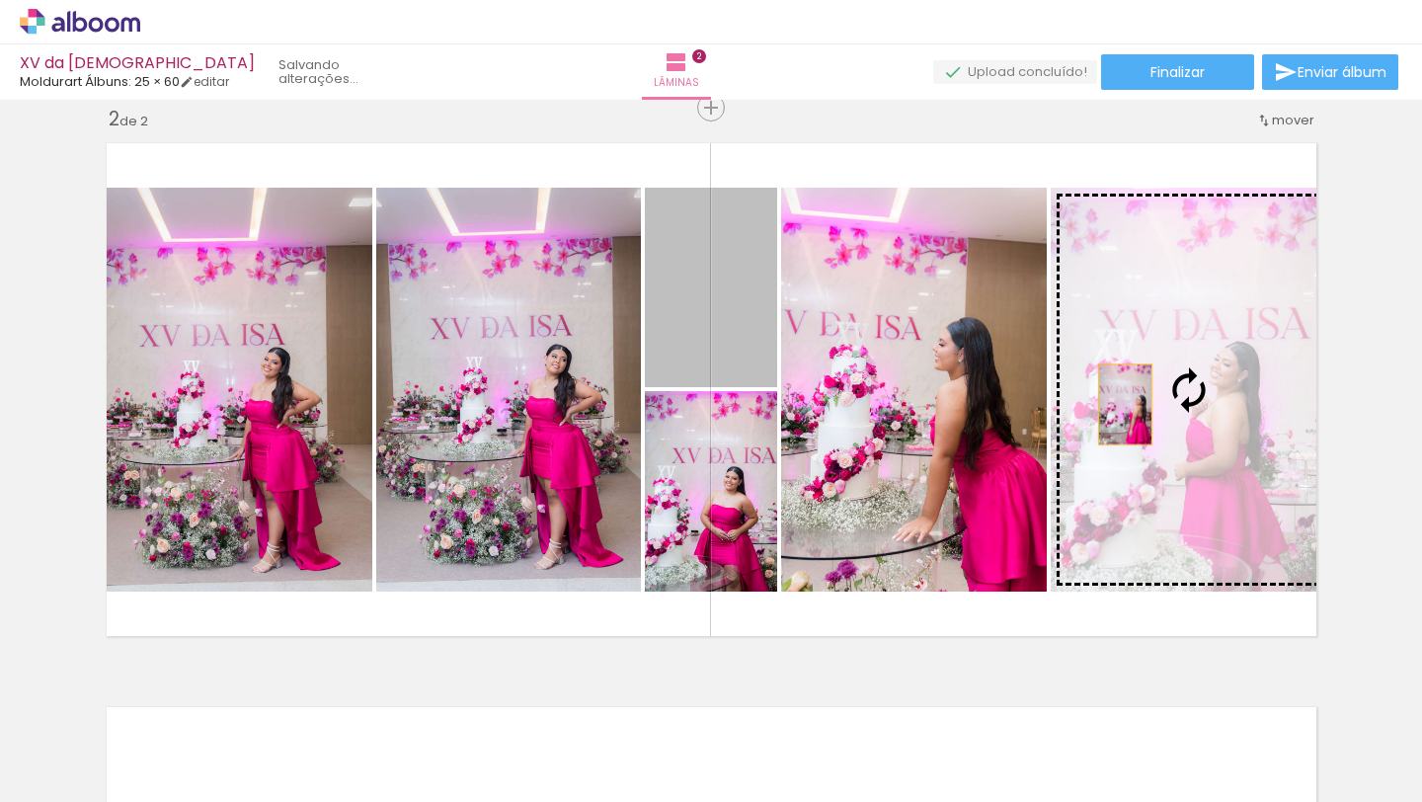
drag, startPoint x: 680, startPoint y: 298, endPoint x: 1125, endPoint y: 403, distance: 457.6
click at [0, 0] on slot at bounding box center [0, 0] width 0 height 0
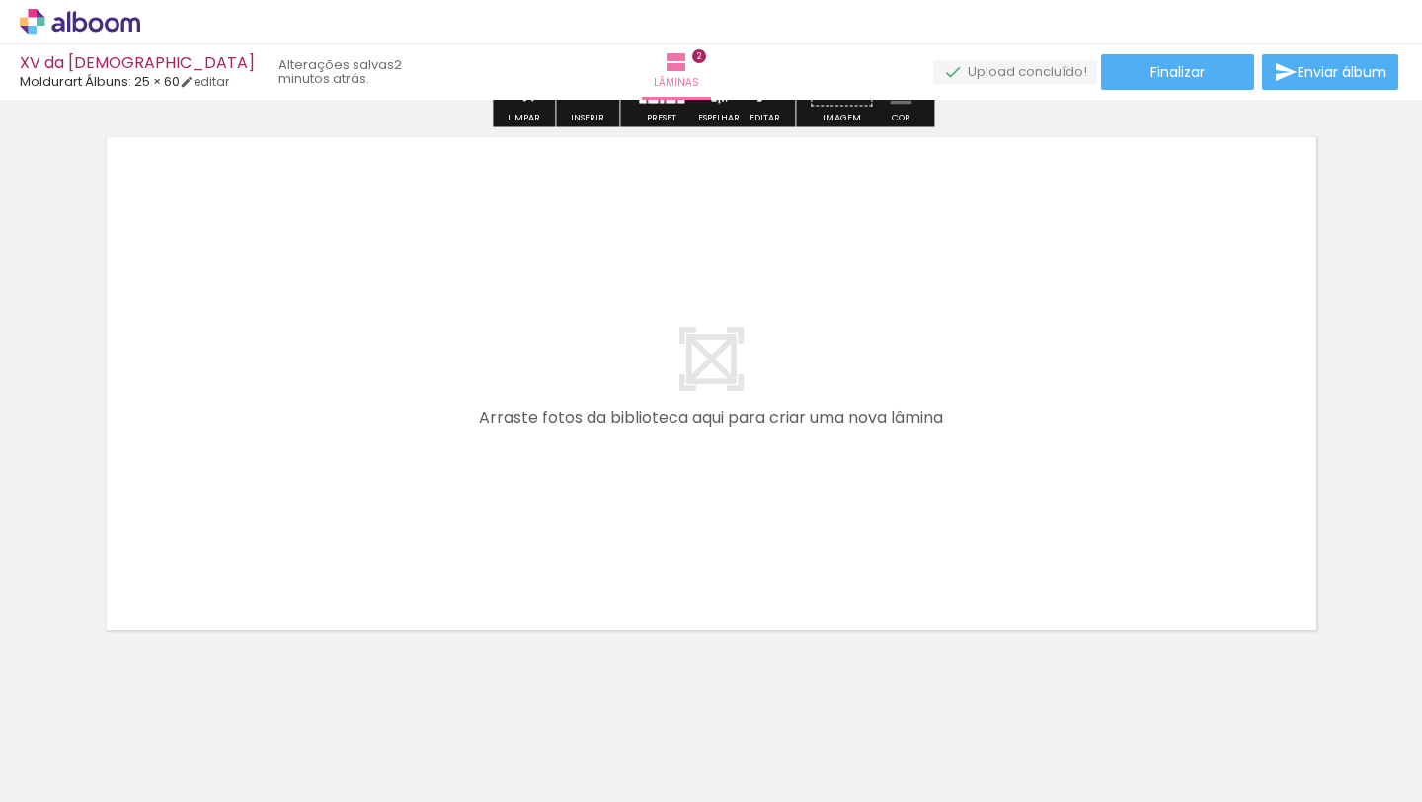
scroll to position [1190, 0]
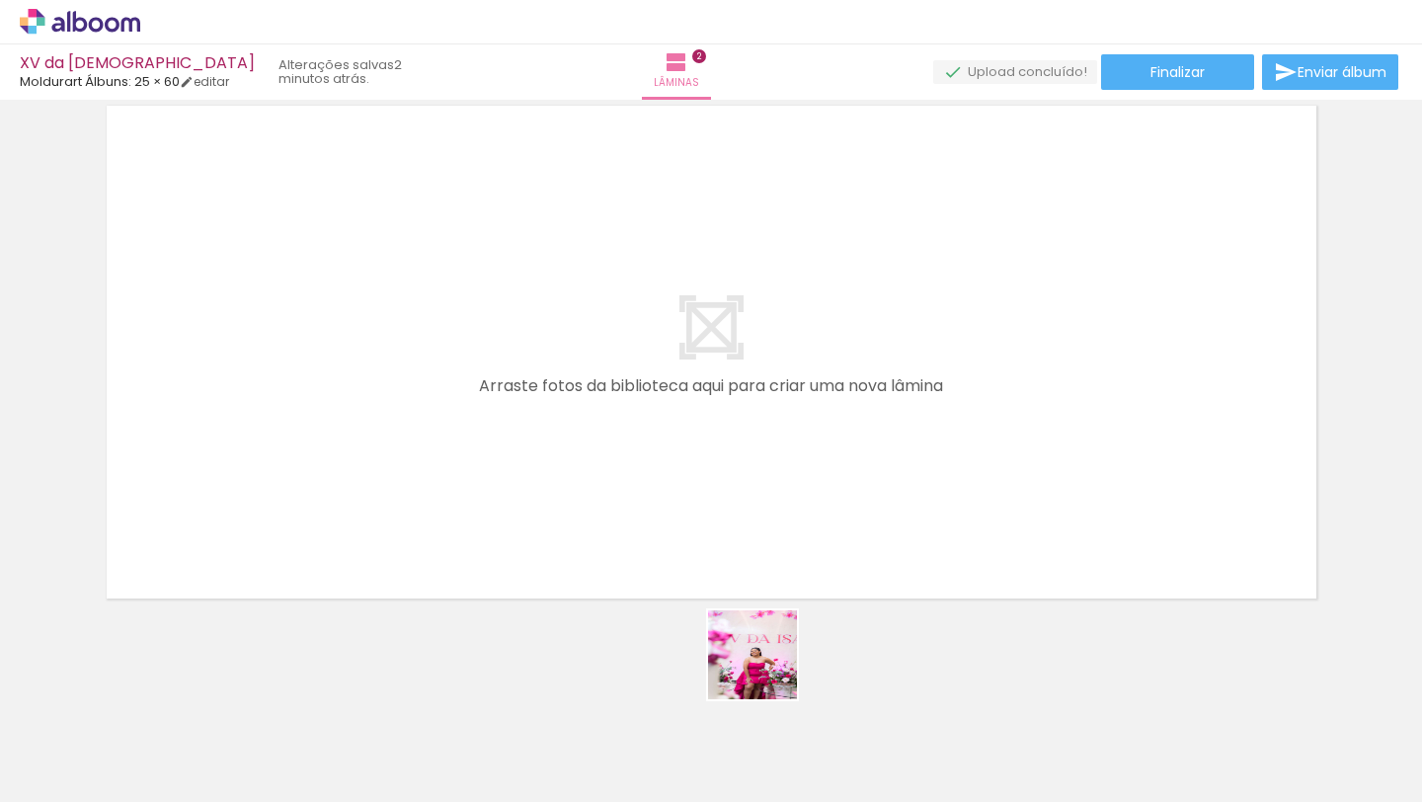
drag, startPoint x: 770, startPoint y: 754, endPoint x: 807, endPoint y: 608, distance: 149.7
click at [747, 532] on quentale-workspace at bounding box center [711, 401] width 1422 height 802
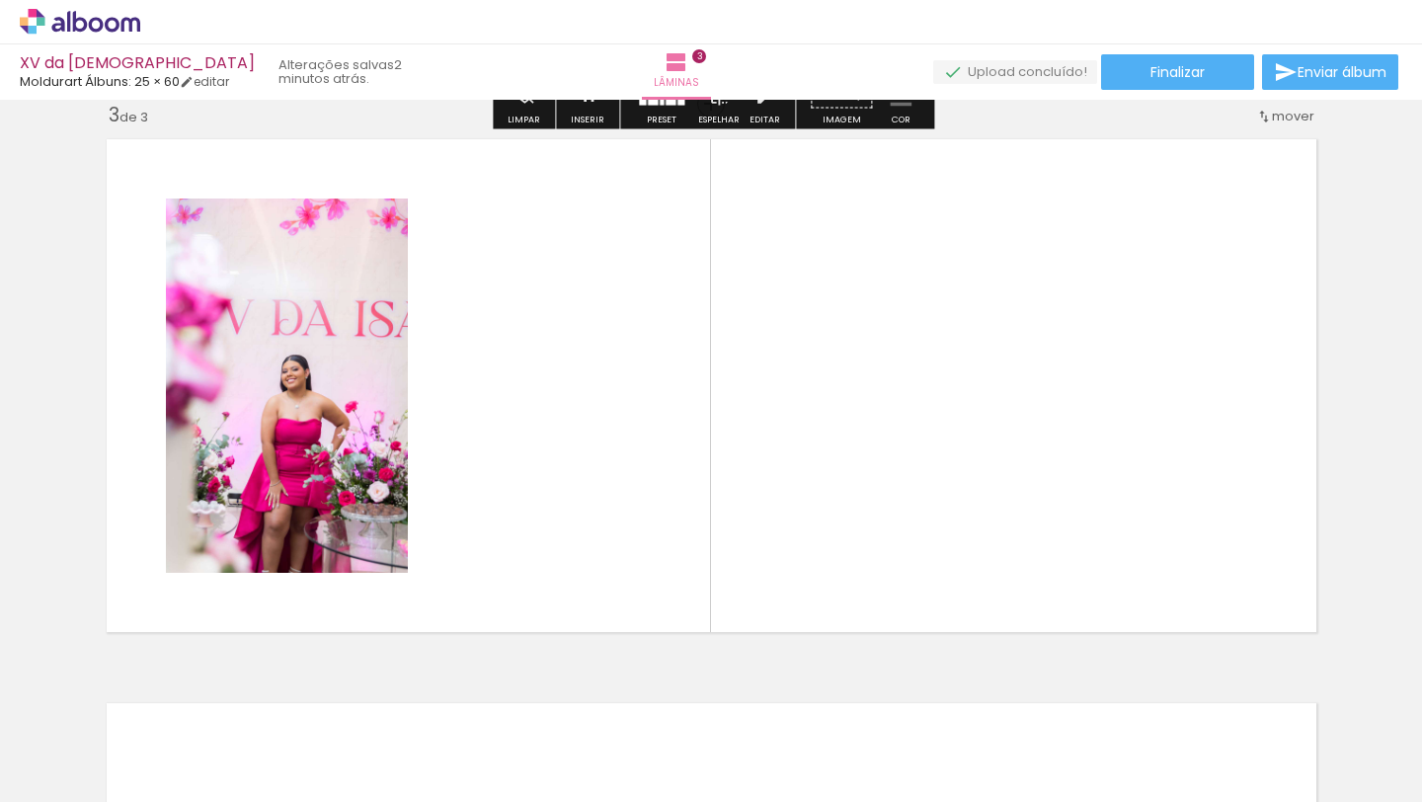
scroll to position [1153, 0]
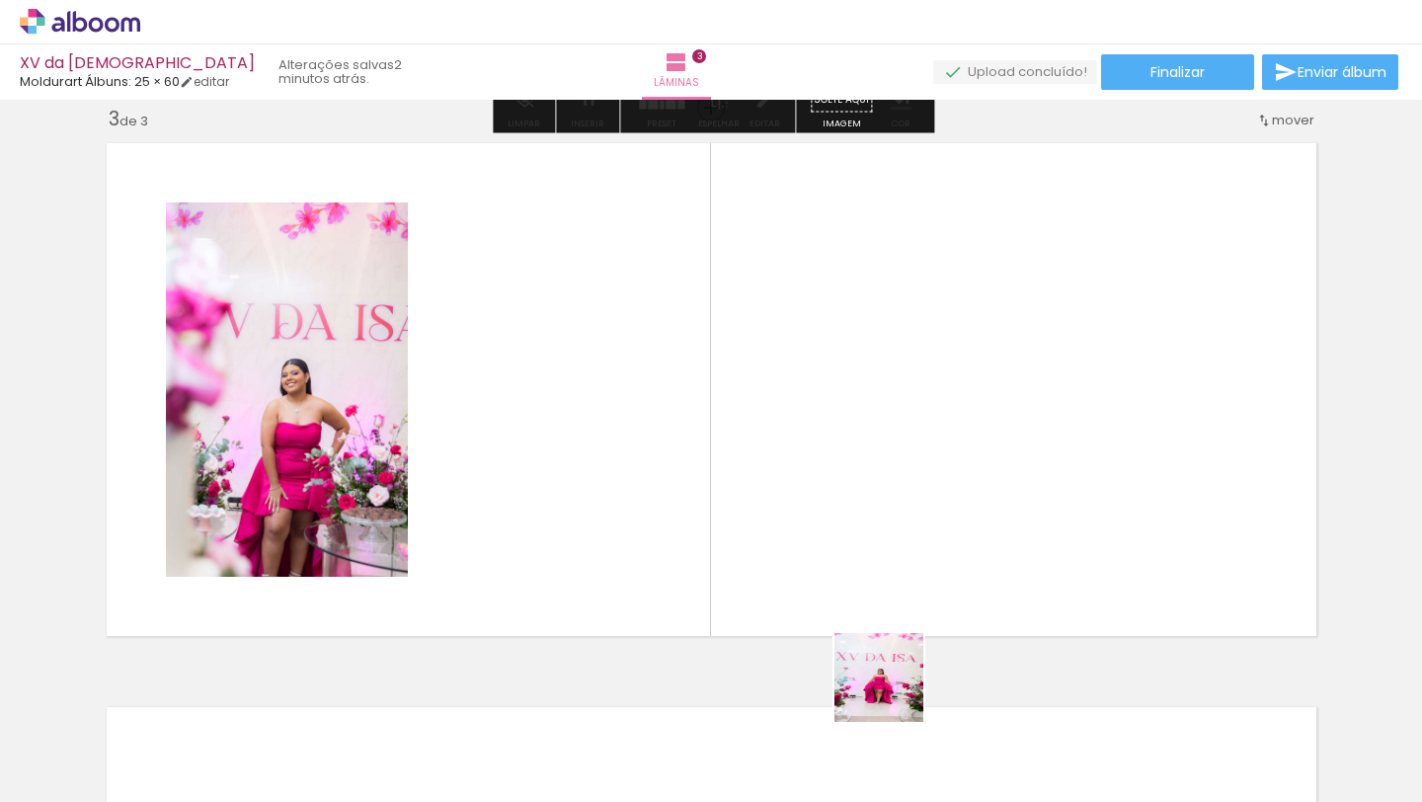
drag, startPoint x: 897, startPoint y: 728, endPoint x: 883, endPoint y: 599, distance: 130.1
click at [865, 545] on quentale-workspace at bounding box center [711, 401] width 1422 height 802
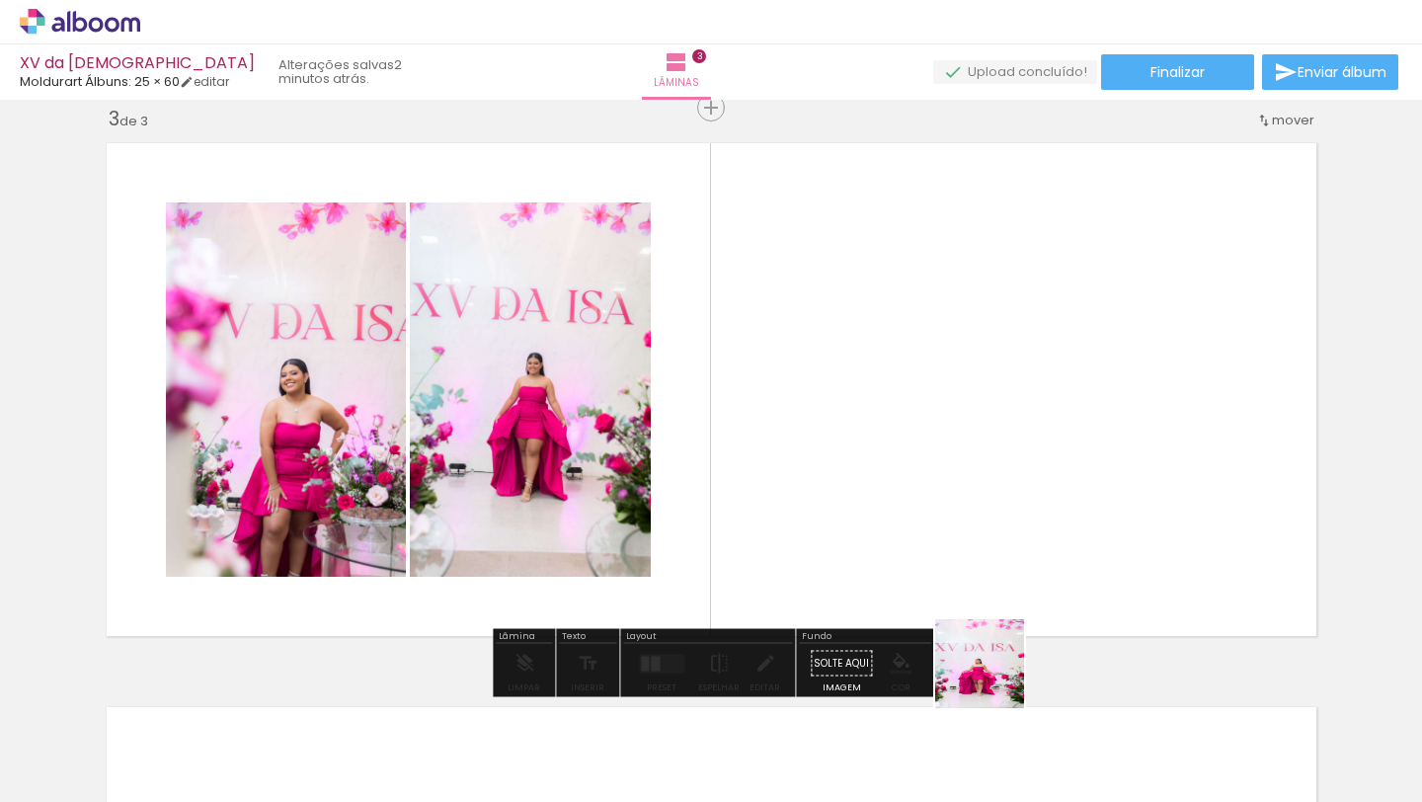
drag, startPoint x: 998, startPoint y: 751, endPoint x: 968, endPoint y: 549, distance: 203.7
click at [968, 549] on quentale-workspace at bounding box center [711, 401] width 1422 height 802
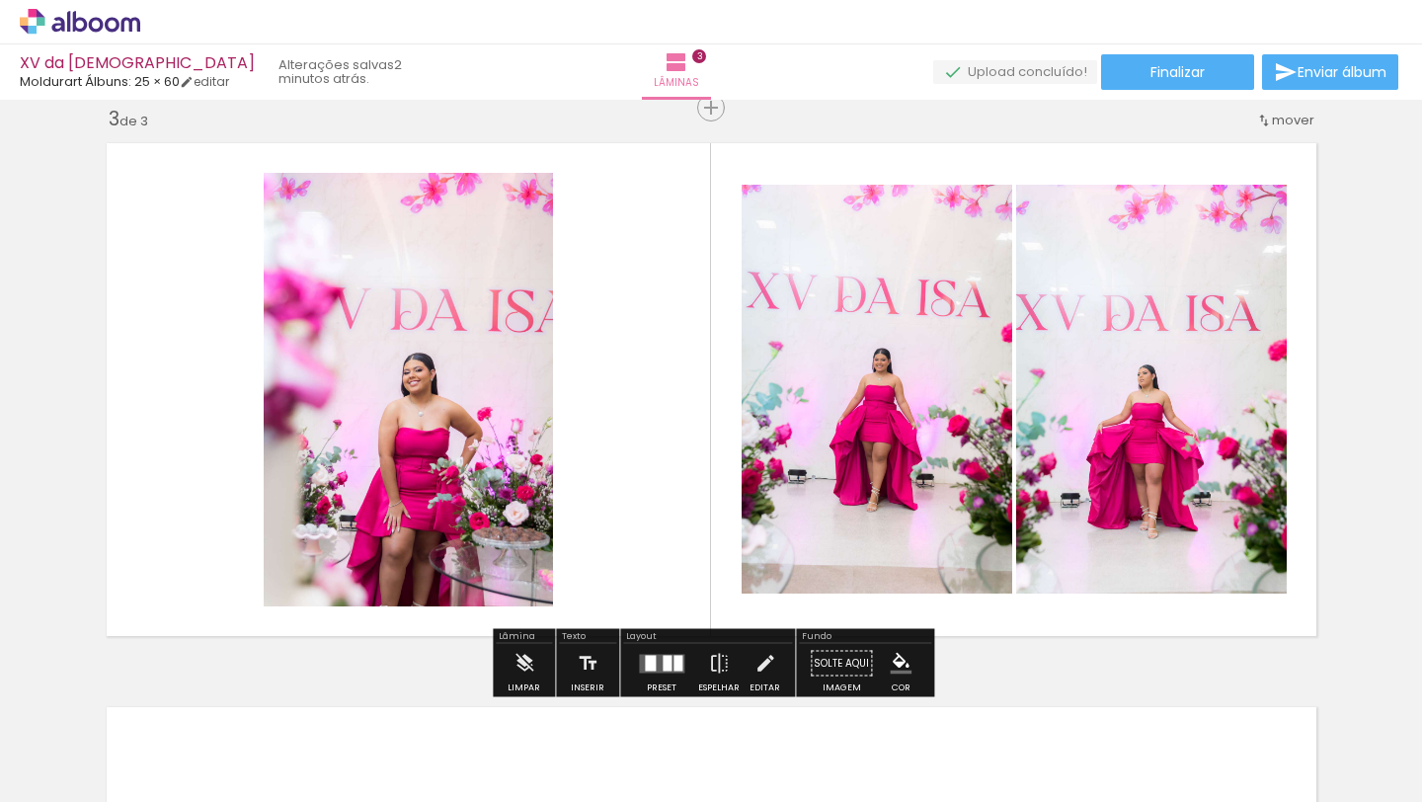
click at [674, 664] on div at bounding box center [678, 663] width 9 height 16
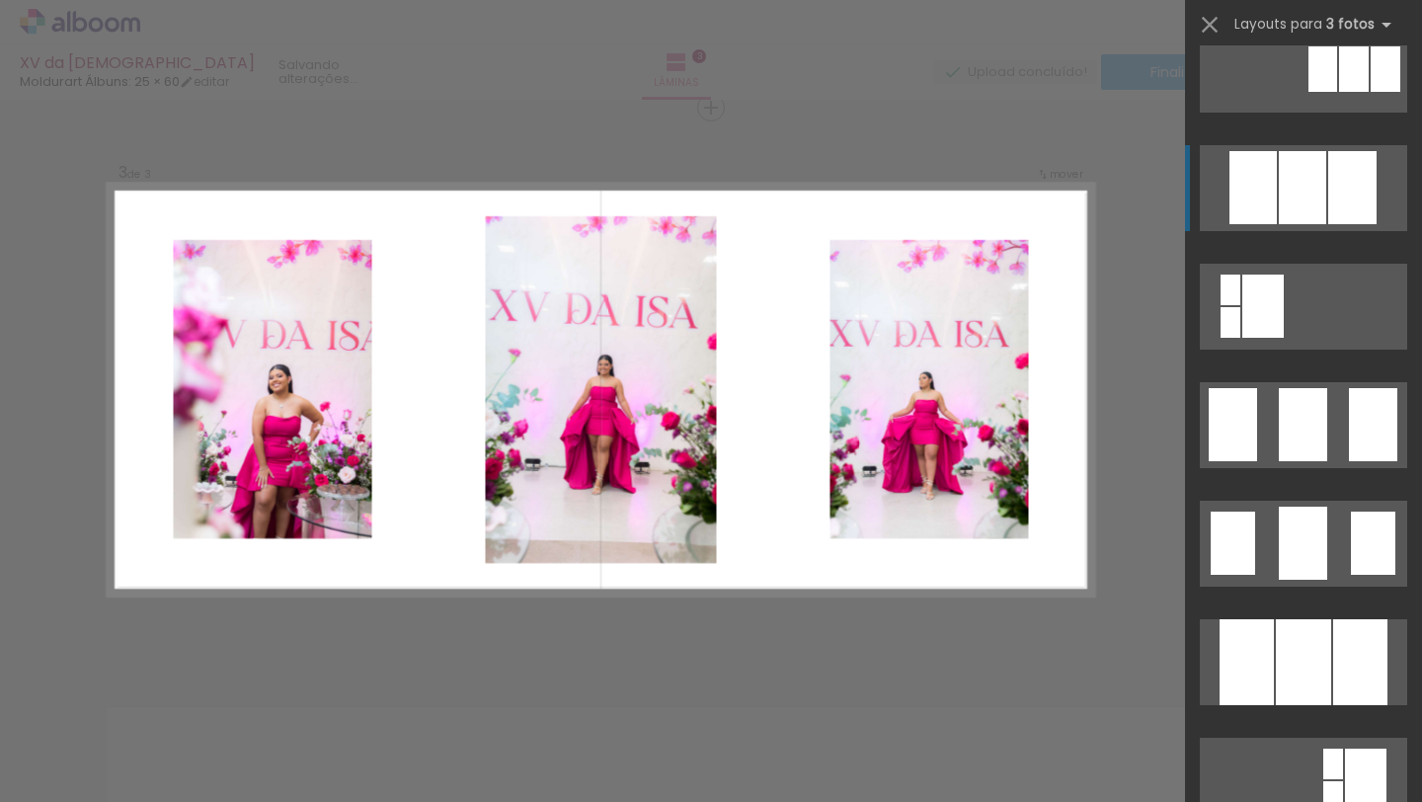
scroll to position [1290, 0]
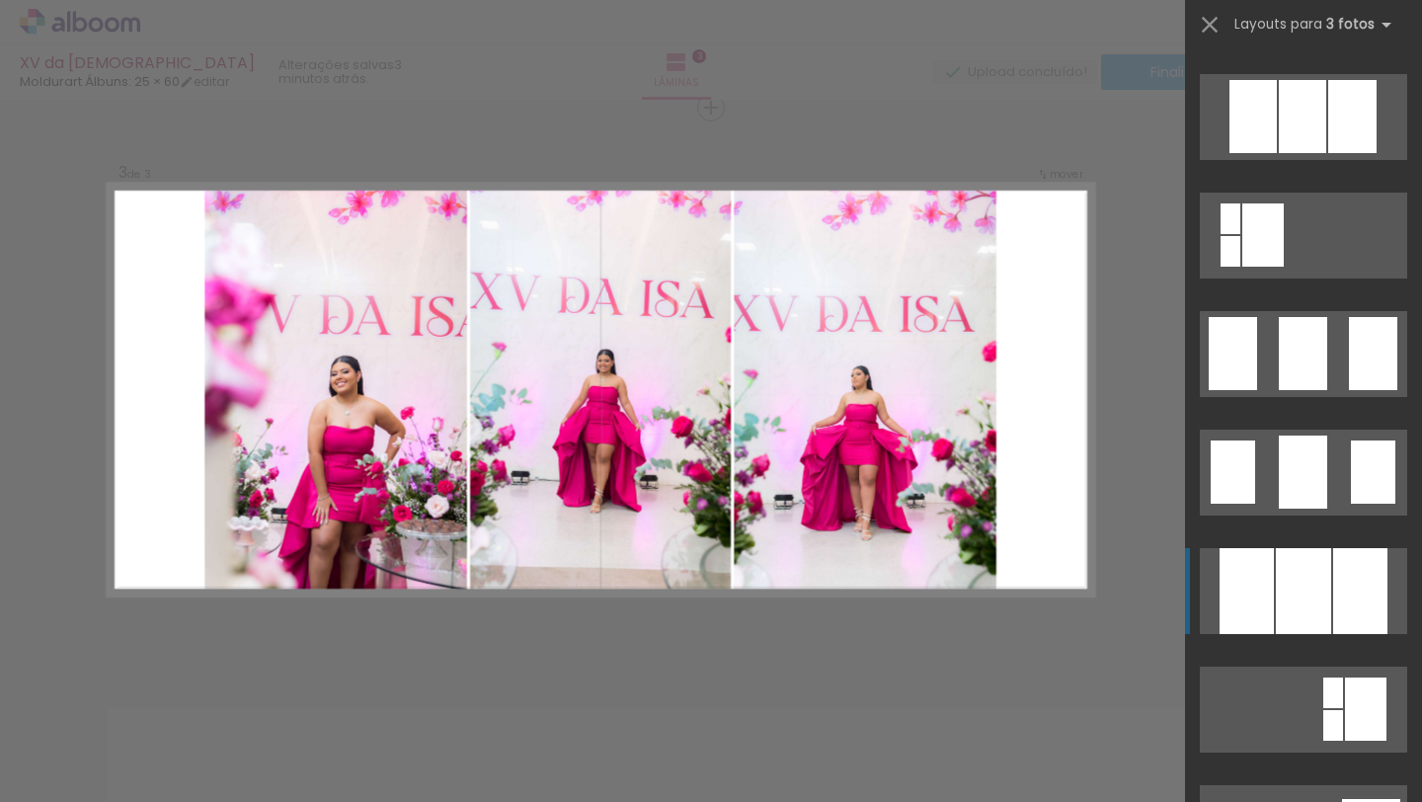
click at [1305, 617] on div at bounding box center [1303, 591] width 55 height 86
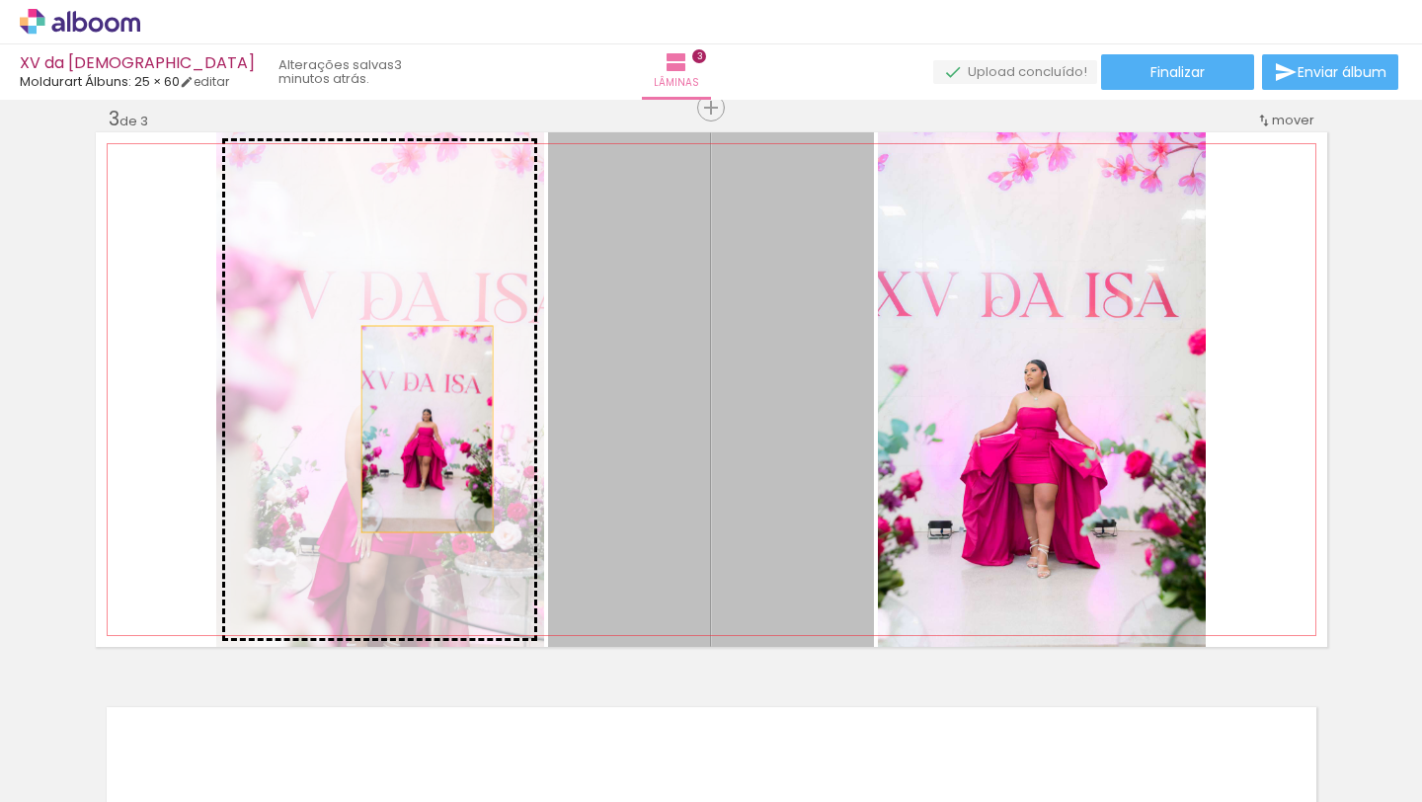
drag, startPoint x: 709, startPoint y: 419, endPoint x: 427, endPoint y: 429, distance: 282.7
click at [0, 0] on slot at bounding box center [0, 0] width 0 height 0
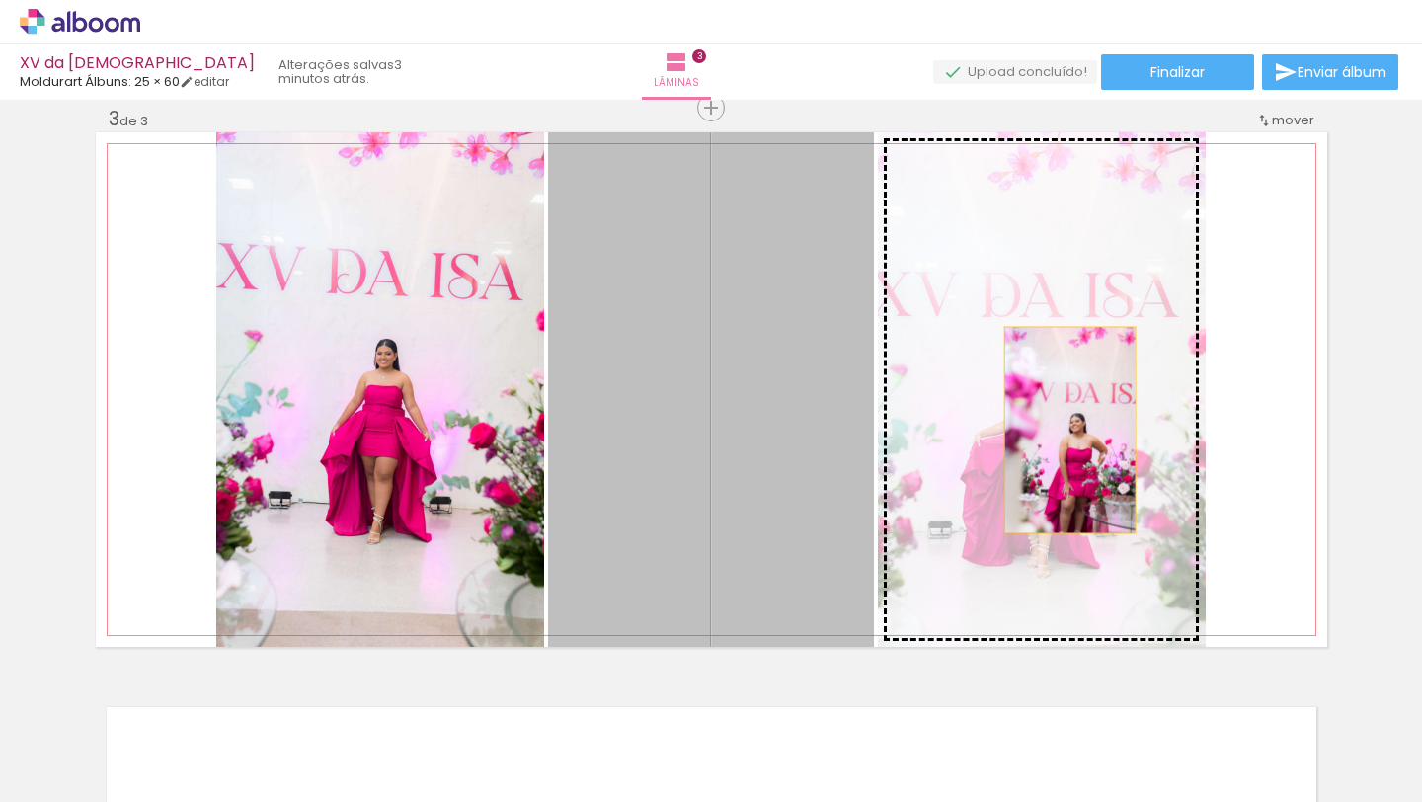
drag, startPoint x: 756, startPoint y: 447, endPoint x: 1070, endPoint y: 430, distance: 314.6
click at [0, 0] on slot at bounding box center [0, 0] width 0 height 0
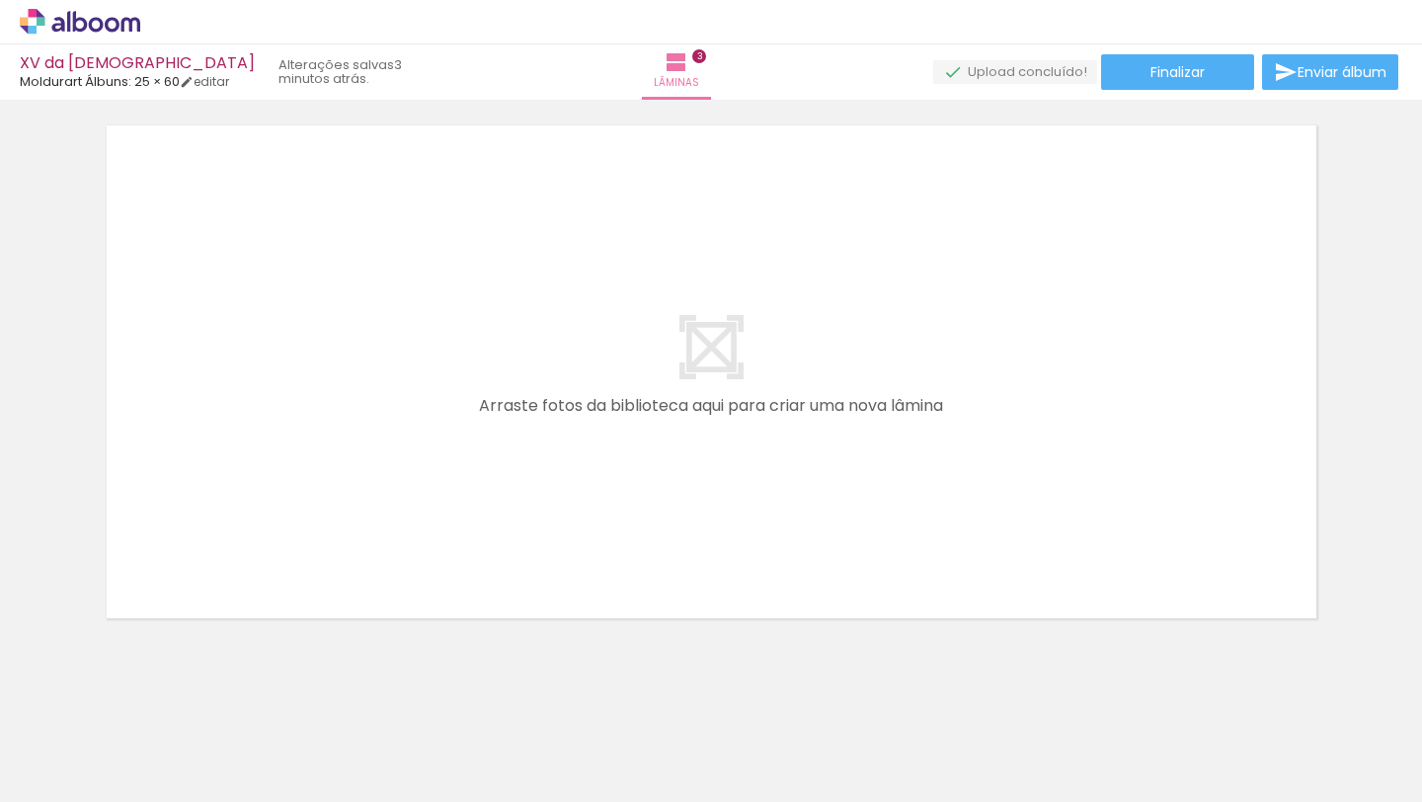
scroll to position [0, 1304]
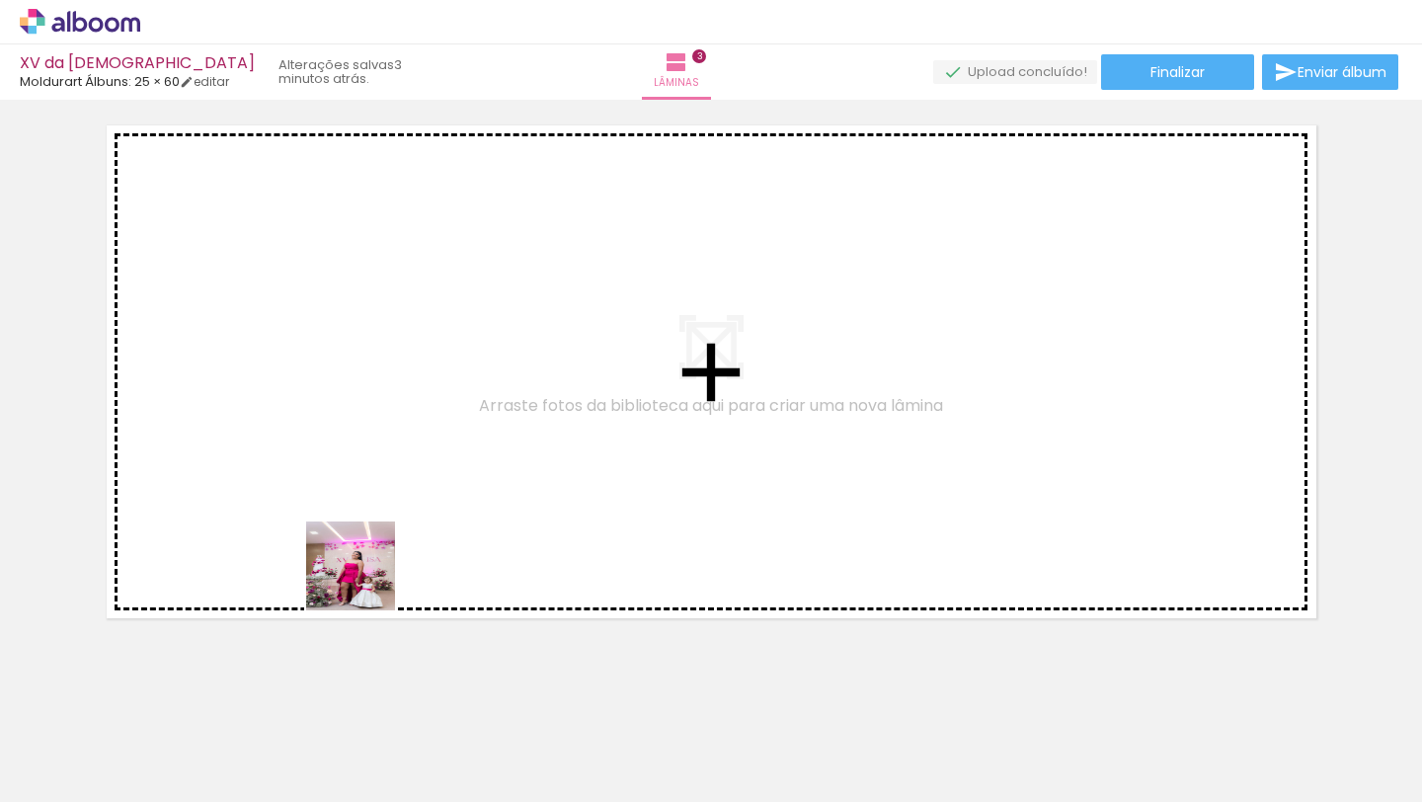
drag, startPoint x: 346, startPoint y: 742, endPoint x: 412, endPoint y: 622, distance: 136.6
click at [365, 578] on quentale-workspace at bounding box center [711, 401] width 1422 height 802
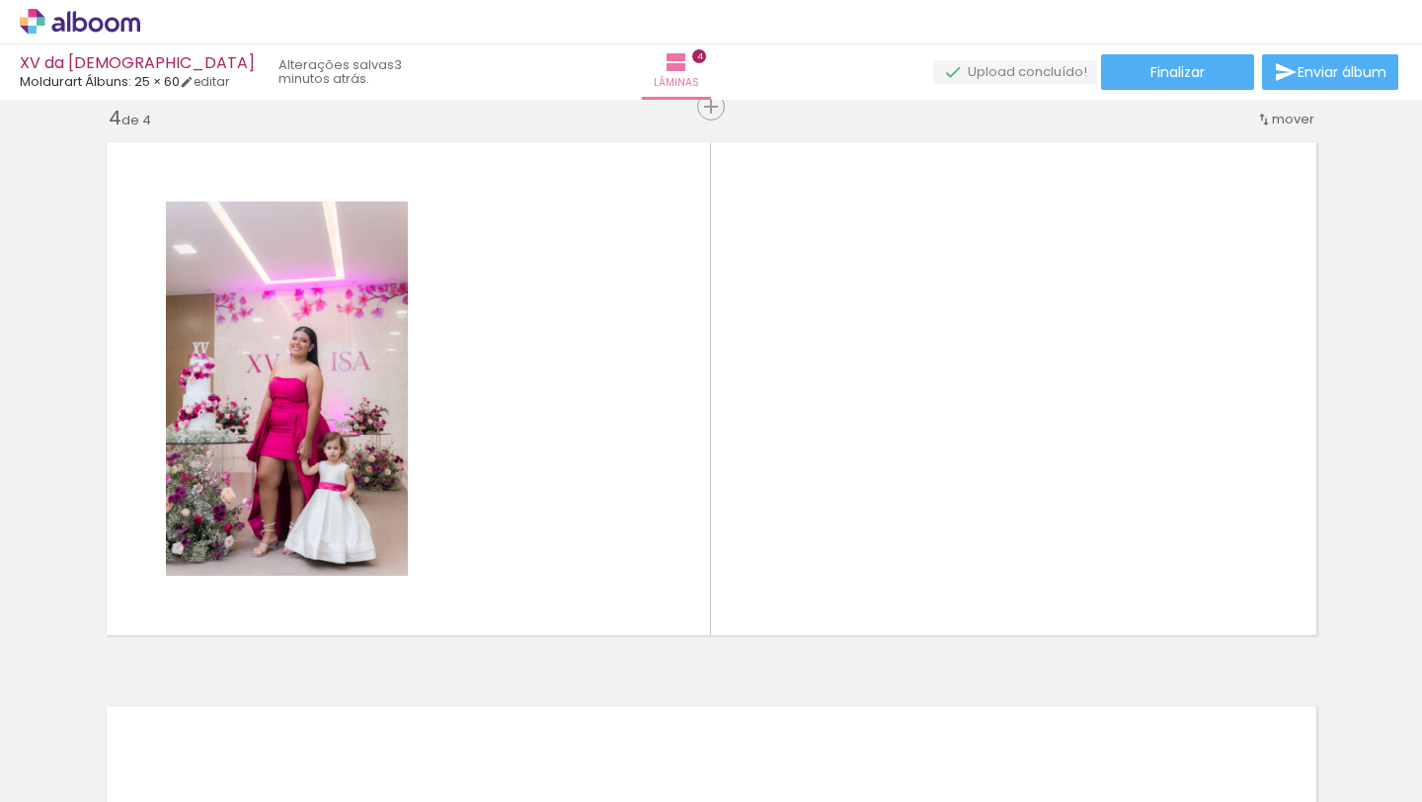
scroll to position [1717, 0]
drag, startPoint x: 445, startPoint y: 760, endPoint x: 524, endPoint y: 608, distance: 170.5
click at [519, 583] on quentale-workspace at bounding box center [711, 401] width 1422 height 802
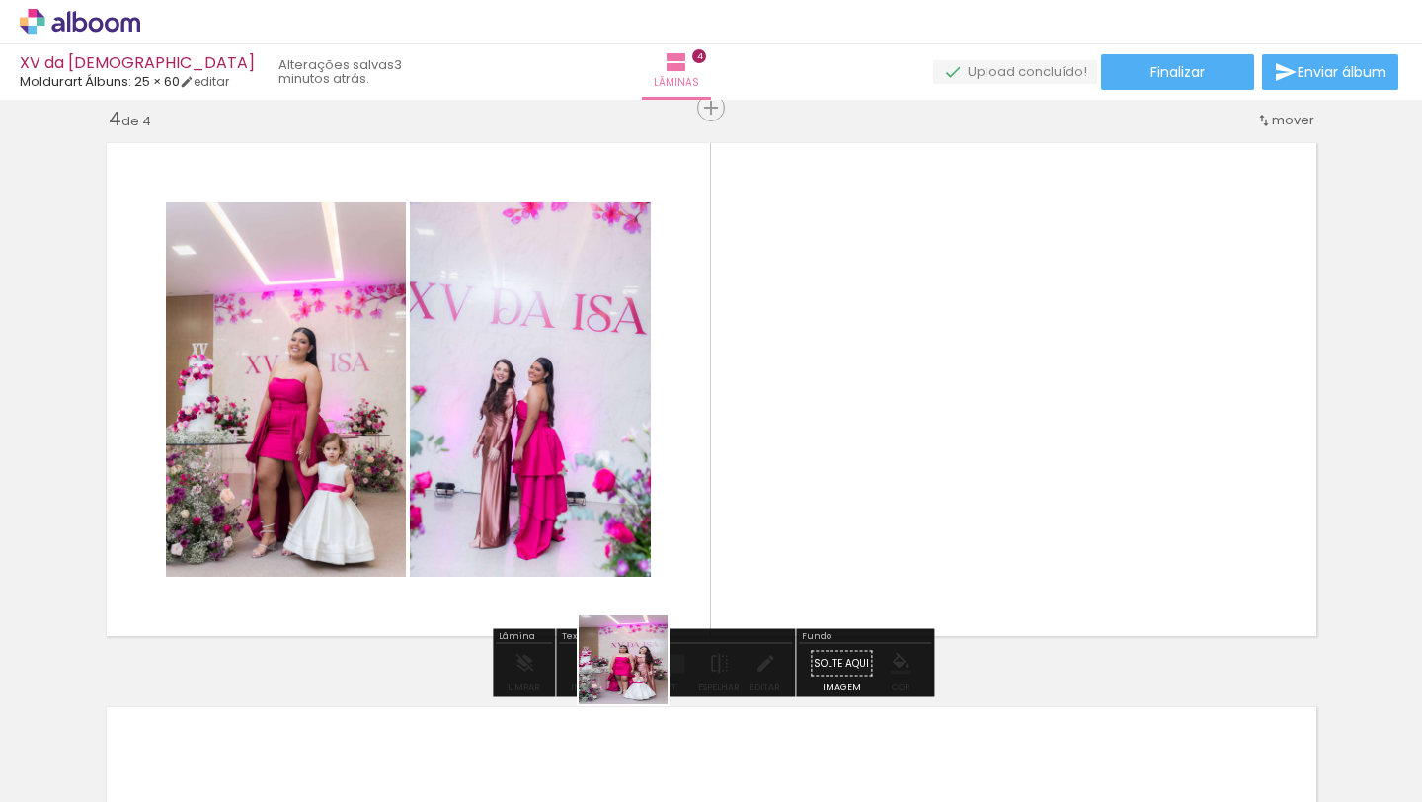
drag, startPoint x: 542, startPoint y: 747, endPoint x: 740, endPoint y: 656, distance: 217.5
click at [767, 577] on quentale-workspace at bounding box center [711, 401] width 1422 height 802
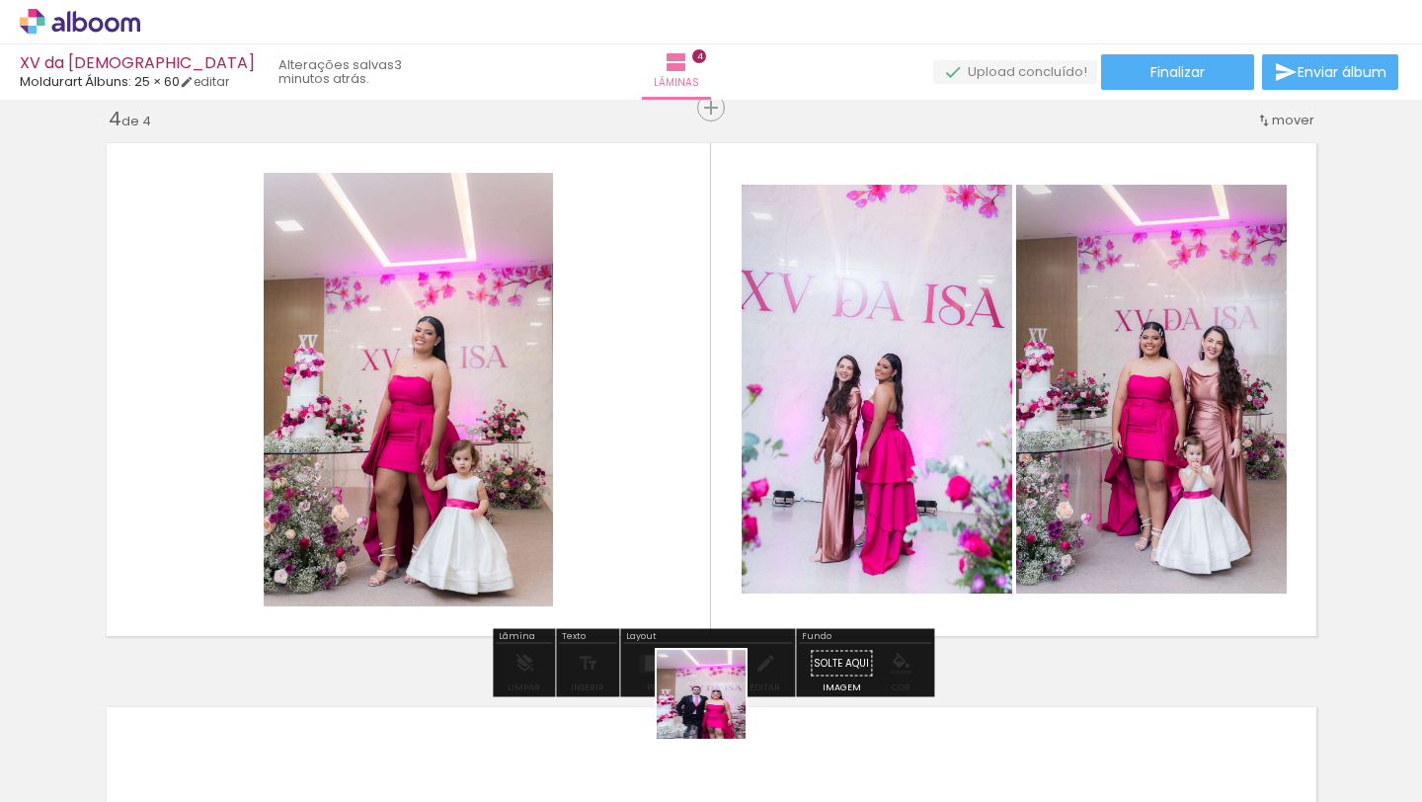
drag, startPoint x: 681, startPoint y: 740, endPoint x: 684, endPoint y: 522, distance: 218.3
click at [684, 522] on quentale-workspace at bounding box center [711, 401] width 1422 height 802
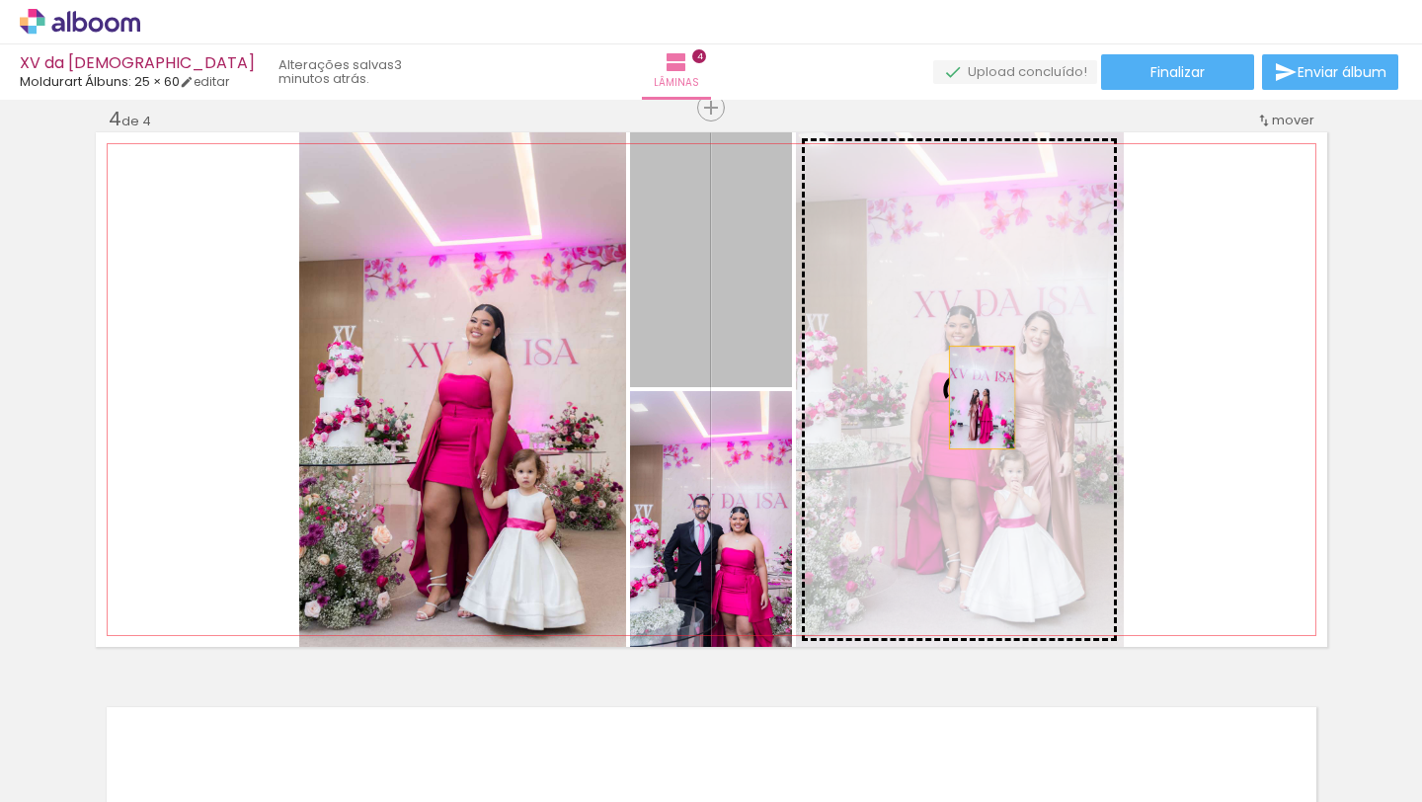
drag, startPoint x: 730, startPoint y: 298, endPoint x: 988, endPoint y: 400, distance: 277.2
click at [0, 0] on slot at bounding box center [0, 0] width 0 height 0
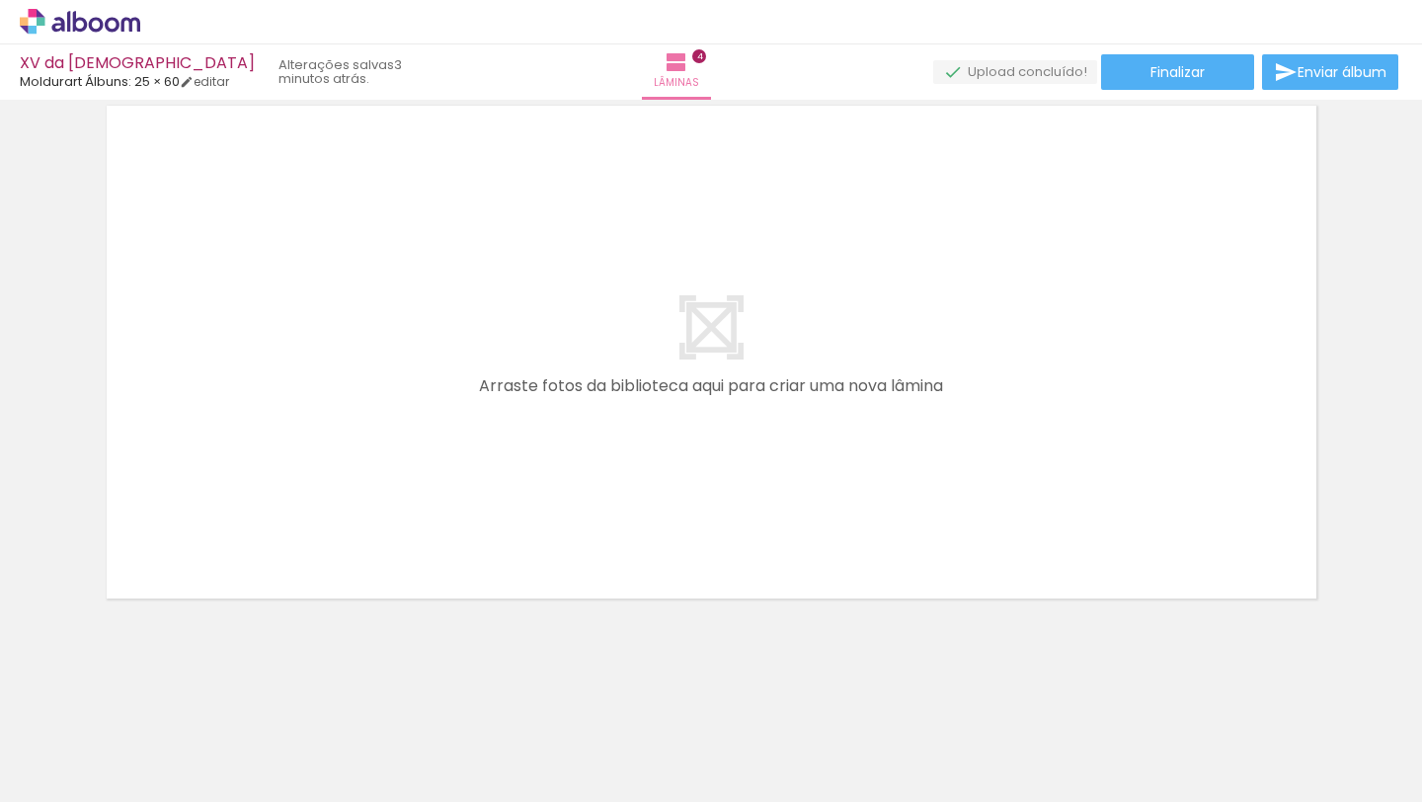
scroll to position [0, 1514]
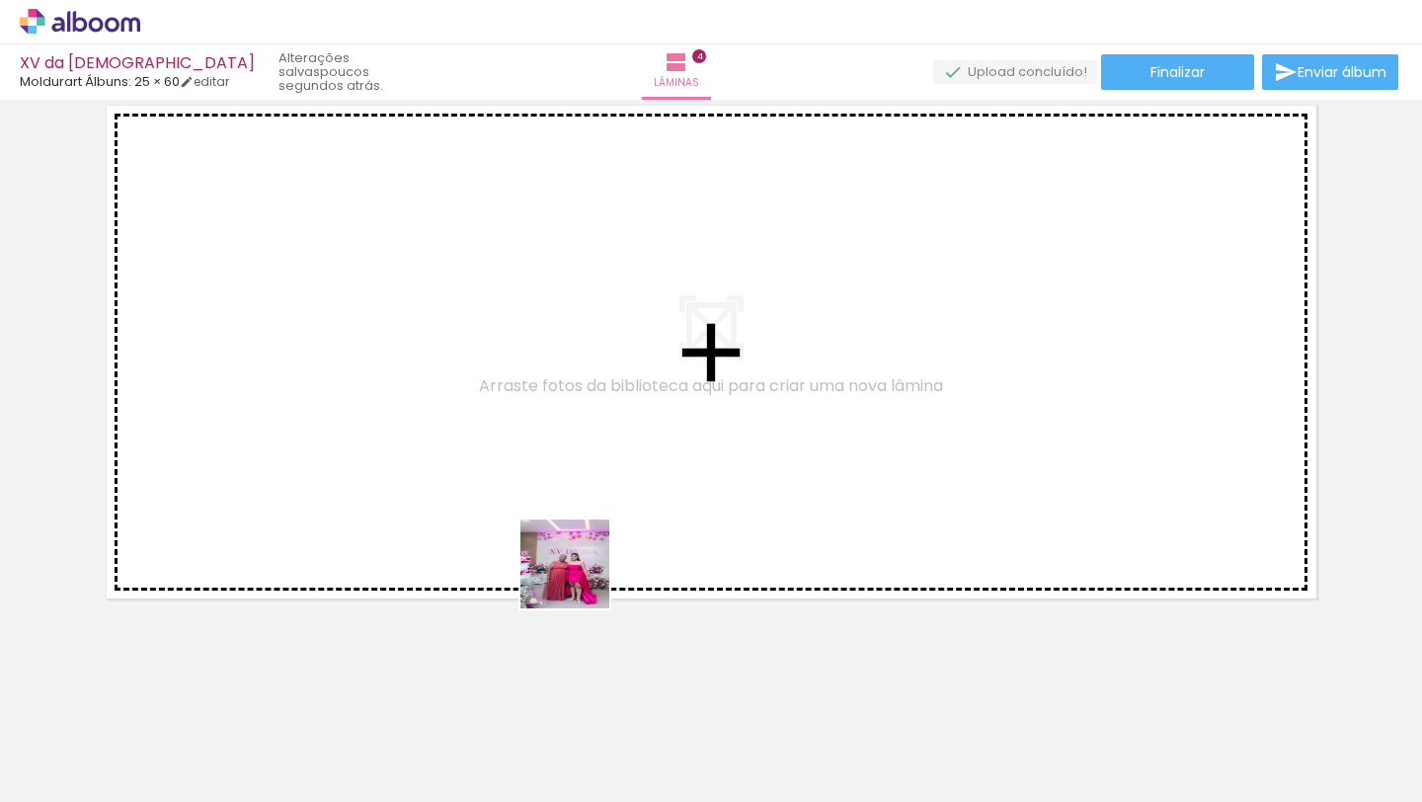
drag, startPoint x: 554, startPoint y: 743, endPoint x: 643, endPoint y: 659, distance: 122.3
click at [575, 557] on quentale-workspace at bounding box center [711, 401] width 1422 height 802
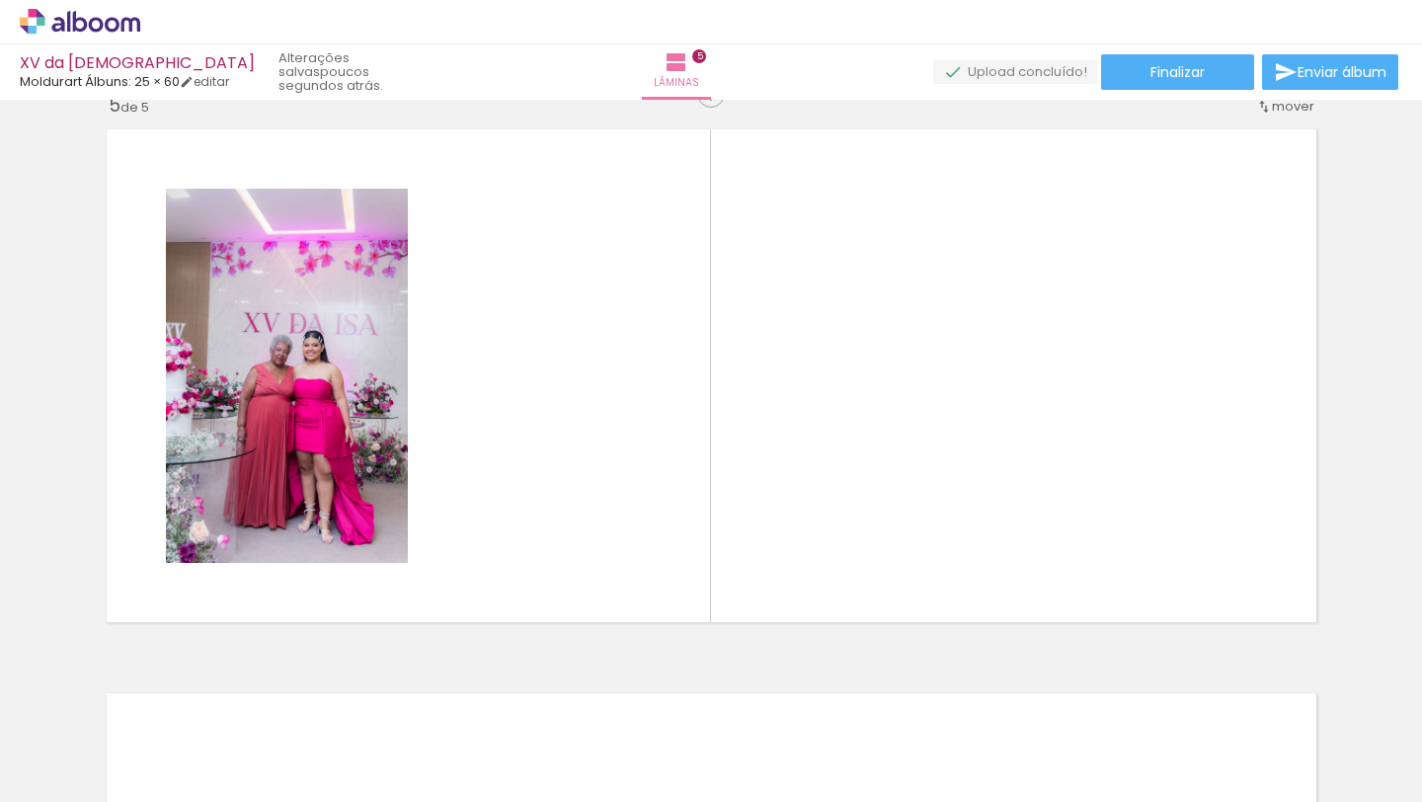
scroll to position [2281, 0]
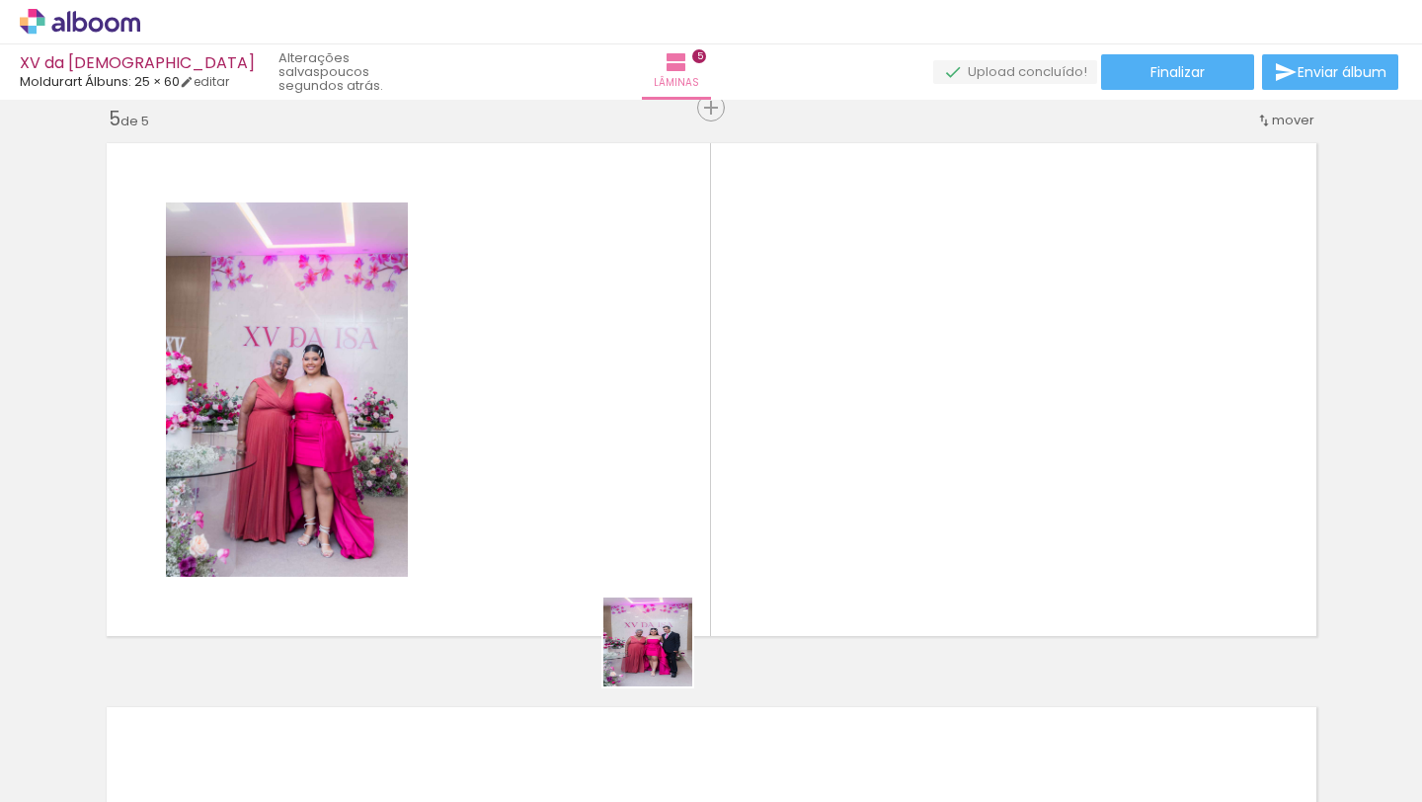
drag, startPoint x: 674, startPoint y: 716, endPoint x: 647, endPoint y: 568, distance: 150.5
click at [647, 568] on quentale-workspace at bounding box center [711, 401] width 1422 height 802
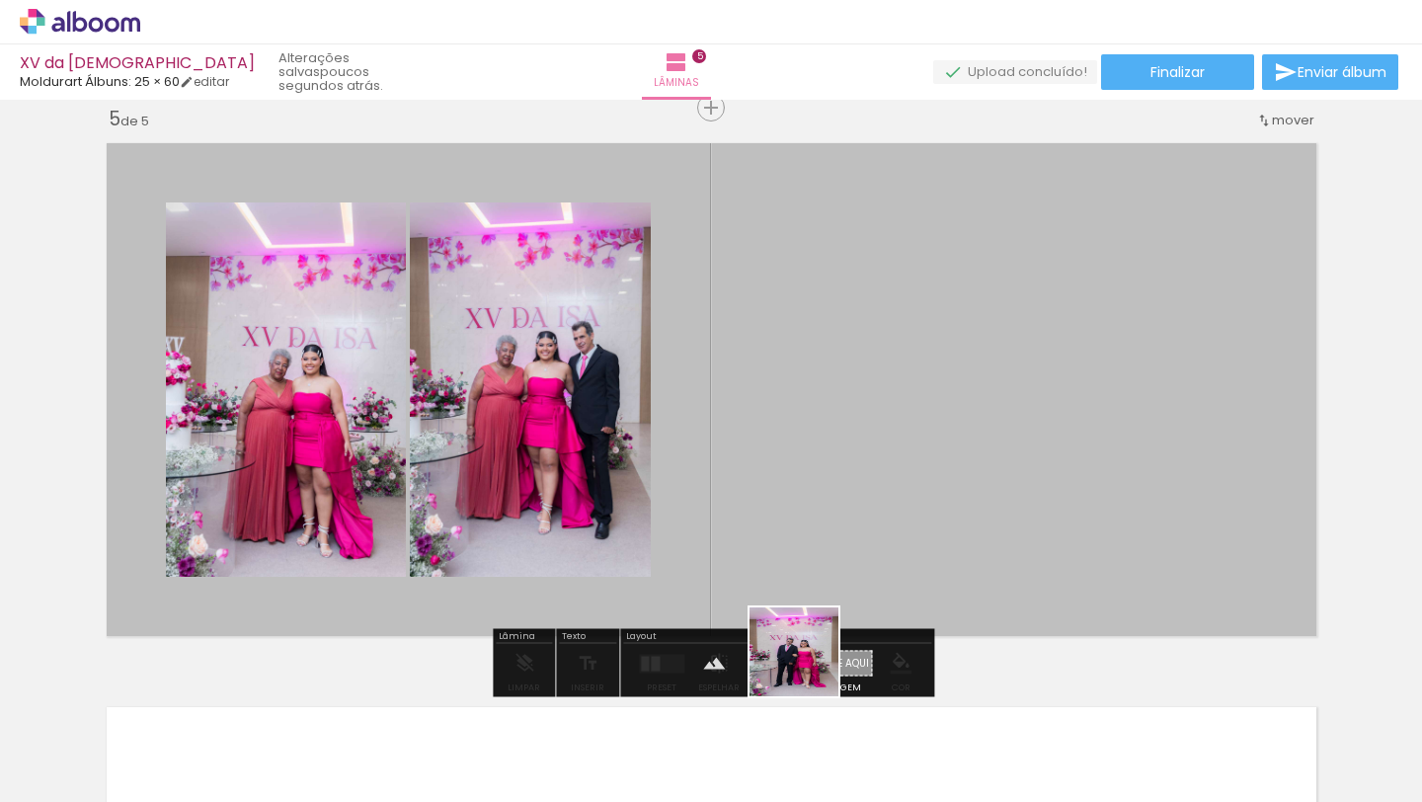
drag, startPoint x: 783, startPoint y: 742, endPoint x: 805, endPoint y: 579, distance: 164.4
click at [814, 589] on quentale-workspace at bounding box center [711, 401] width 1422 height 802
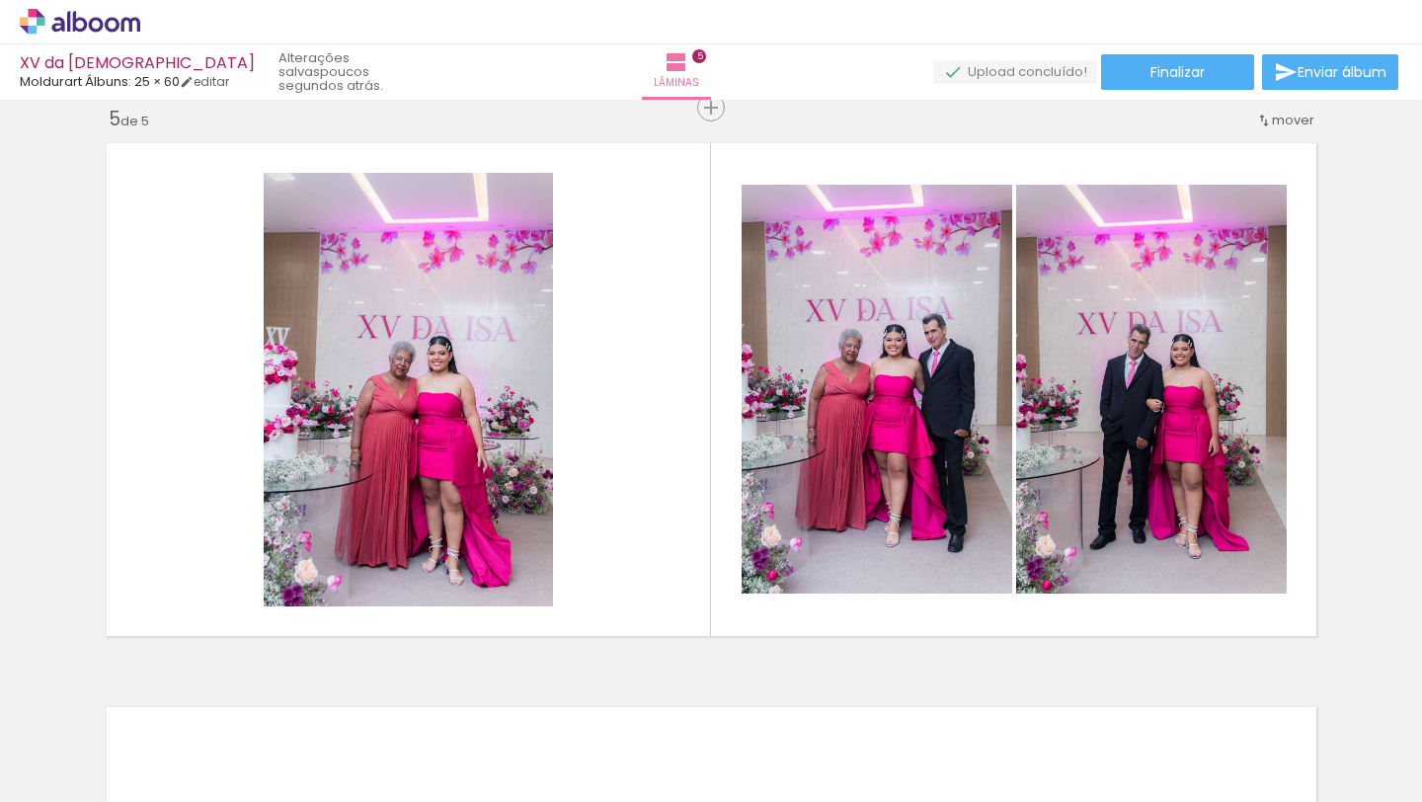
scroll to position [0, 2052]
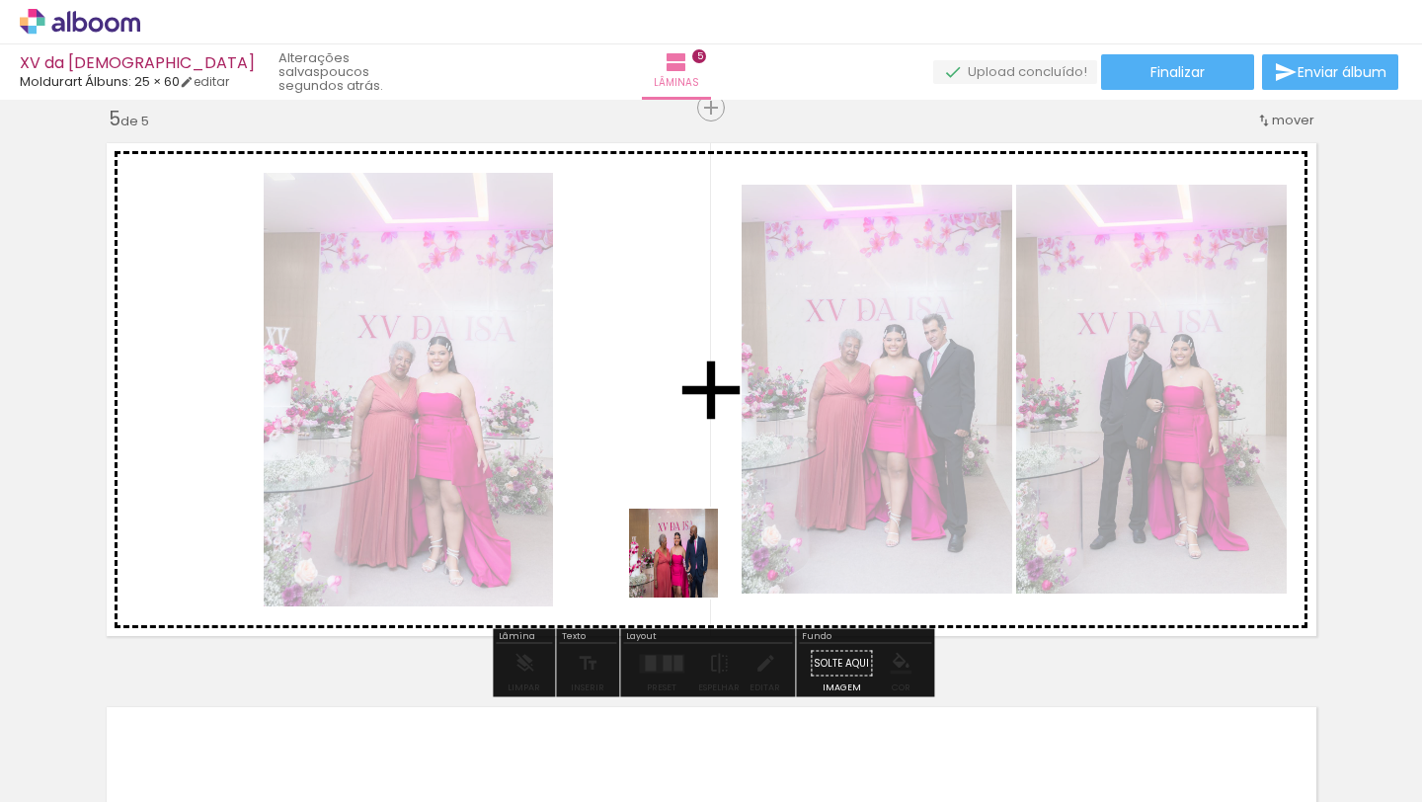
drag, startPoint x: 709, startPoint y: 747, endPoint x: 688, endPoint y: 559, distance: 188.9
click at [688, 559] on quentale-workspace at bounding box center [711, 401] width 1422 height 802
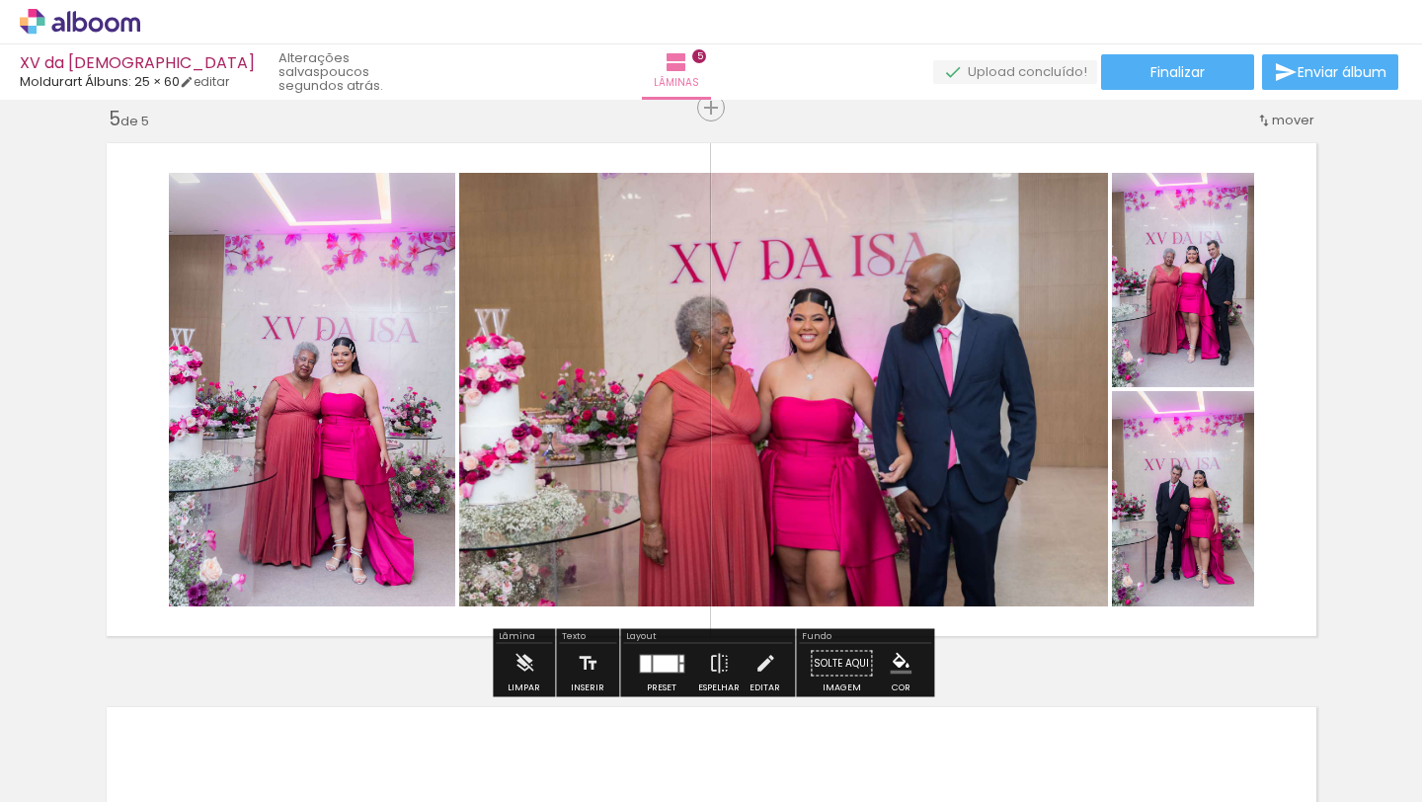
drag, startPoint x: 576, startPoint y: 739, endPoint x: 498, endPoint y: 733, distance: 78.3
click at [598, 566] on quentale-workspace at bounding box center [711, 401] width 1422 height 802
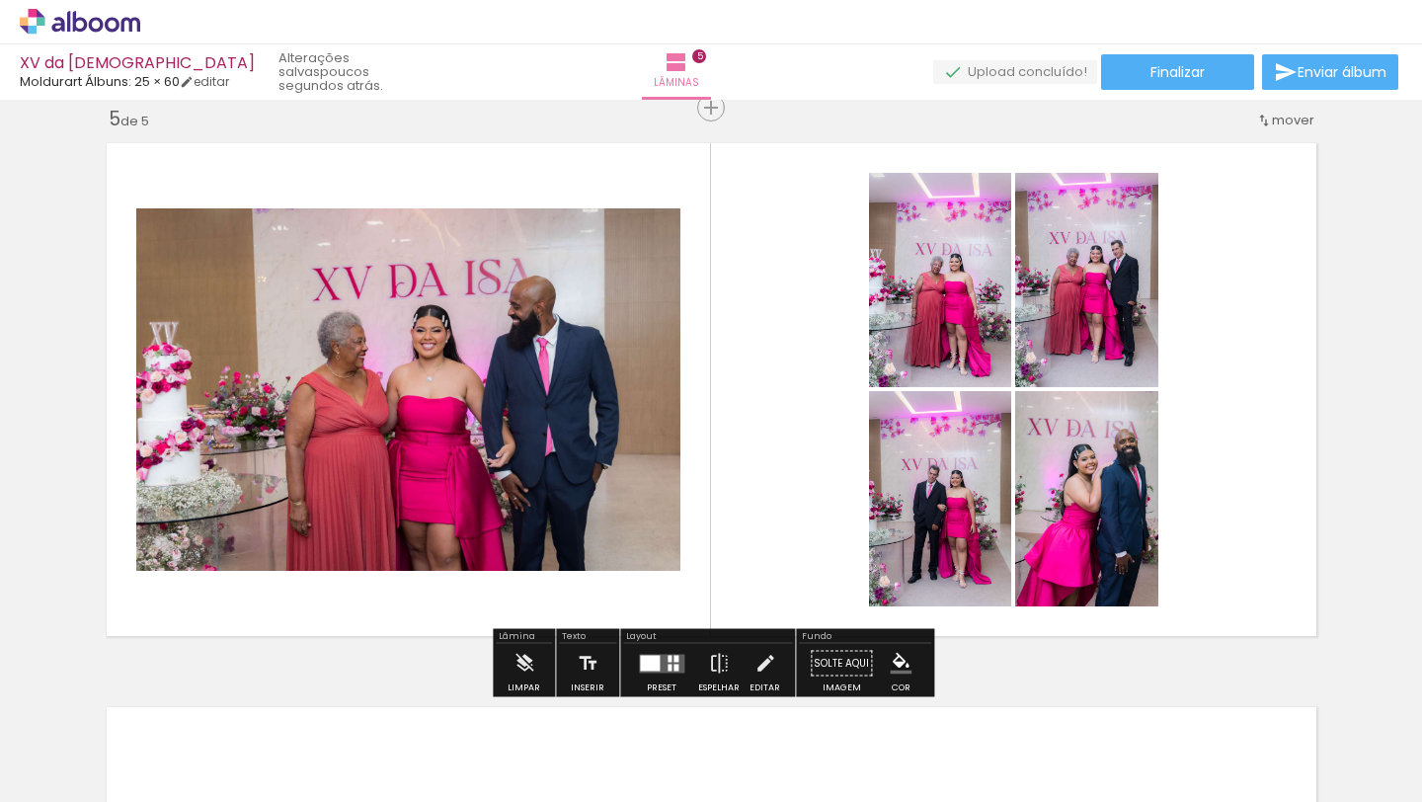
drag, startPoint x: 473, startPoint y: 756, endPoint x: 525, endPoint y: 557, distance: 205.1
click at [526, 565] on quentale-workspace at bounding box center [711, 401] width 1422 height 802
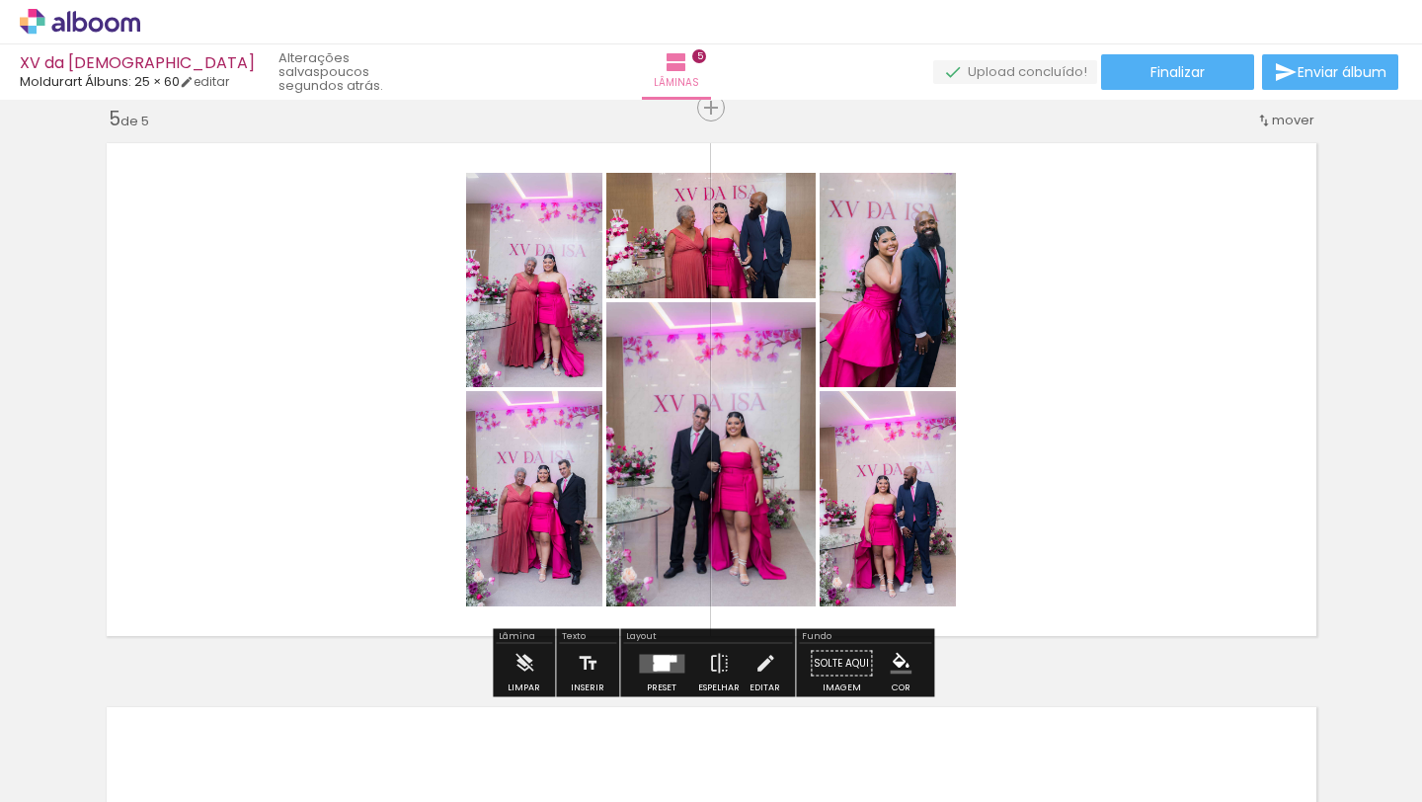
click at [656, 659] on div at bounding box center [662, 663] width 16 height 15
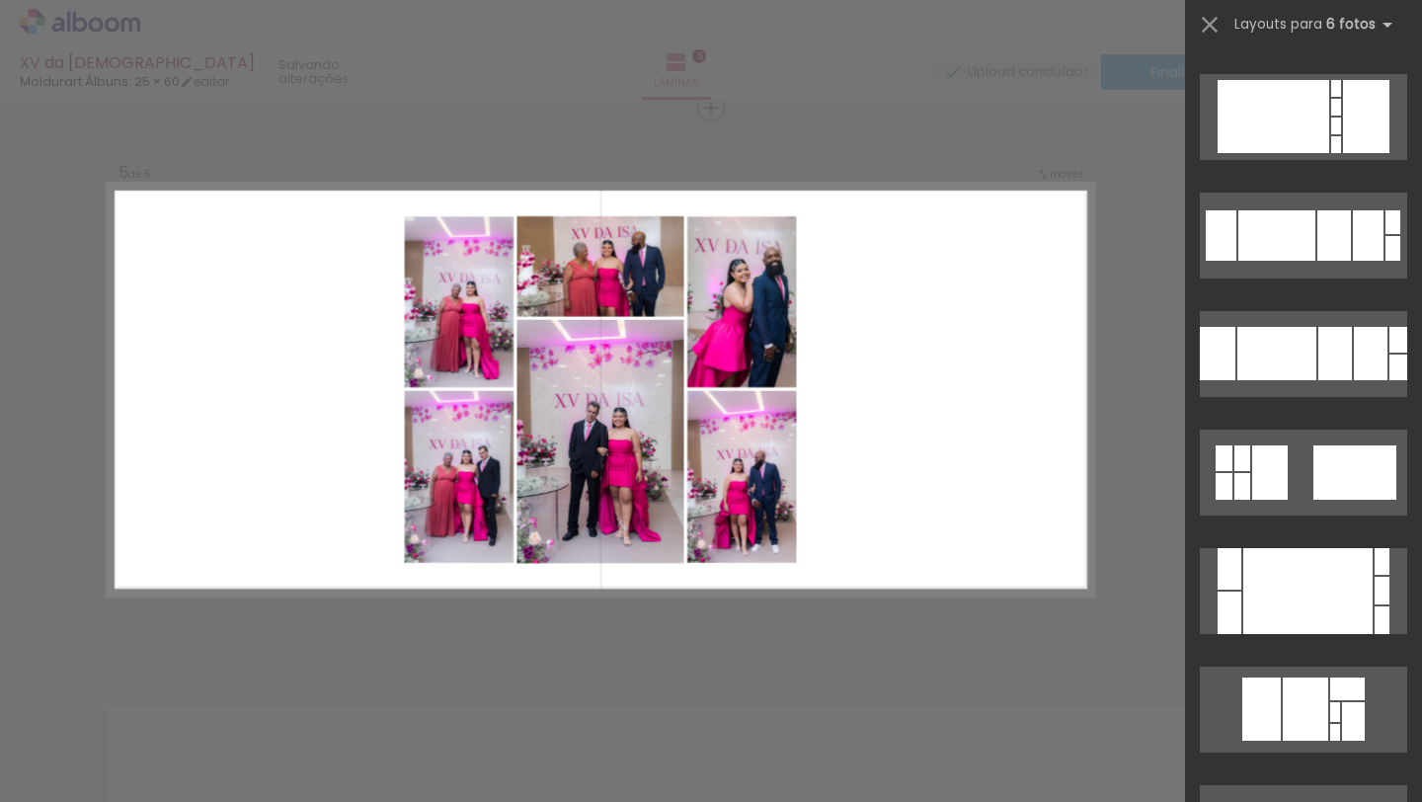
scroll to position [0, 0]
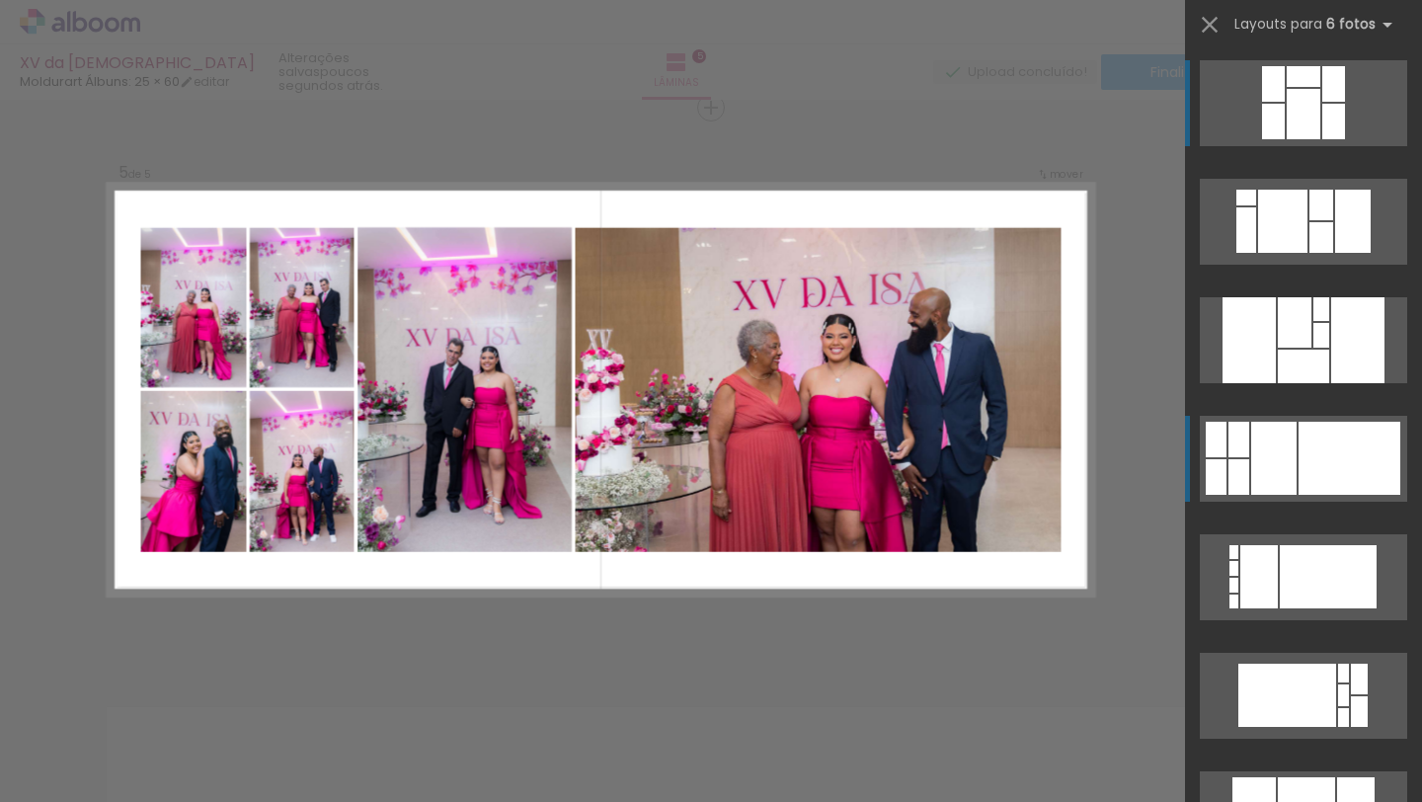
click at [1343, 462] on div at bounding box center [1350, 458] width 102 height 73
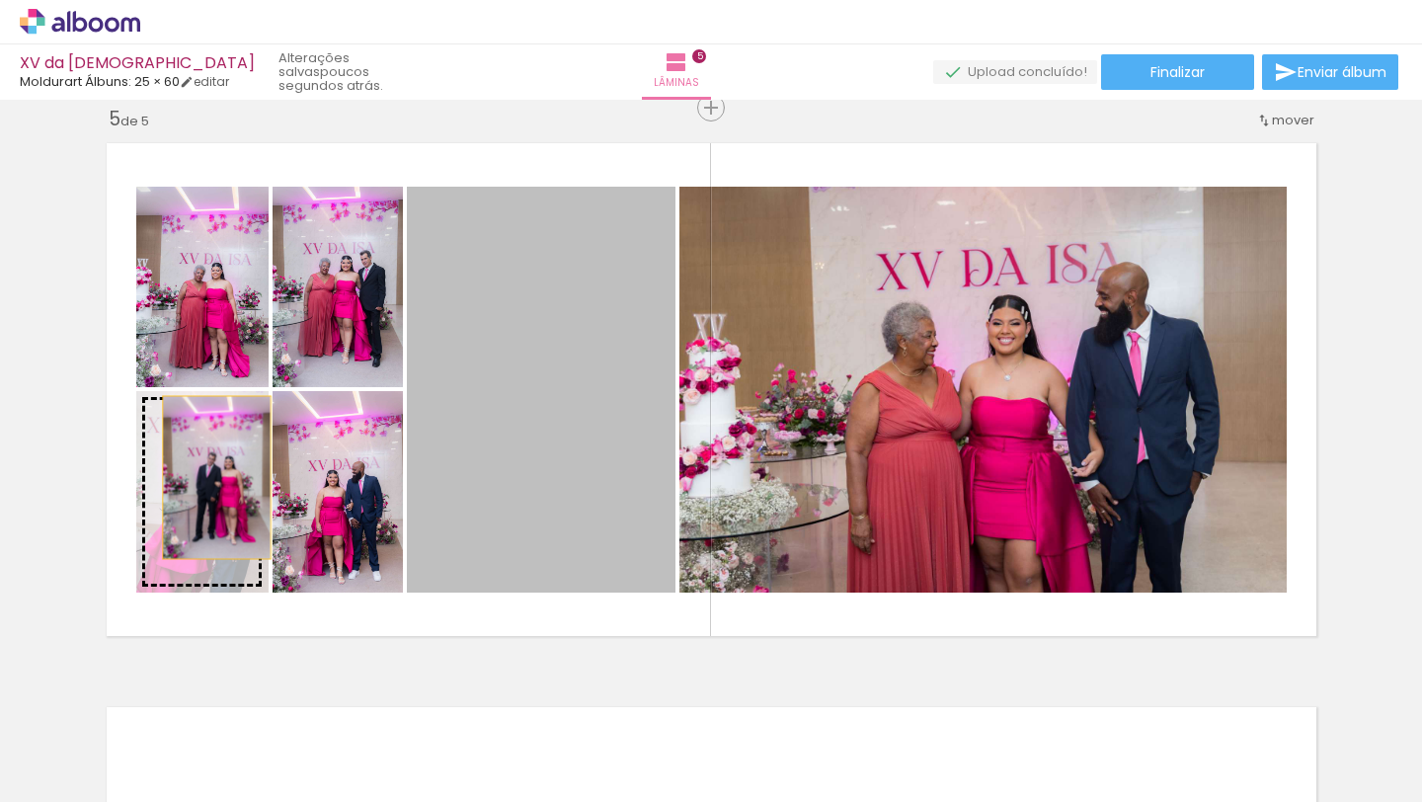
drag, startPoint x: 603, startPoint y: 440, endPoint x: 216, endPoint y: 477, distance: 388.0
click at [0, 0] on slot at bounding box center [0, 0] width 0 height 0
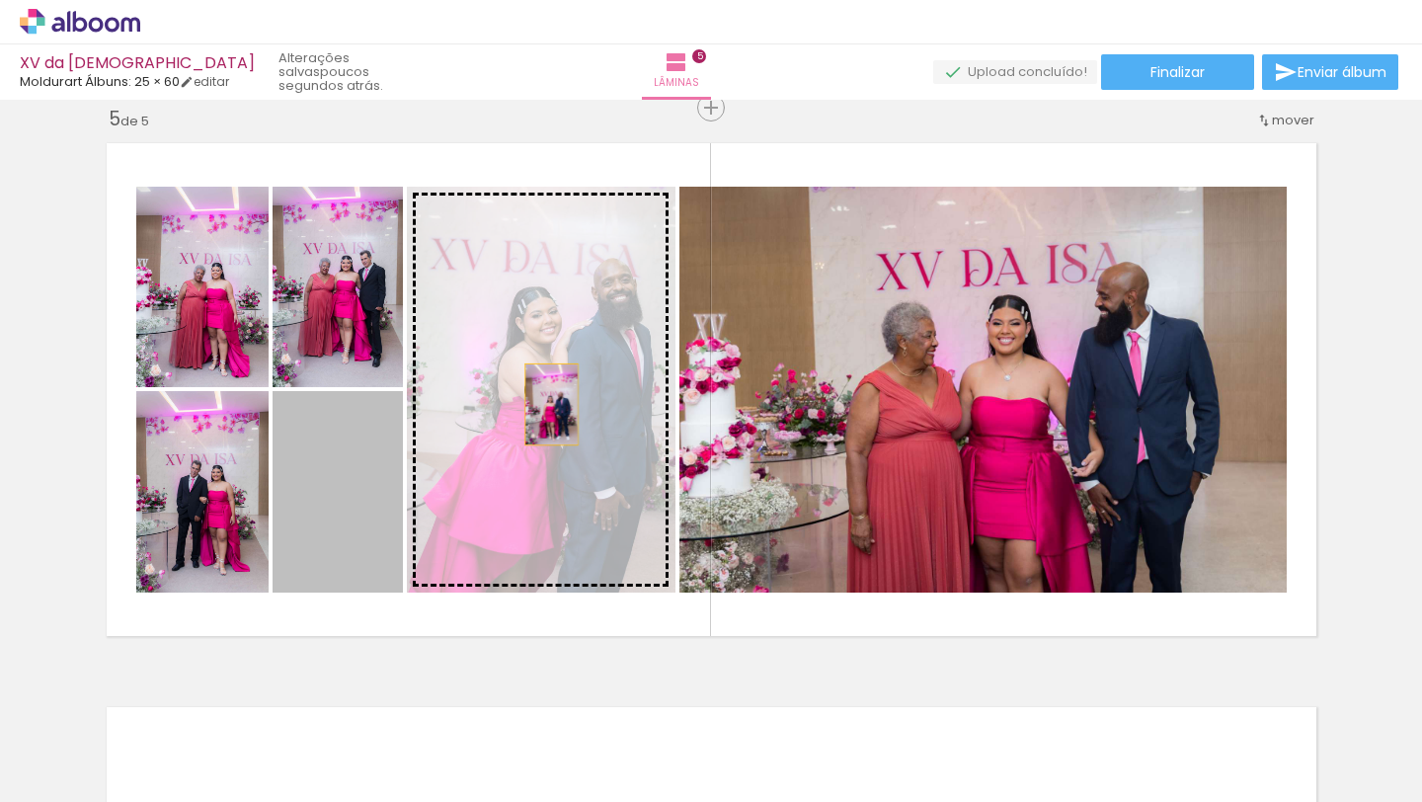
drag, startPoint x: 332, startPoint y: 500, endPoint x: 551, endPoint y: 404, distance: 239.3
click at [0, 0] on slot at bounding box center [0, 0] width 0 height 0
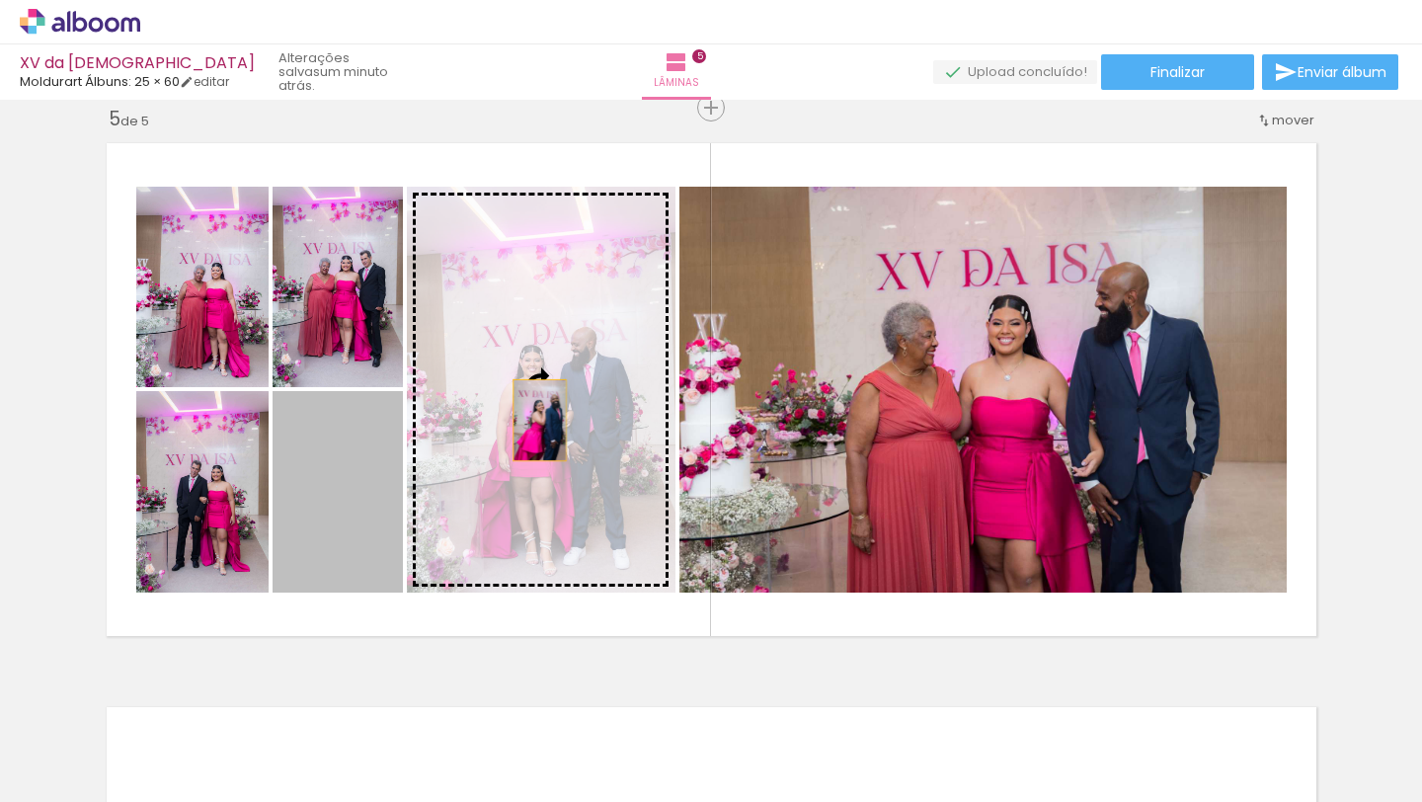
drag, startPoint x: 335, startPoint y: 516, endPoint x: 539, endPoint y: 420, distance: 225.8
click at [0, 0] on slot at bounding box center [0, 0] width 0 height 0
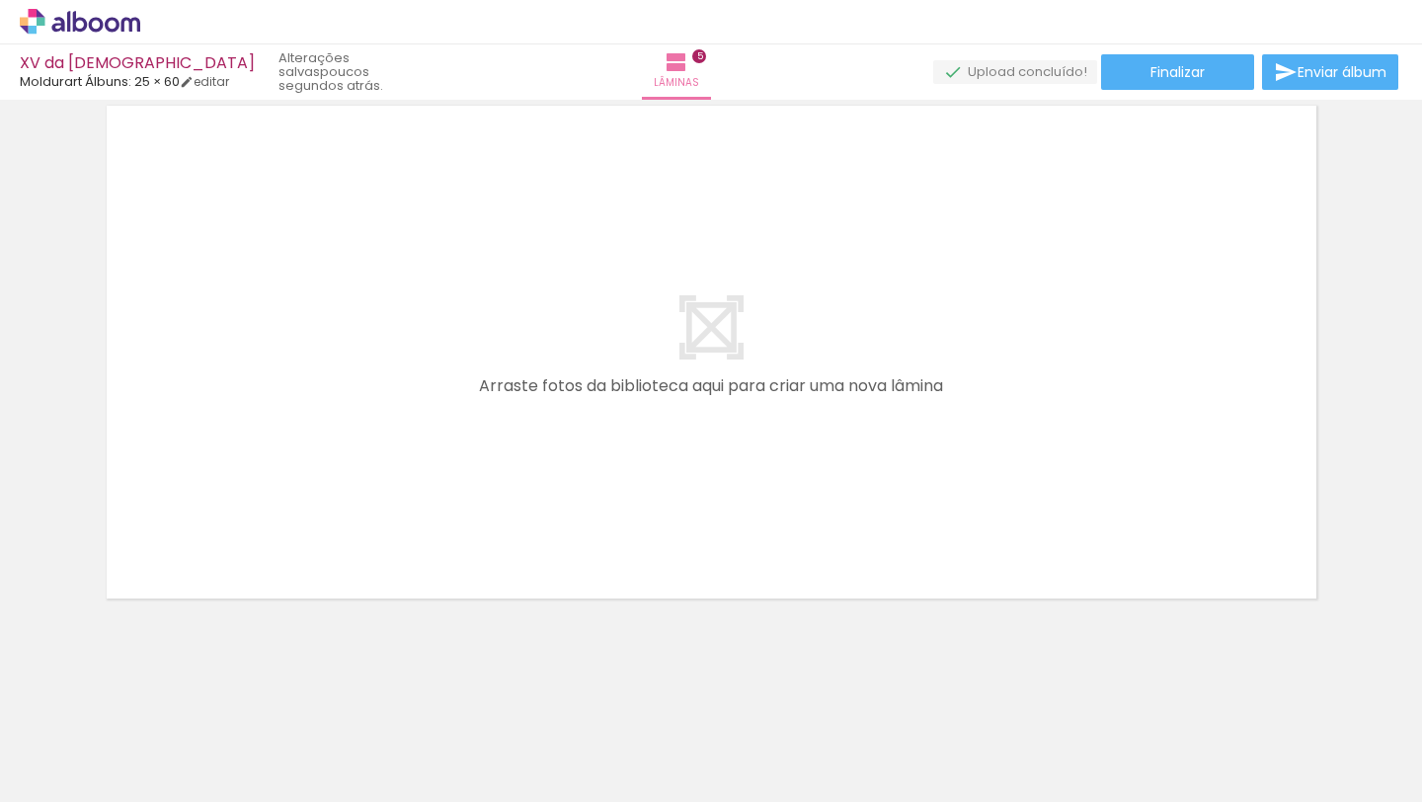
scroll to position [0, 2573]
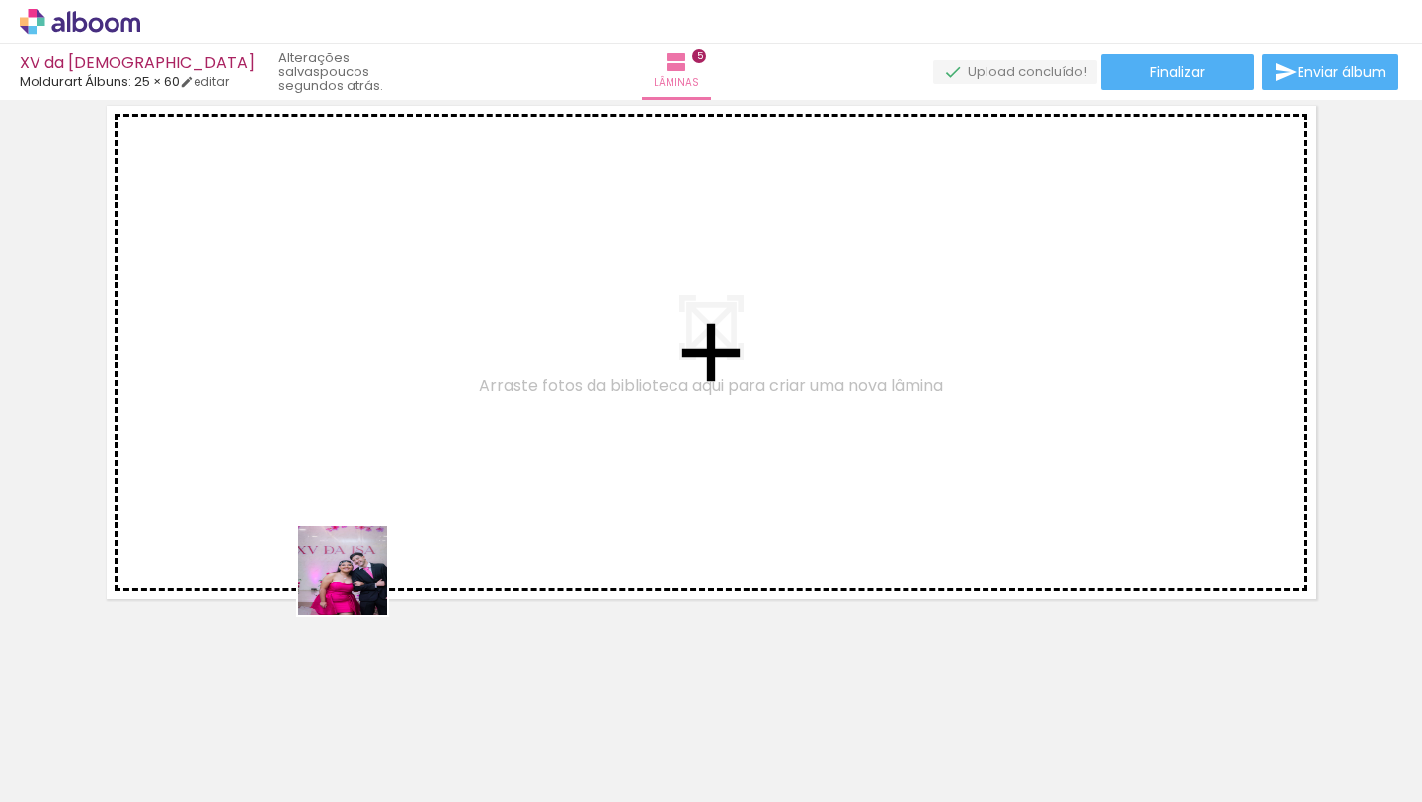
drag, startPoint x: 289, startPoint y: 750, endPoint x: 370, endPoint y: 543, distance: 221.8
click at [370, 543] on quentale-workspace at bounding box center [711, 401] width 1422 height 802
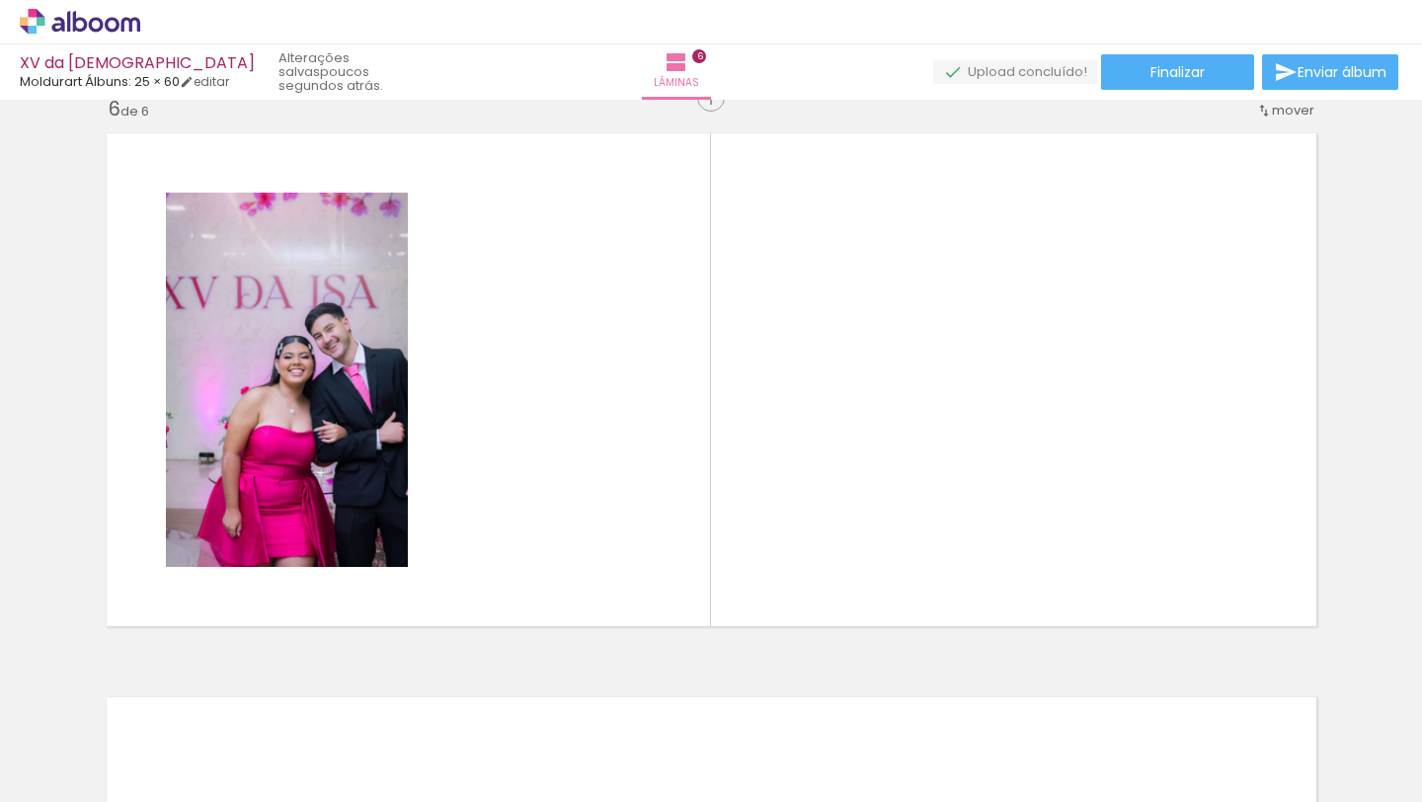
scroll to position [2845, 0]
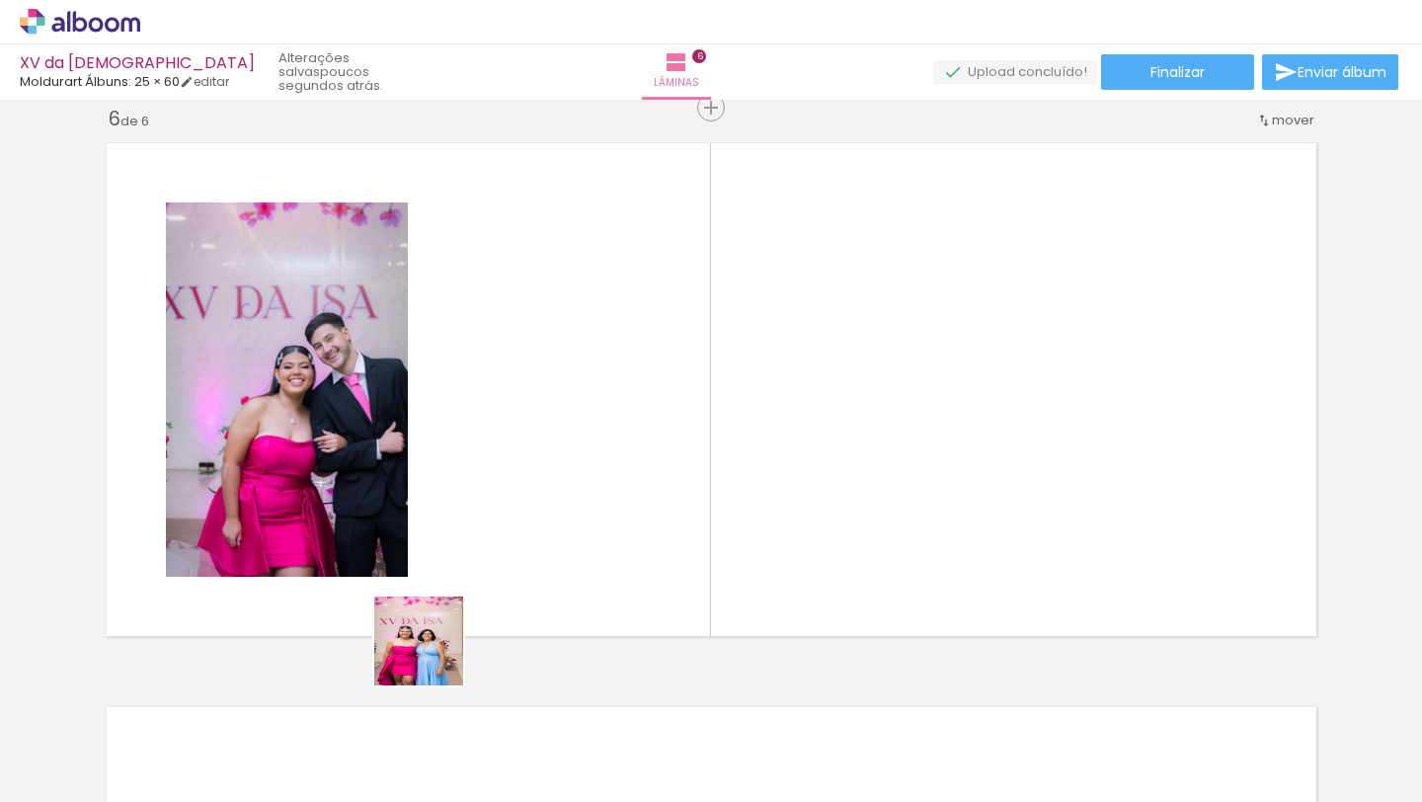
drag, startPoint x: 395, startPoint y: 725, endPoint x: 497, endPoint y: 641, distance: 131.9
click at [484, 573] on quentale-workspace at bounding box center [711, 401] width 1422 height 802
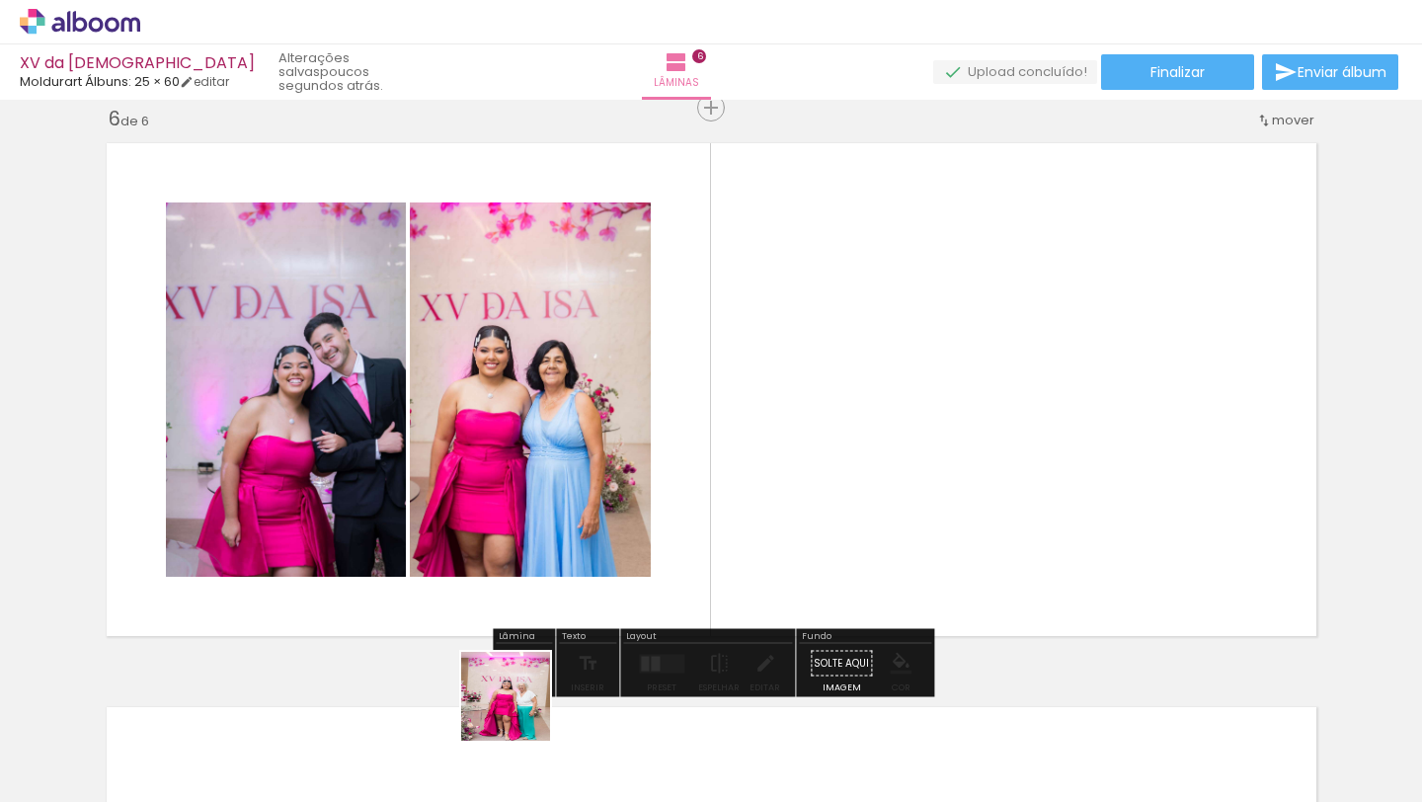
drag, startPoint x: 496, startPoint y: 733, endPoint x: 686, endPoint y: 641, distance: 210.7
click at [699, 575] on quentale-workspace at bounding box center [711, 401] width 1422 height 802
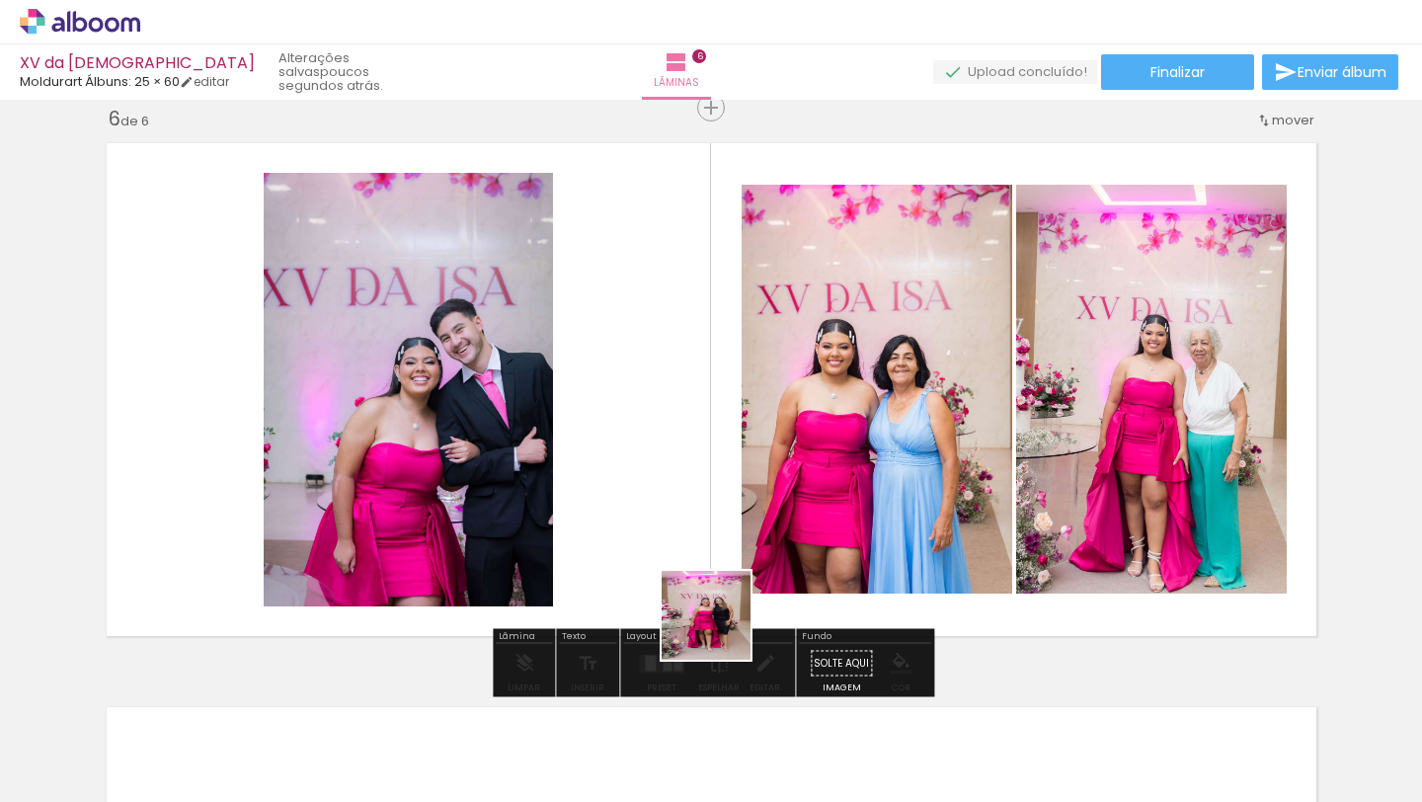
drag, startPoint x: 631, startPoint y: 741, endPoint x: 713, endPoint y: 570, distance: 189.5
click at [713, 570] on quentale-workspace at bounding box center [711, 401] width 1422 height 802
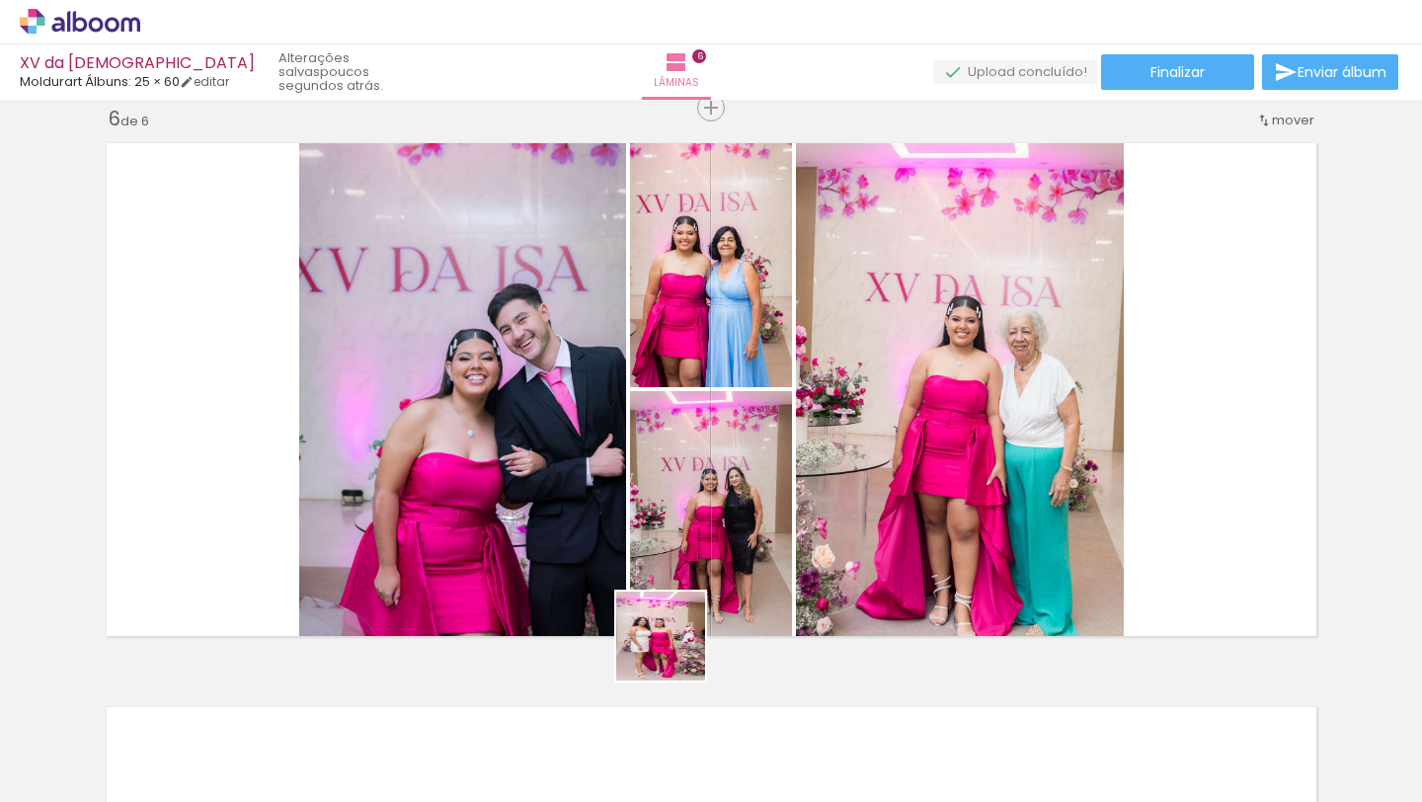
drag, startPoint x: 725, startPoint y: 756, endPoint x: 642, endPoint y: 569, distance: 204.3
click at [644, 571] on quentale-workspace at bounding box center [711, 401] width 1422 height 802
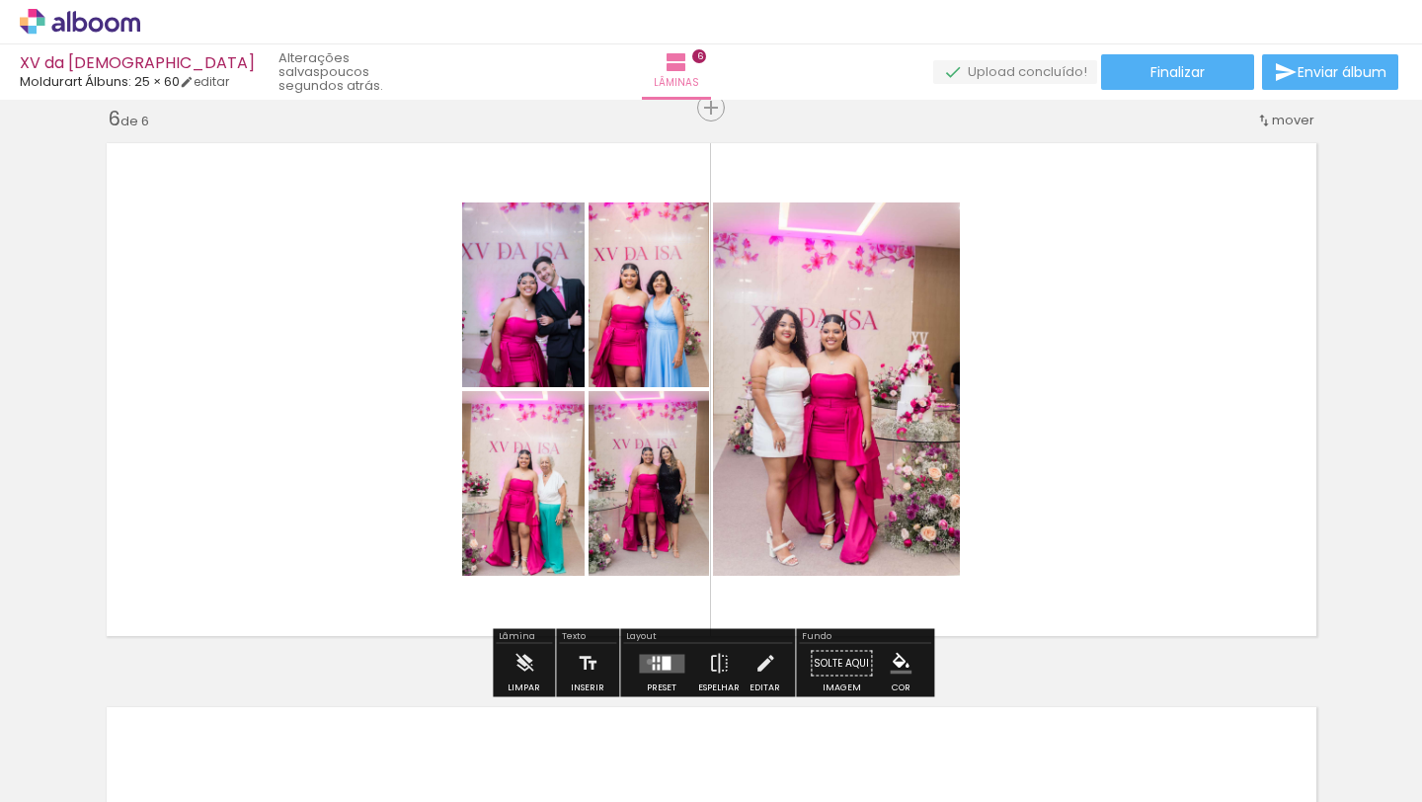
click at [645, 661] on quentale-layouter at bounding box center [661, 663] width 45 height 19
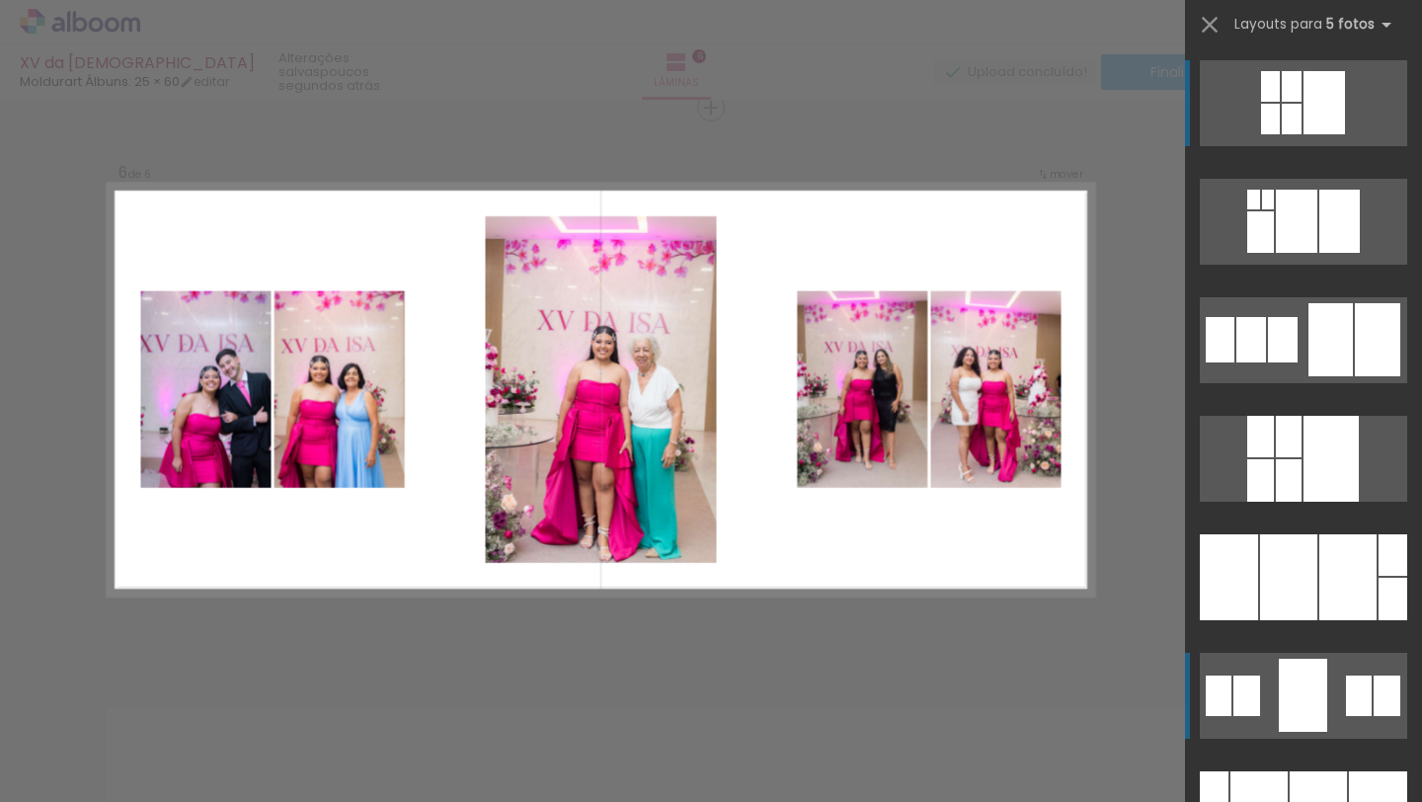
click at [1282, 699] on div at bounding box center [1303, 695] width 48 height 73
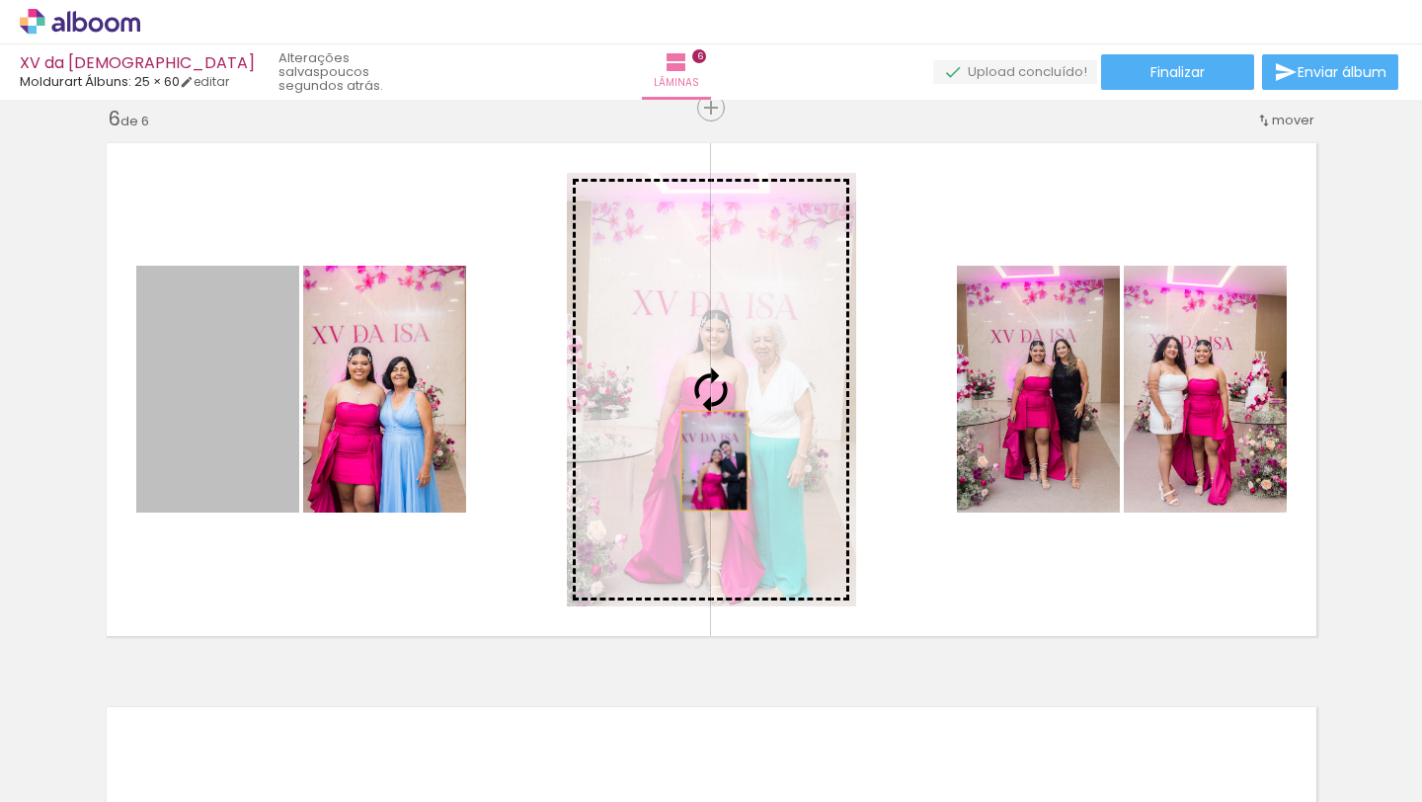
drag, startPoint x: 261, startPoint y: 435, endPoint x: 714, endPoint y: 460, distance: 454.1
click at [0, 0] on slot at bounding box center [0, 0] width 0 height 0
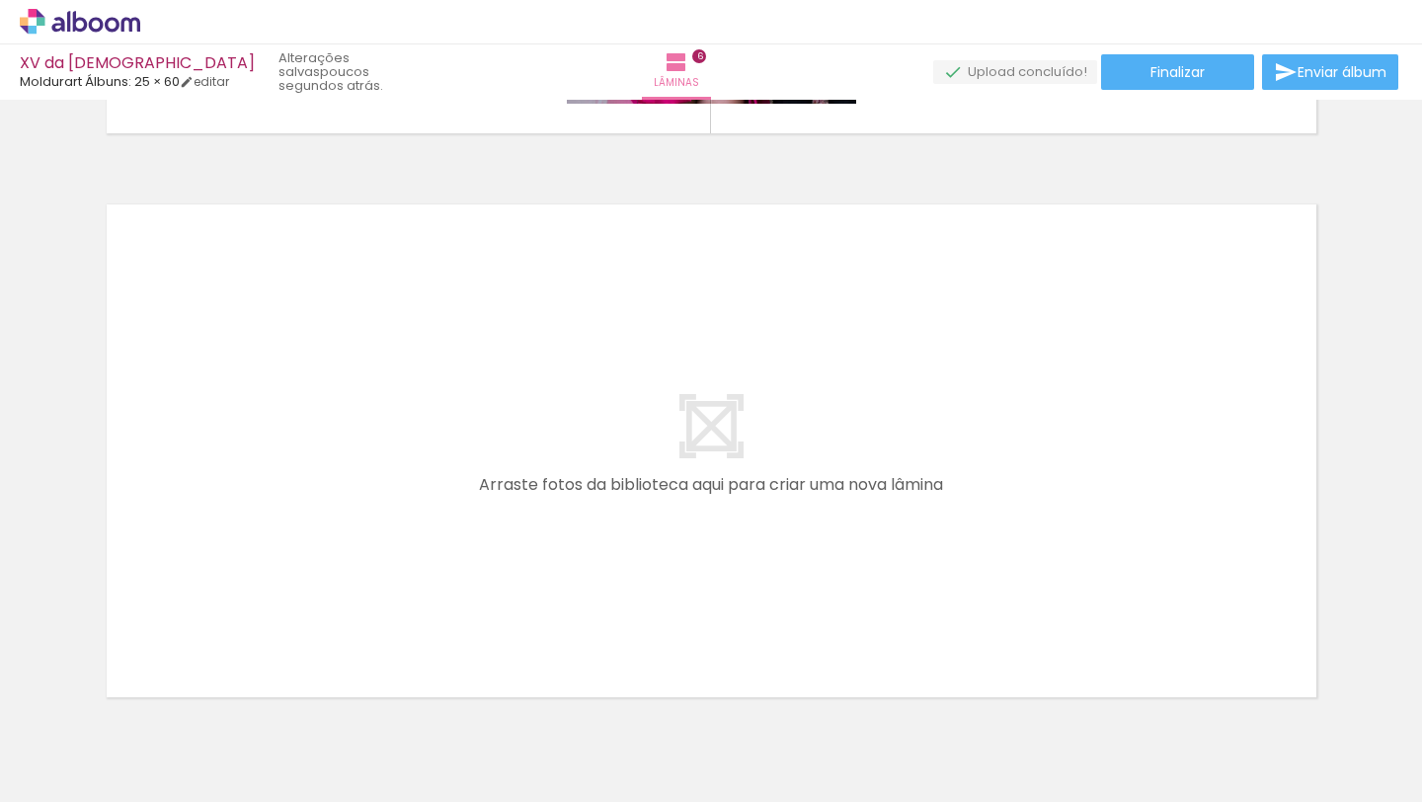
scroll to position [0, 2077]
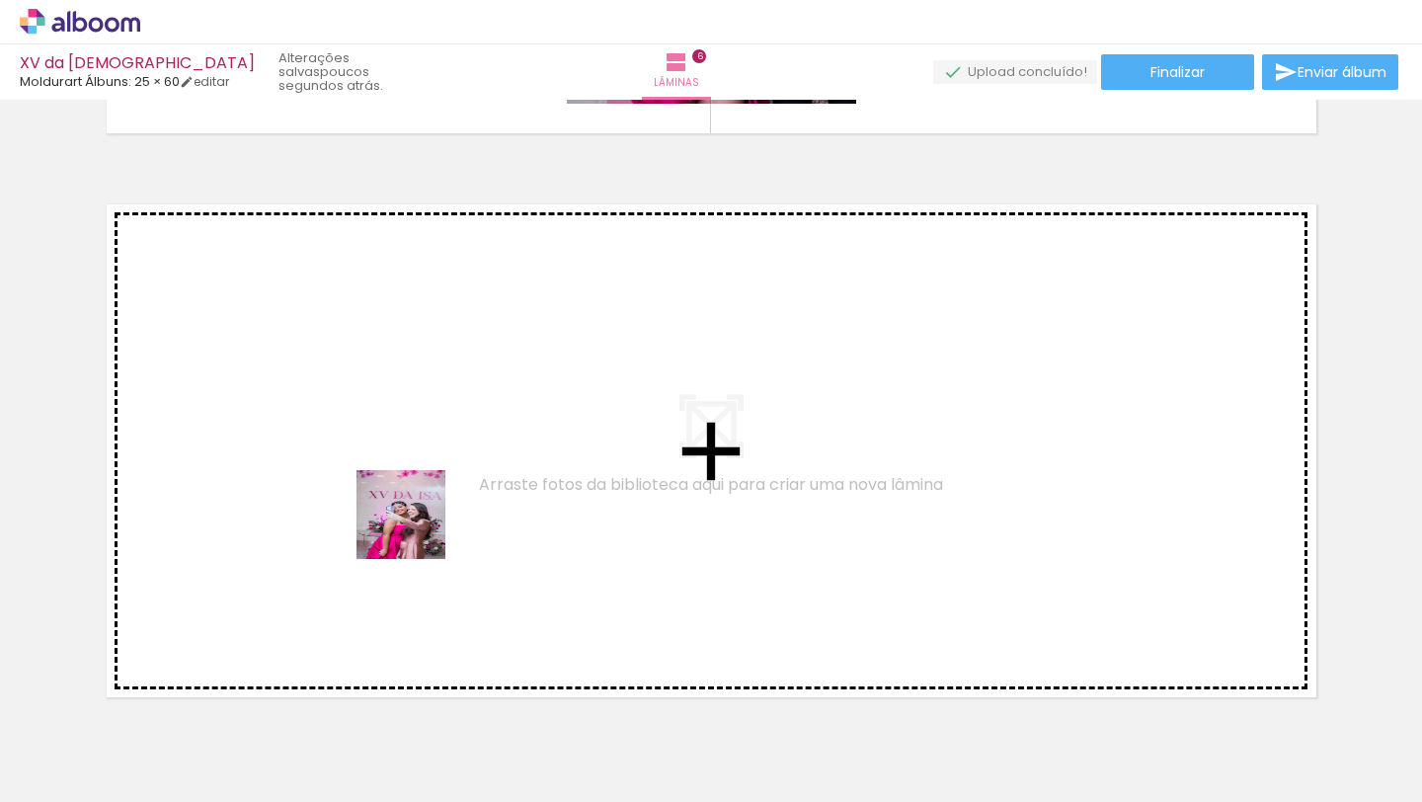
drag, startPoint x: 346, startPoint y: 754, endPoint x: 418, endPoint y: 517, distance: 247.8
click at [418, 517] on quentale-workspace at bounding box center [711, 401] width 1422 height 802
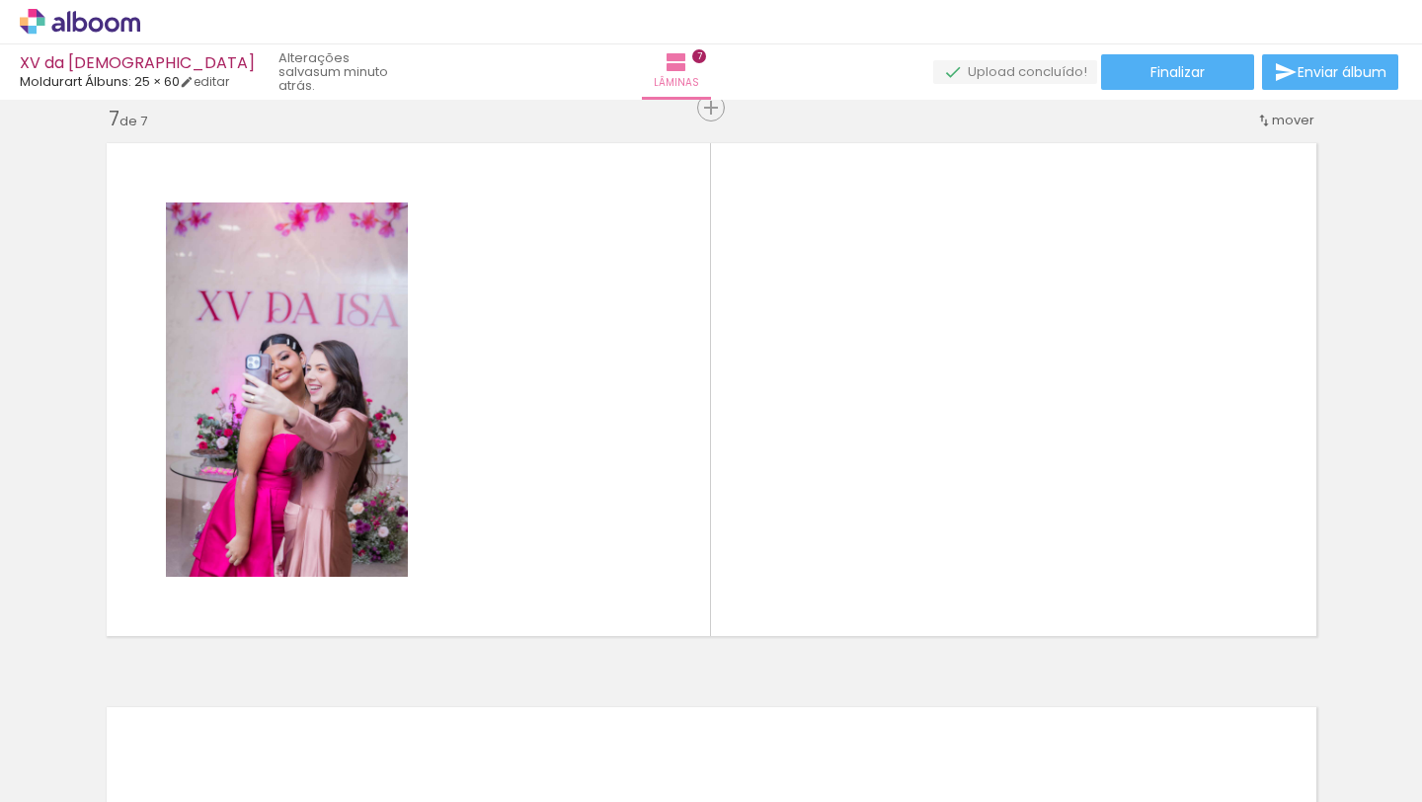
scroll to position [0, 2867]
drag, startPoint x: 566, startPoint y: 680, endPoint x: 596, endPoint y: 601, distance: 84.4
click at [596, 563] on quentale-workspace at bounding box center [711, 401] width 1422 height 802
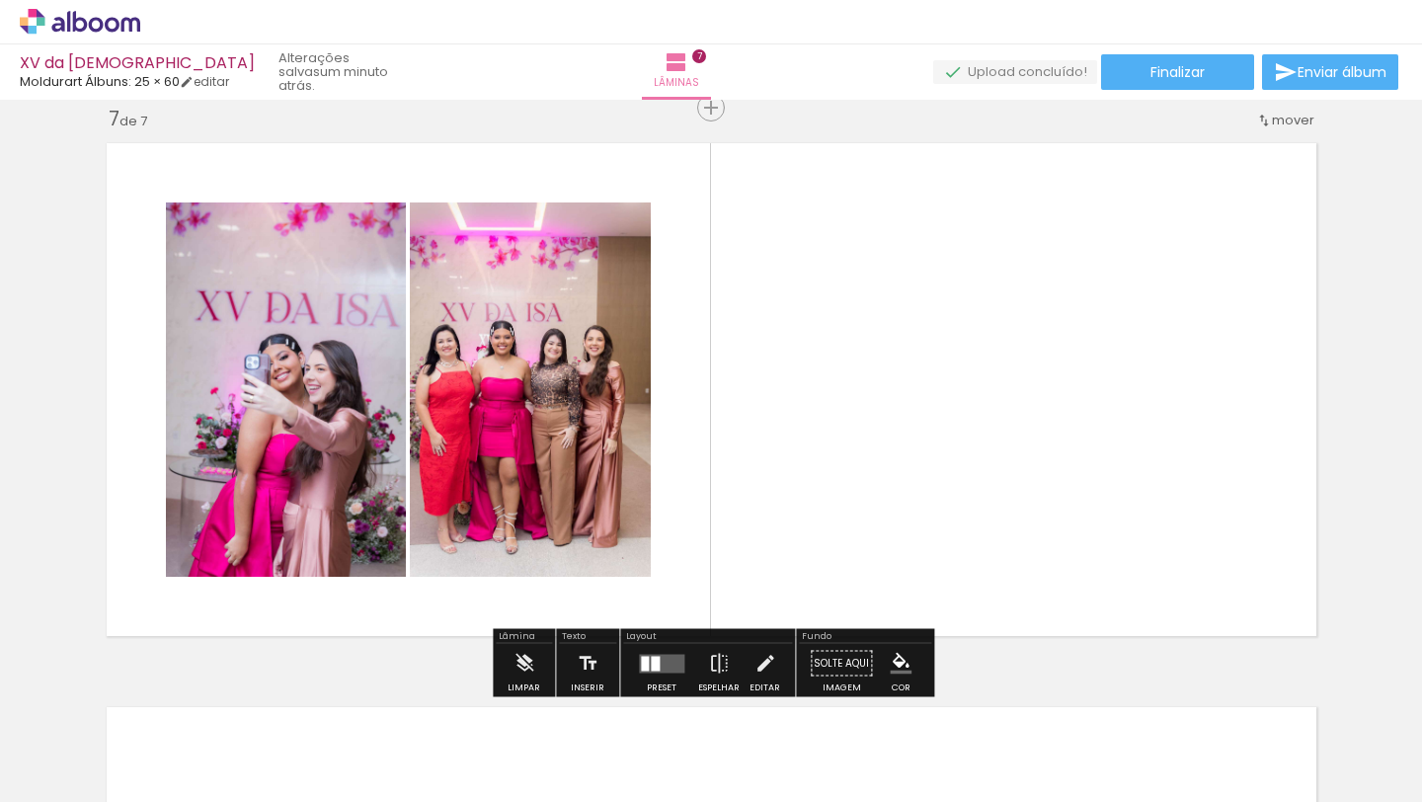
scroll to position [0, 2997]
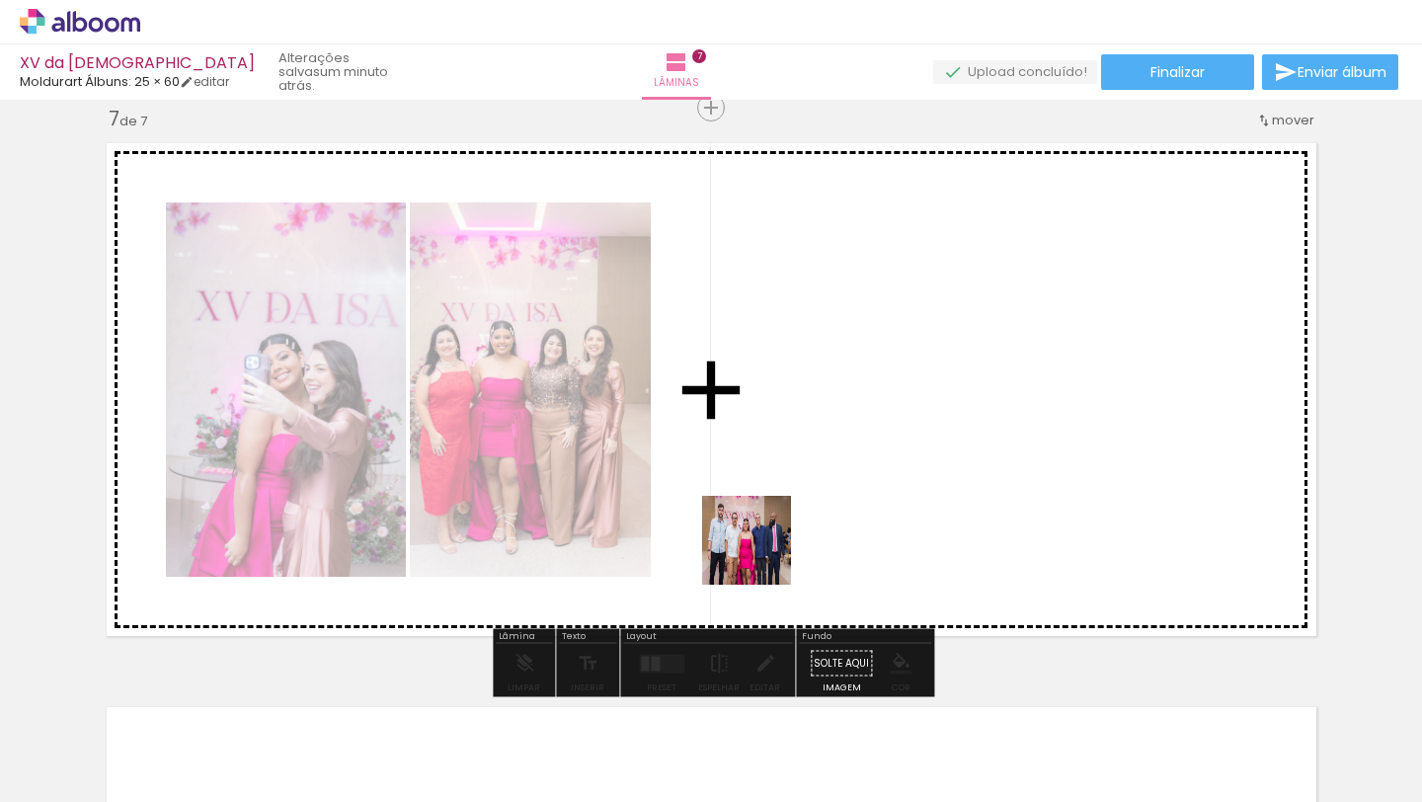
drag, startPoint x: 524, startPoint y: 729, endPoint x: 687, endPoint y: 703, distance: 165.0
click at [763, 547] on quentale-workspace at bounding box center [711, 401] width 1422 height 802
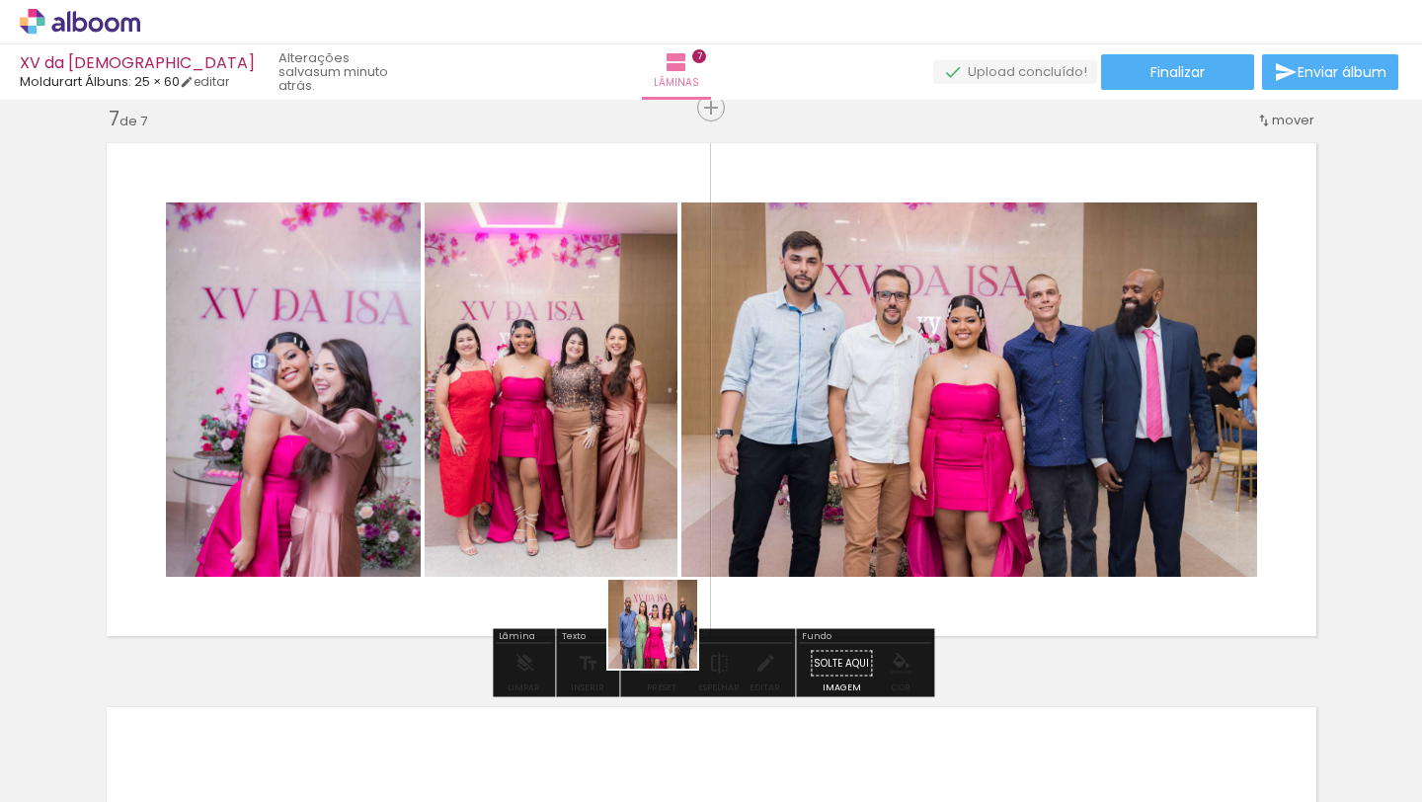
drag, startPoint x: 618, startPoint y: 730, endPoint x: 734, endPoint y: 709, distance: 117.4
click at [691, 541] on quentale-workspace at bounding box center [711, 401] width 1422 height 802
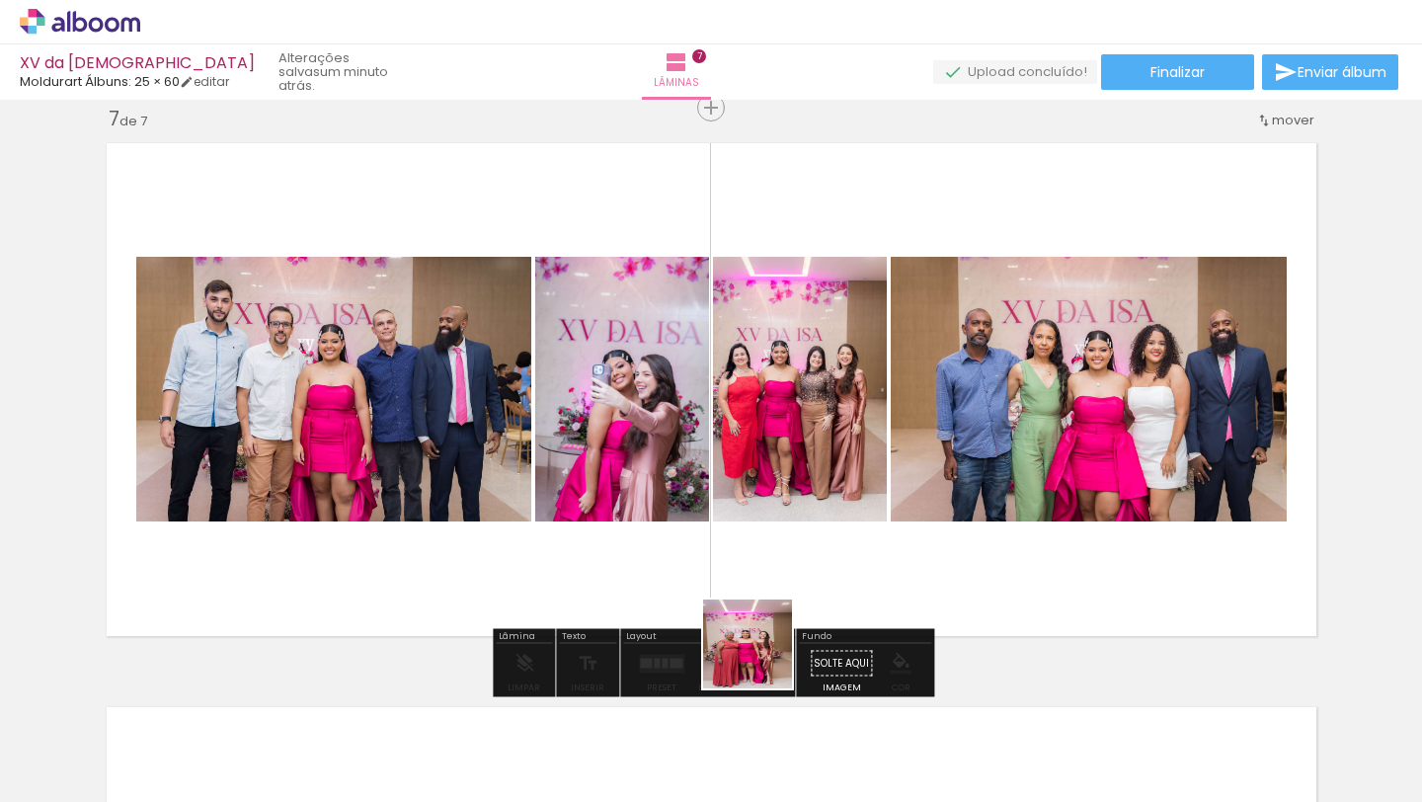
drag, startPoint x: 739, startPoint y: 747, endPoint x: 738, endPoint y: 530, distance: 216.3
click at [738, 530] on quentale-workspace at bounding box center [711, 401] width 1422 height 802
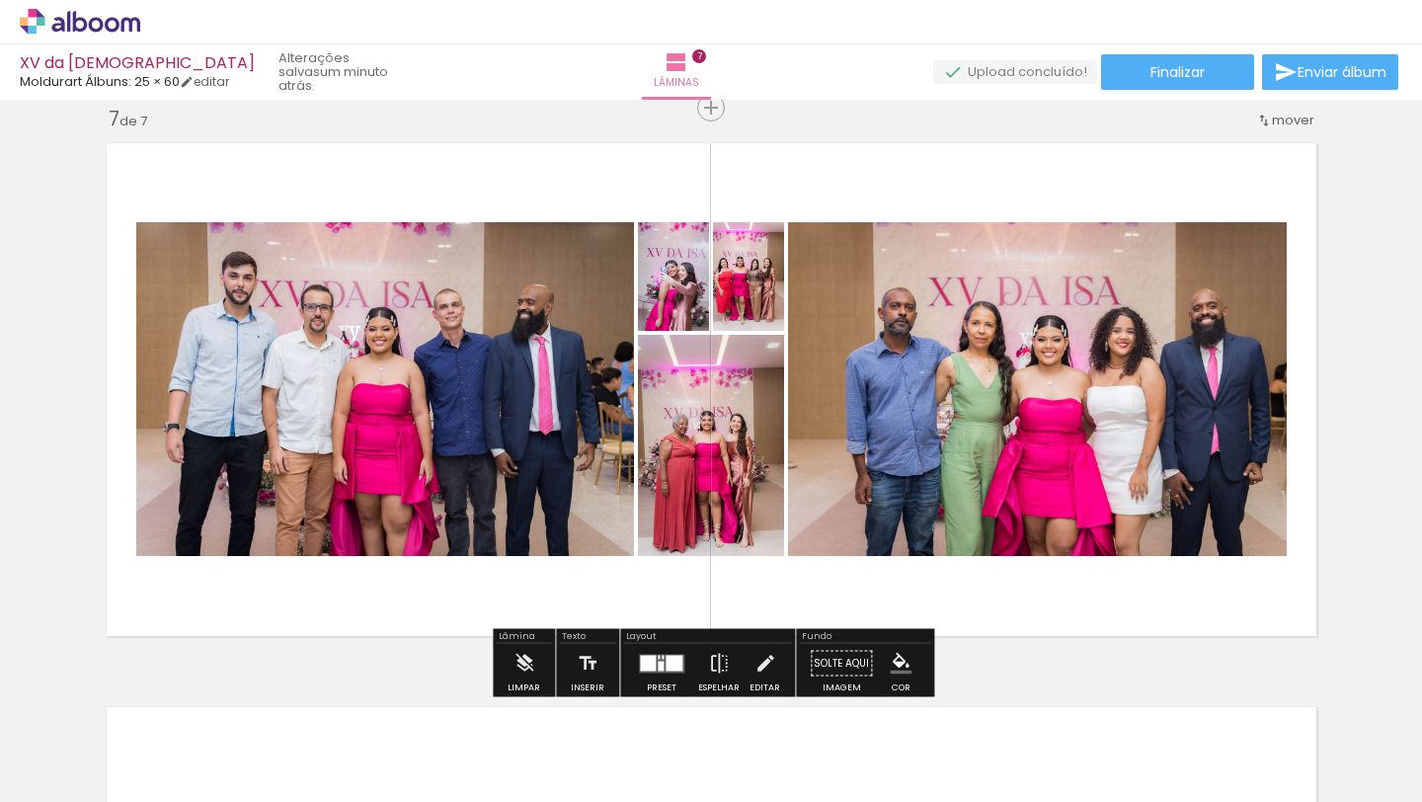
scroll to position [0, 3362]
click at [660, 672] on div at bounding box center [661, 664] width 53 height 40
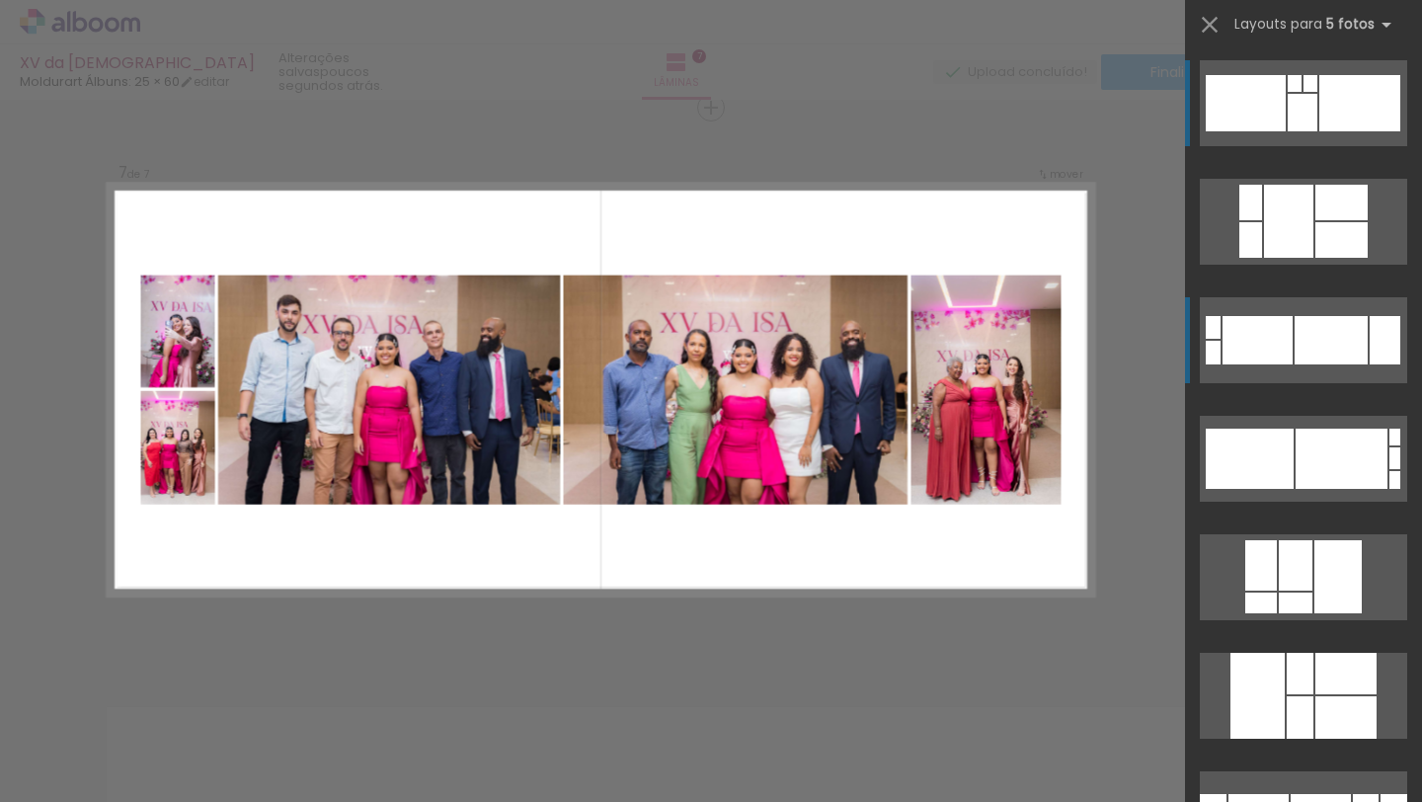
click at [1262, 258] on div at bounding box center [1251, 240] width 23 height 36
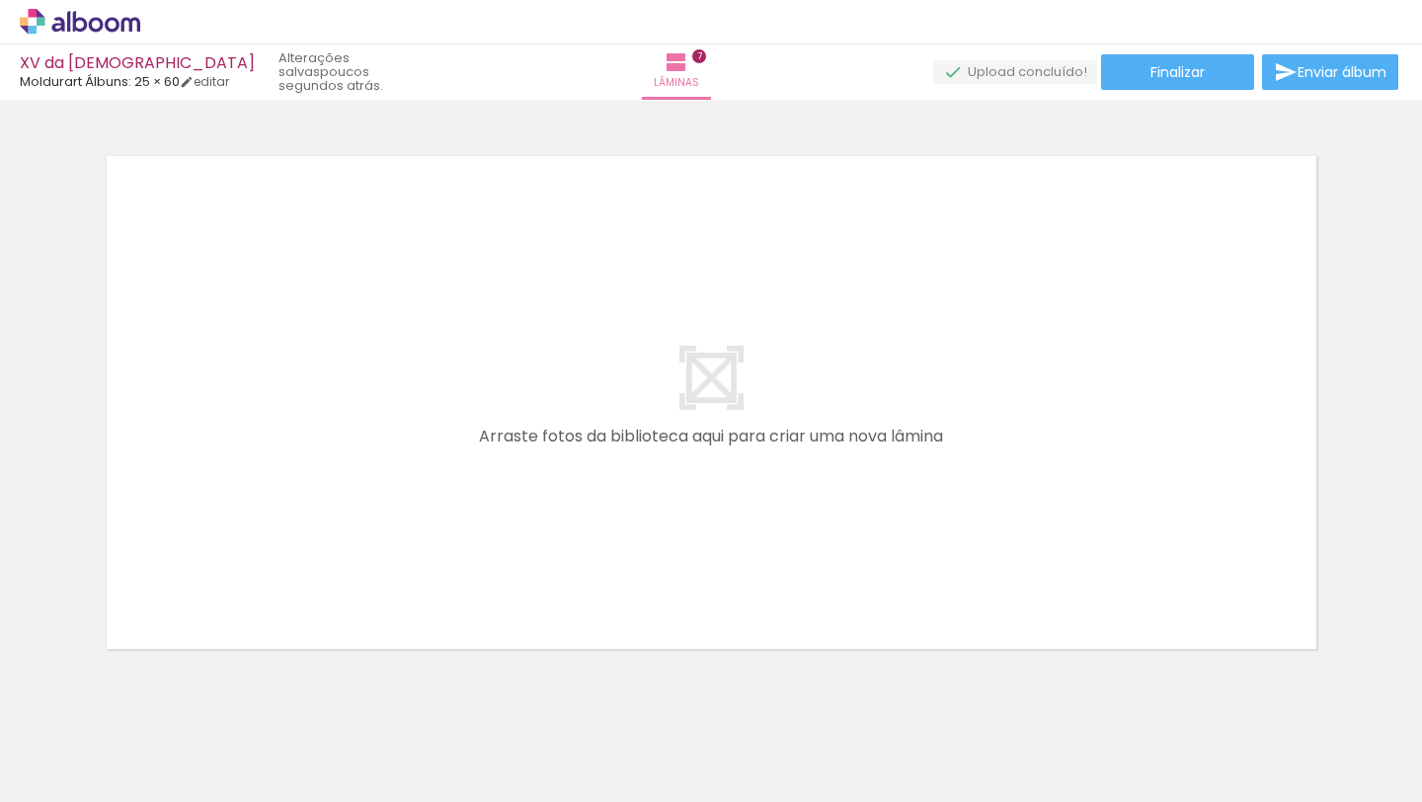
scroll to position [0, 3456]
drag, startPoint x: 414, startPoint y: 741, endPoint x: 473, endPoint y: 605, distance: 148.6
click at [473, 605] on quentale-workspace at bounding box center [711, 401] width 1422 height 802
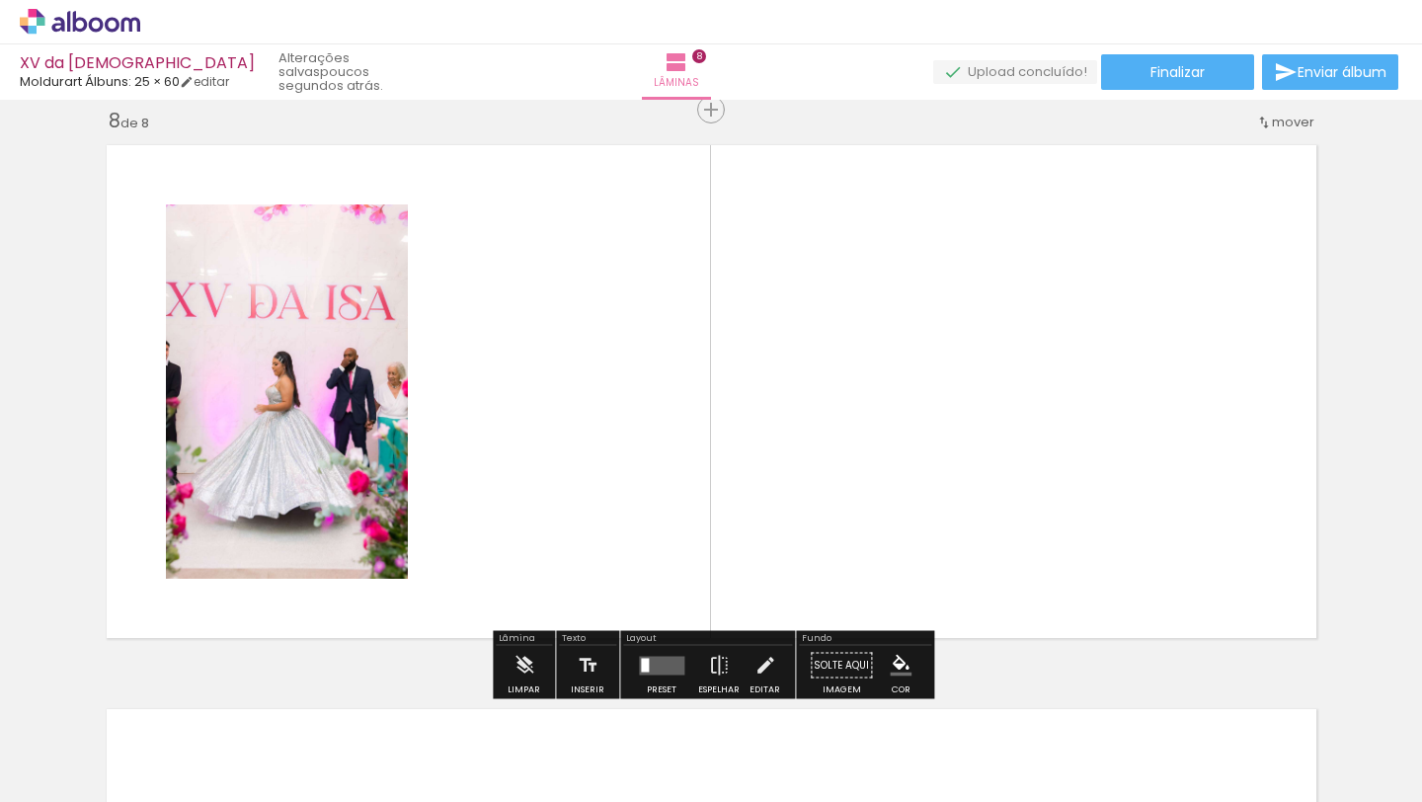
scroll to position [3973, 0]
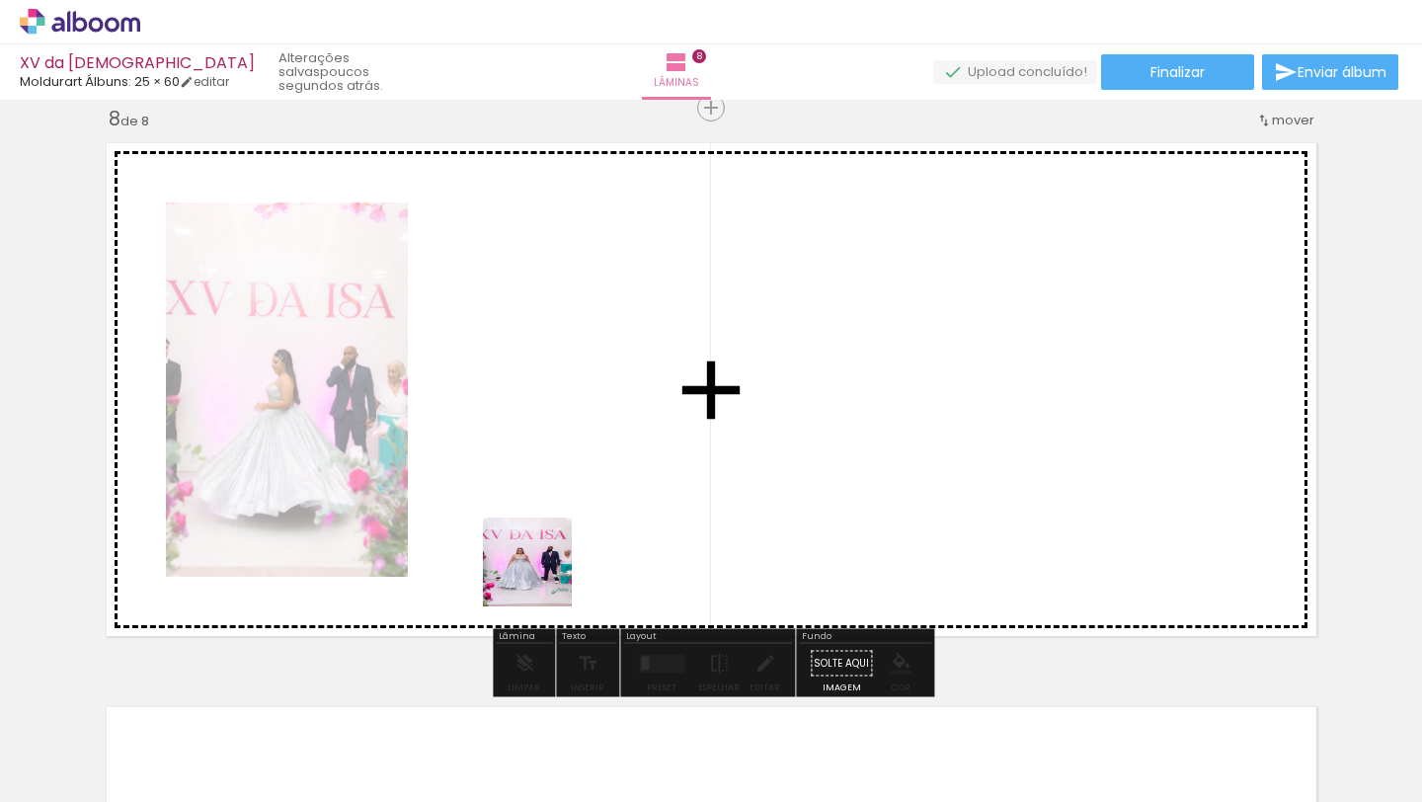
drag, startPoint x: 511, startPoint y: 703, endPoint x: 560, endPoint y: 533, distance: 176.9
click at [560, 533] on quentale-workspace at bounding box center [711, 401] width 1422 height 802
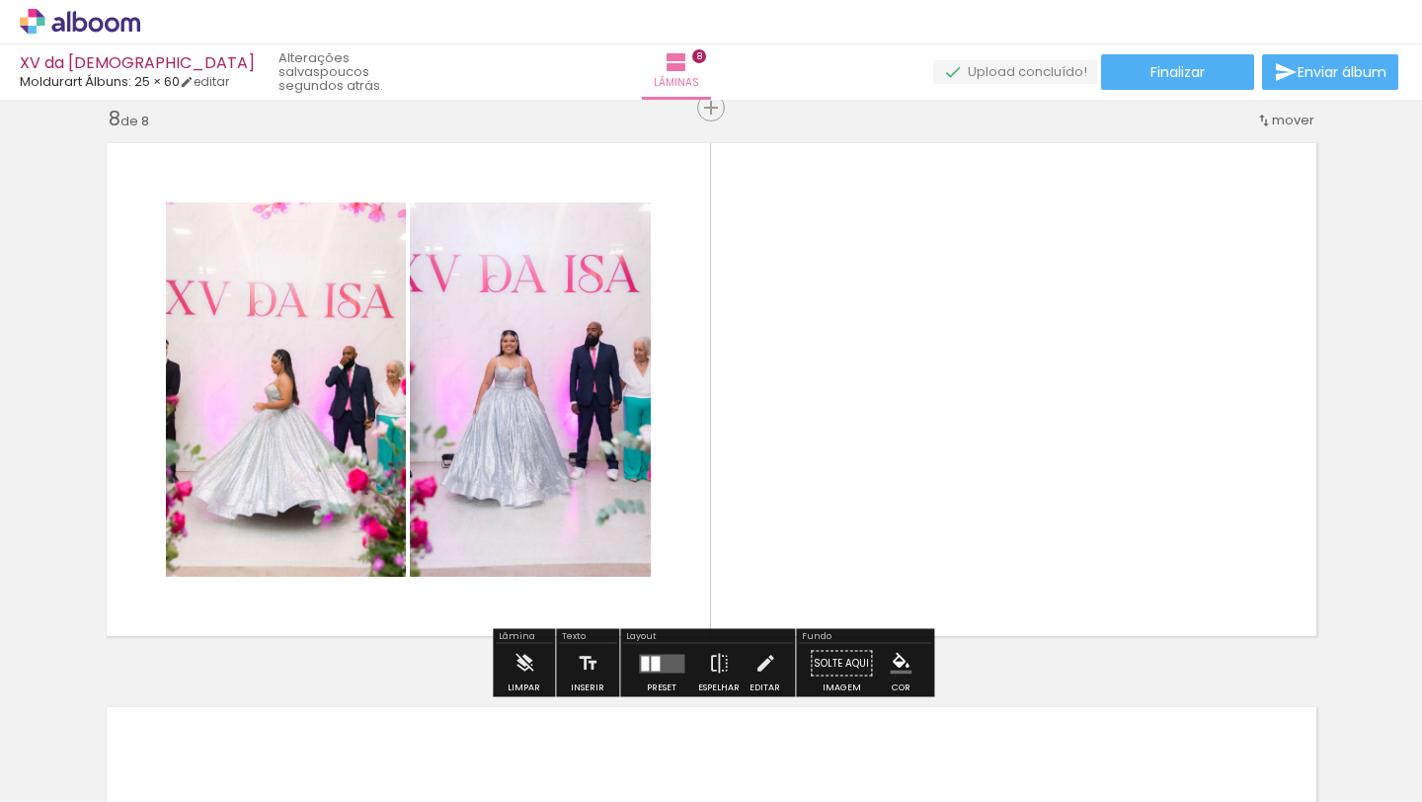
scroll to position [0, 3682]
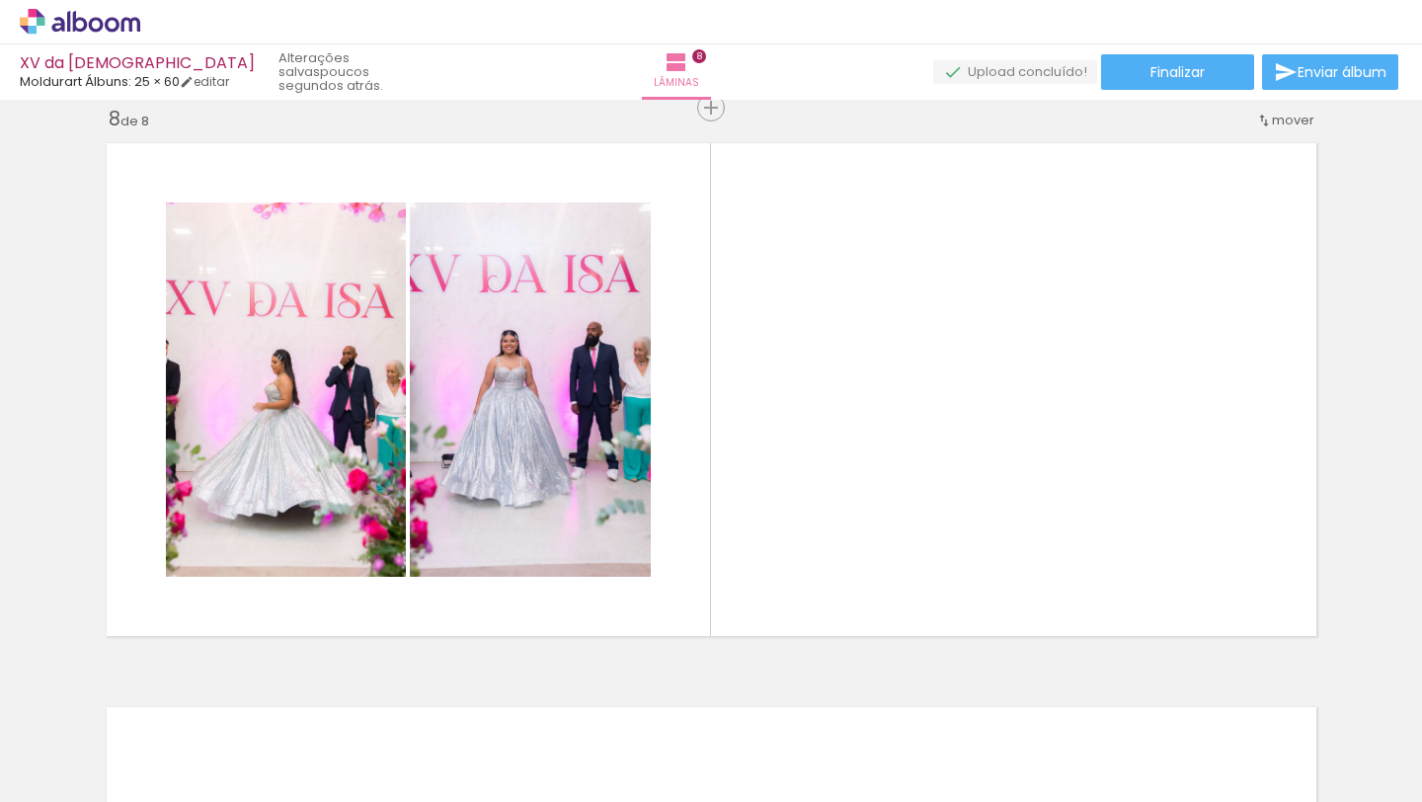
drag, startPoint x: 837, startPoint y: 753, endPoint x: 842, endPoint y: 593, distance: 160.1
click at [884, 581] on quentale-workspace at bounding box center [711, 401] width 1422 height 802
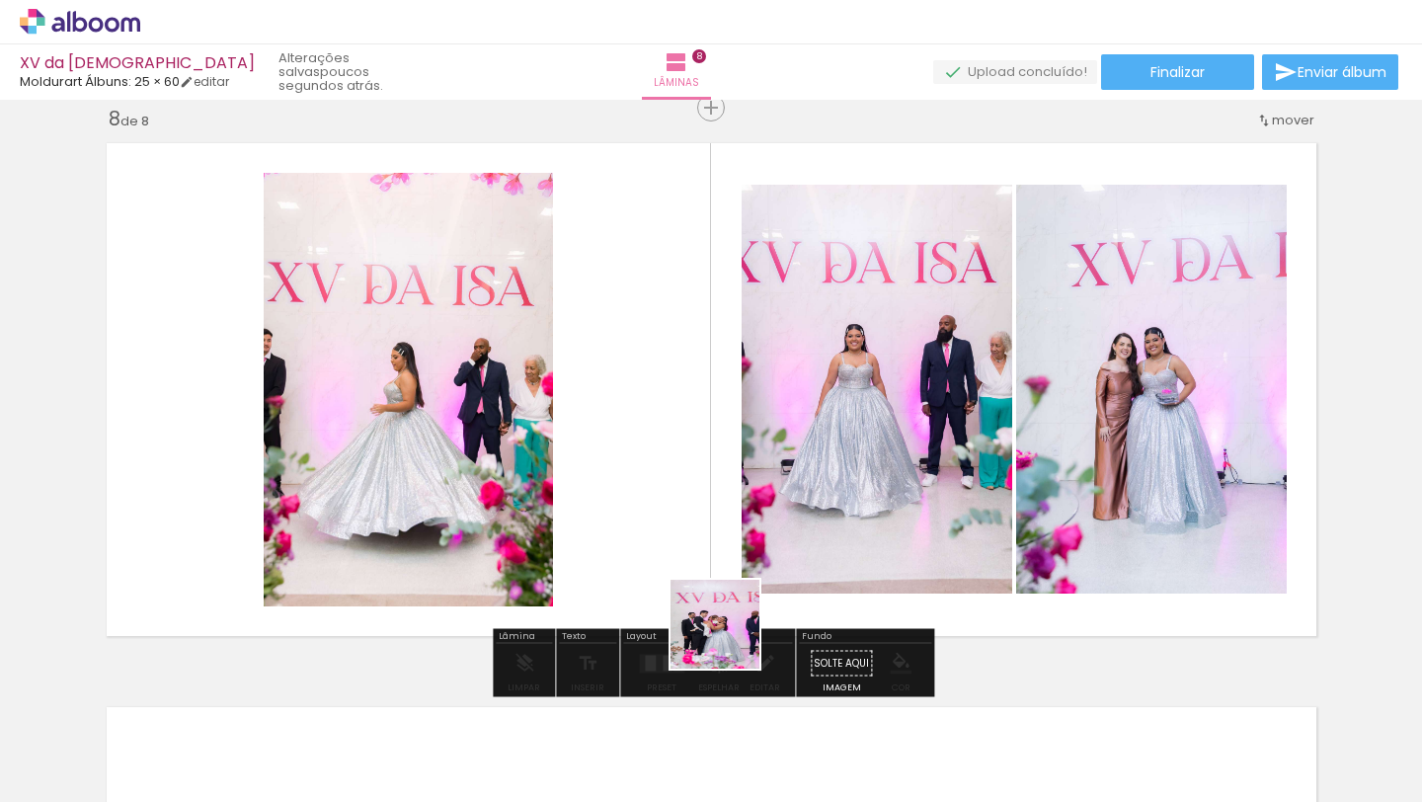
drag, startPoint x: 734, startPoint y: 704, endPoint x: 712, endPoint y: 559, distance: 146.8
click at [712, 559] on quentale-workspace at bounding box center [711, 401] width 1422 height 802
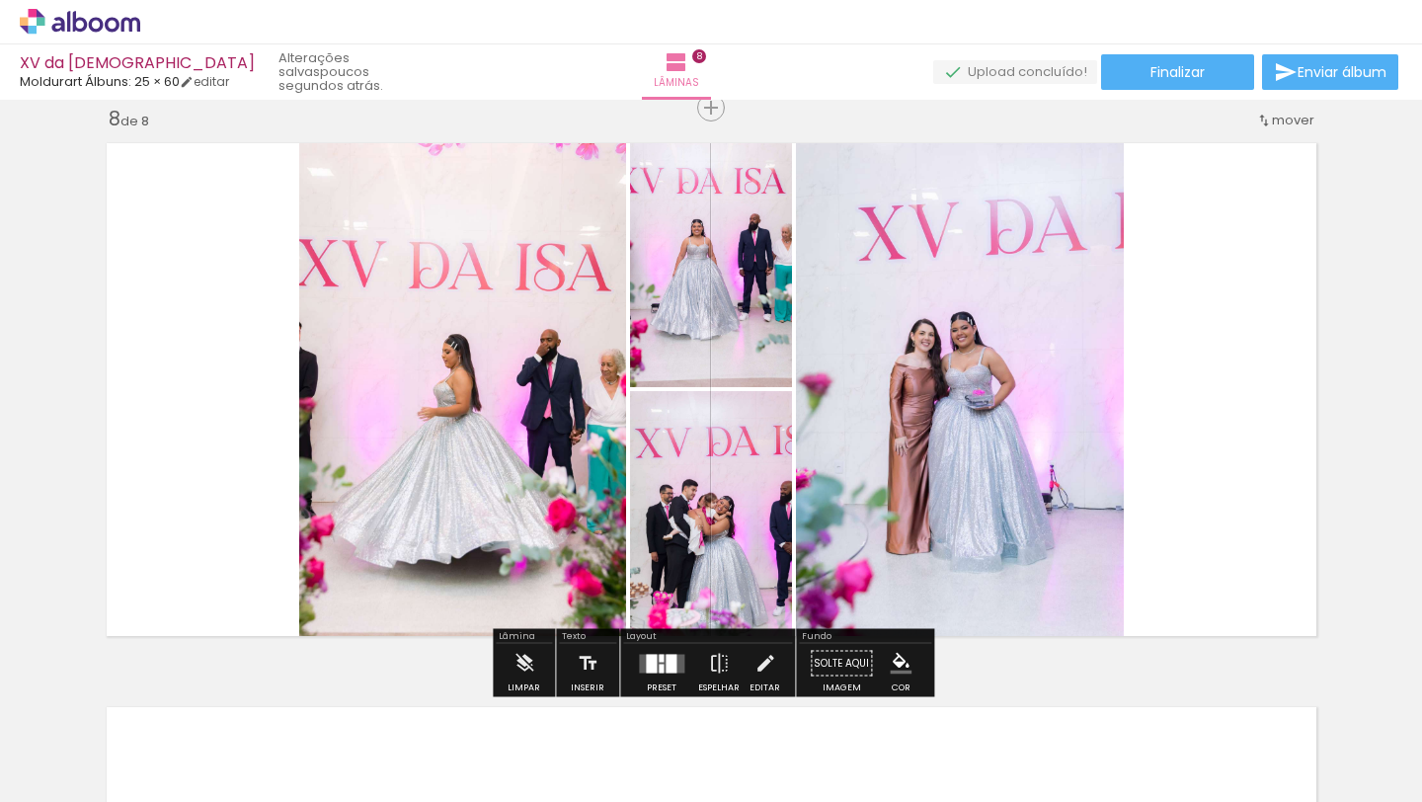
scroll to position [0, 3684]
click at [650, 660] on div at bounding box center [651, 663] width 11 height 19
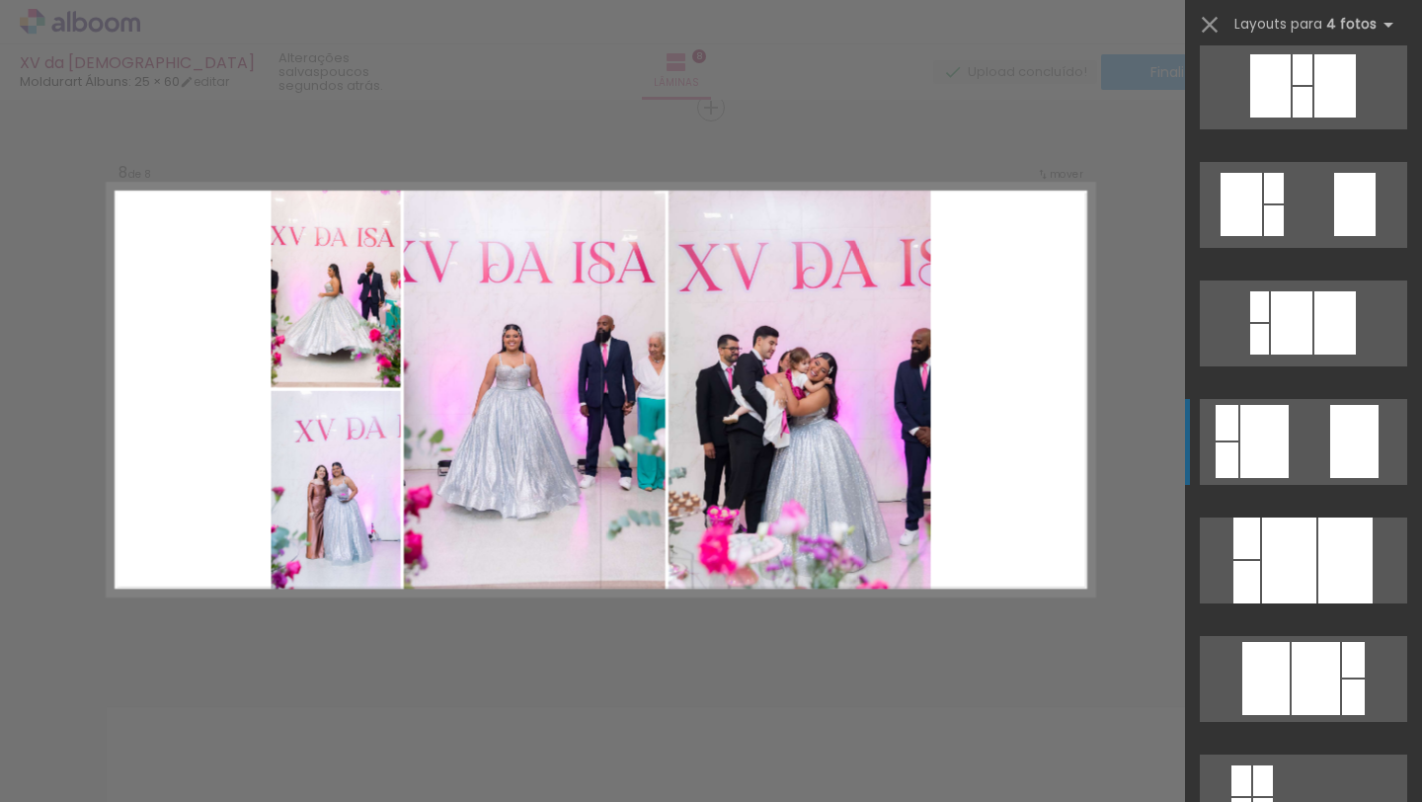
scroll to position [494, 0]
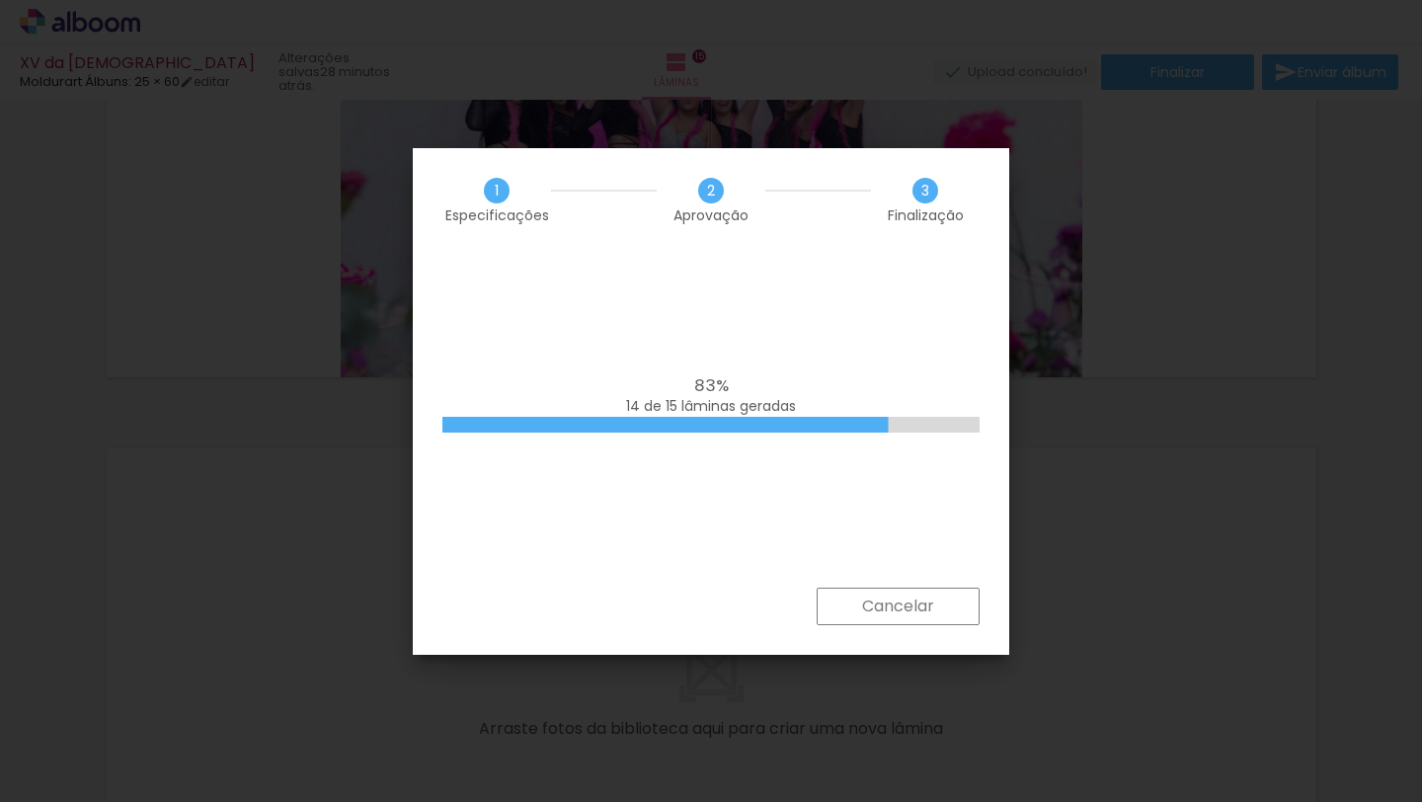
scroll to position [0, 5994]
